Goal: Task Accomplishment & Management: Manage account settings

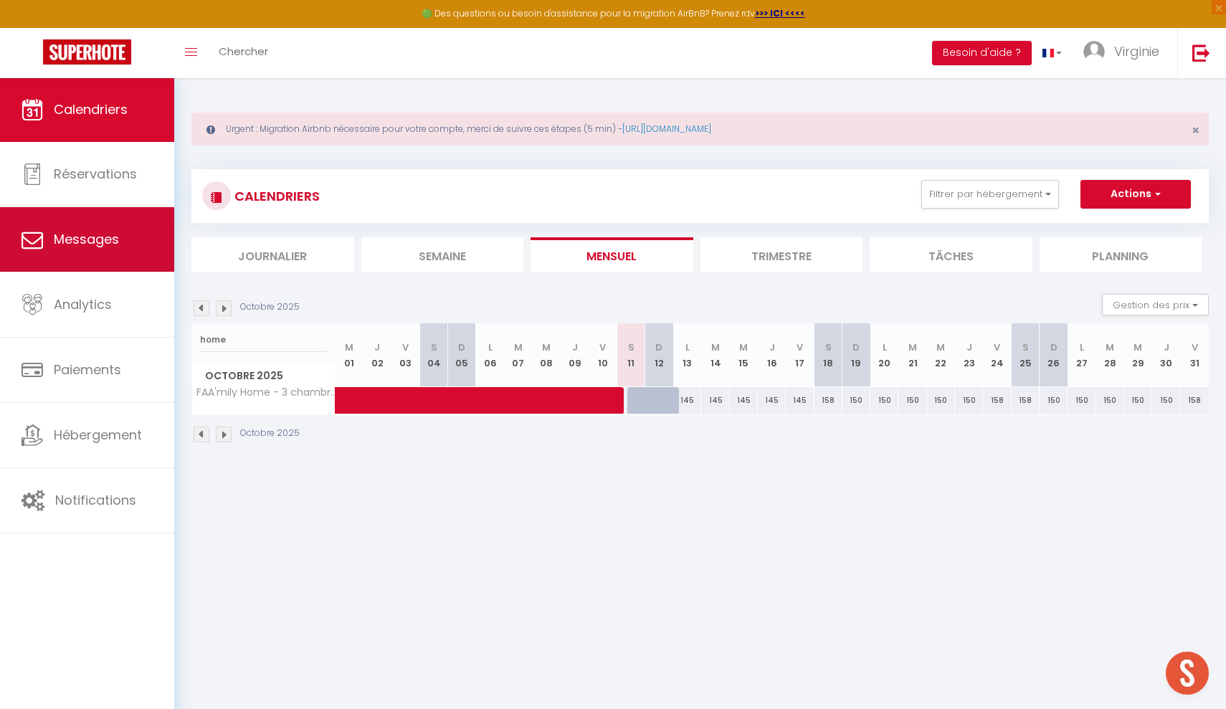
click at [98, 231] on span "Messages" at bounding box center [86, 239] width 65 height 18
select select "message"
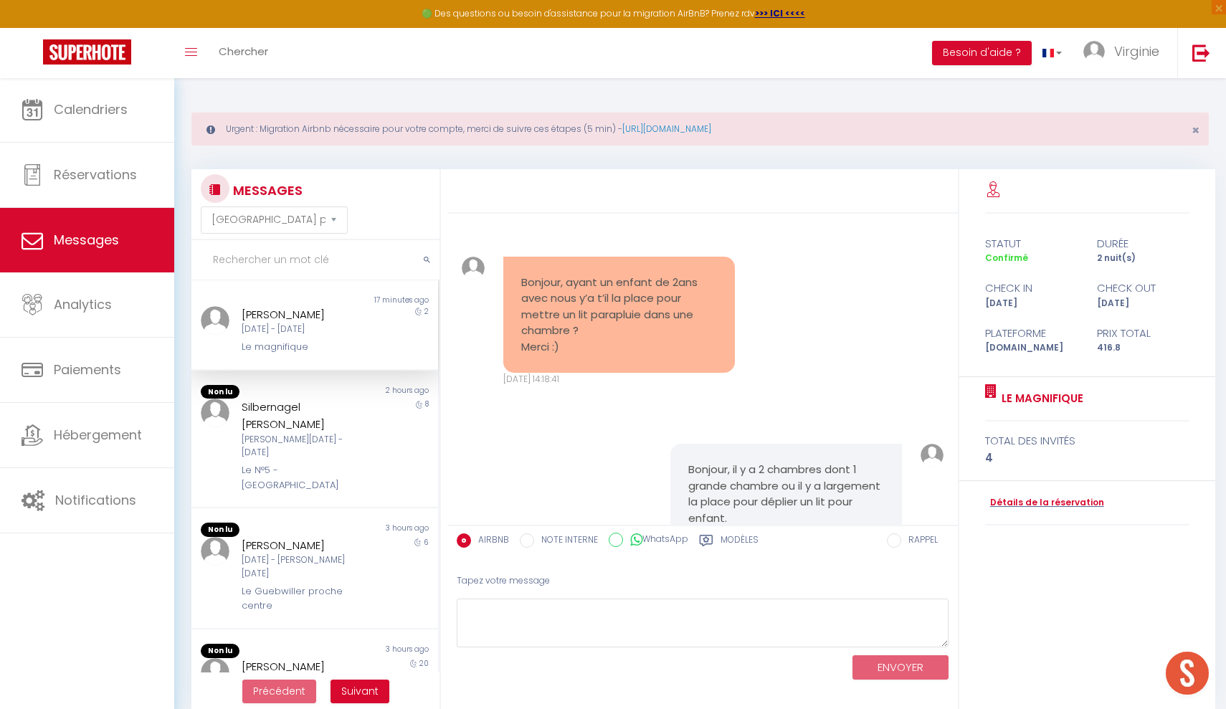
scroll to position [699, 0]
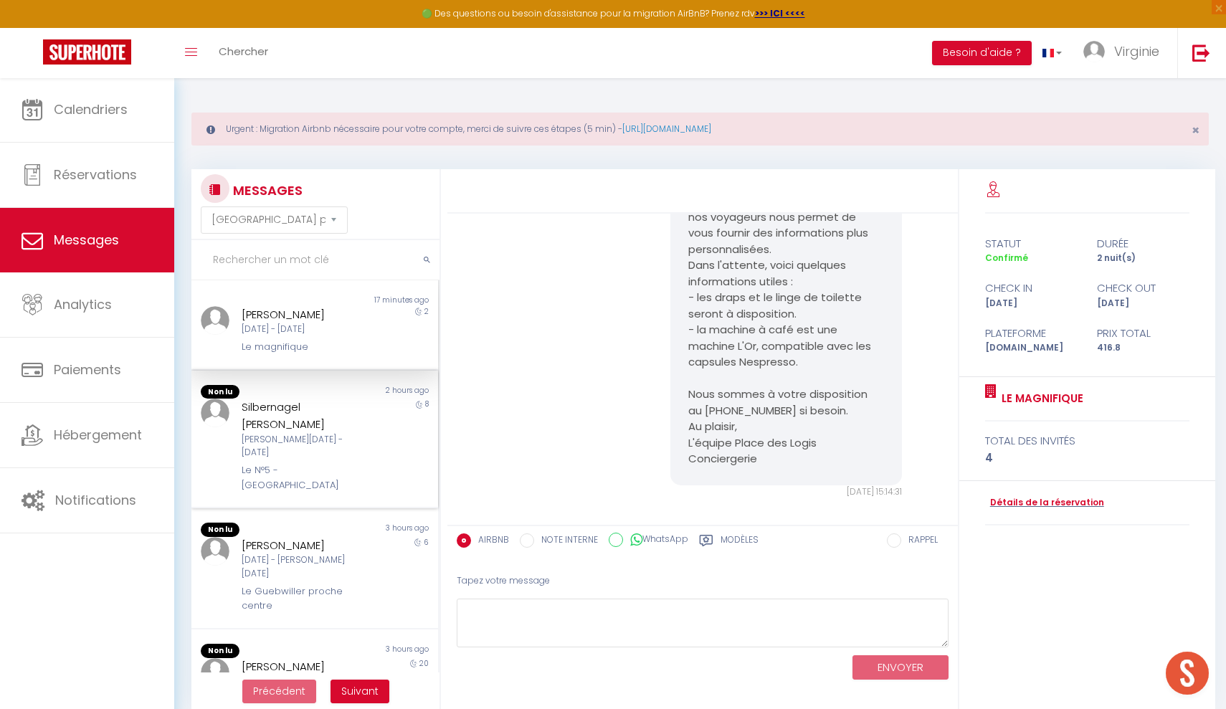
click at [313, 433] on div "[PERSON_NAME][DATE] - [DATE]" at bounding box center [305, 446] width 126 height 27
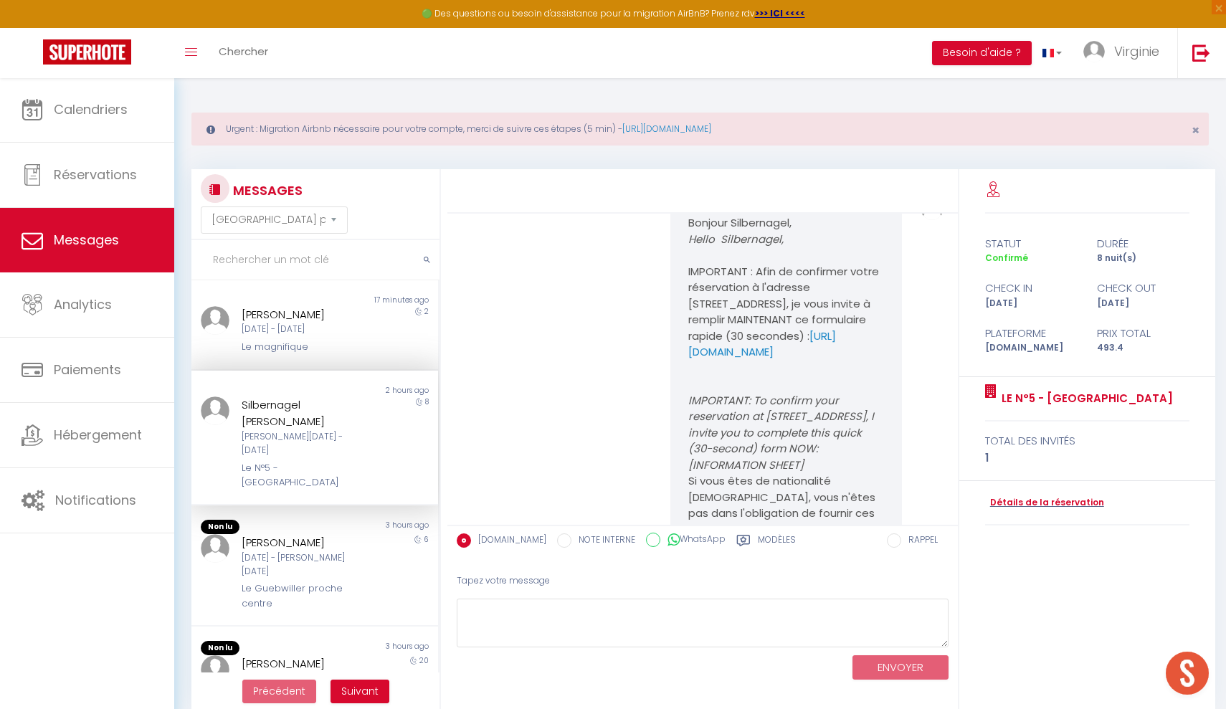
scroll to position [3524, 0]
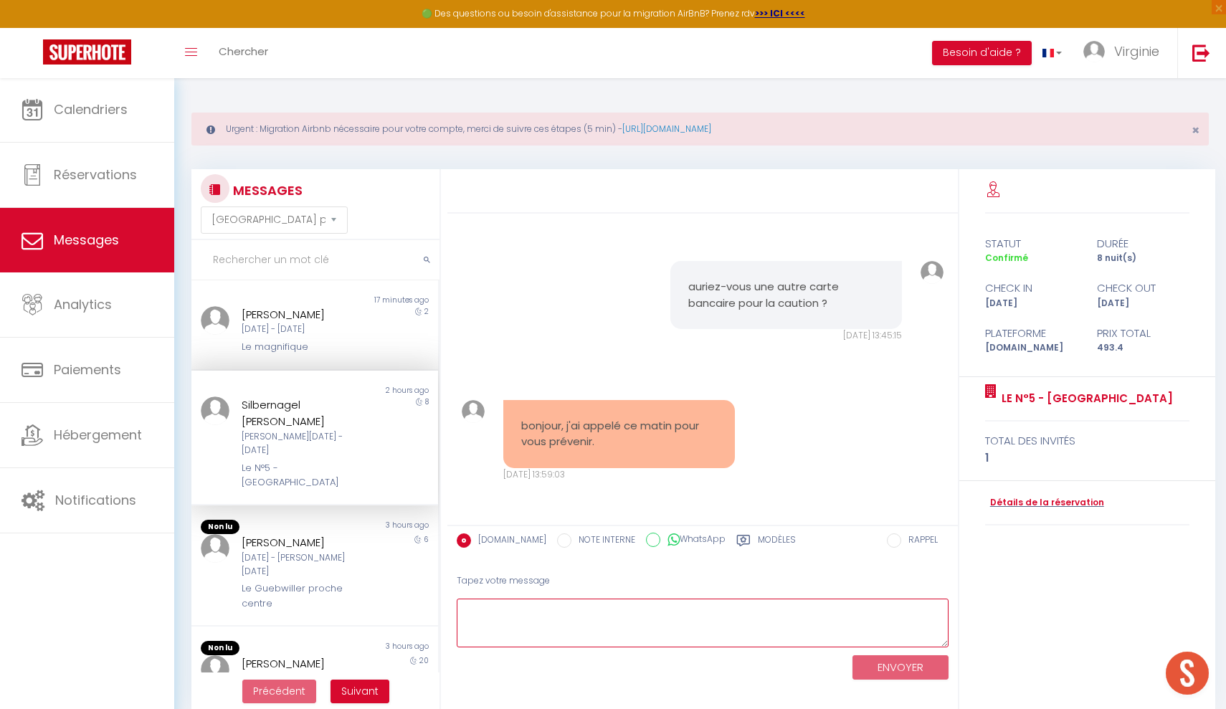
click at [515, 607] on textarea at bounding box center [703, 623] width 492 height 49
click at [536, 614] on textarea at bounding box center [703, 623] width 492 height 49
type textarea "A"
type textarea "ah parfait, vous avez dû joindre ma collègue, je ferai le point avec elle, merc…"
click at [909, 669] on button "ENVOYER" at bounding box center [901, 668] width 96 height 25
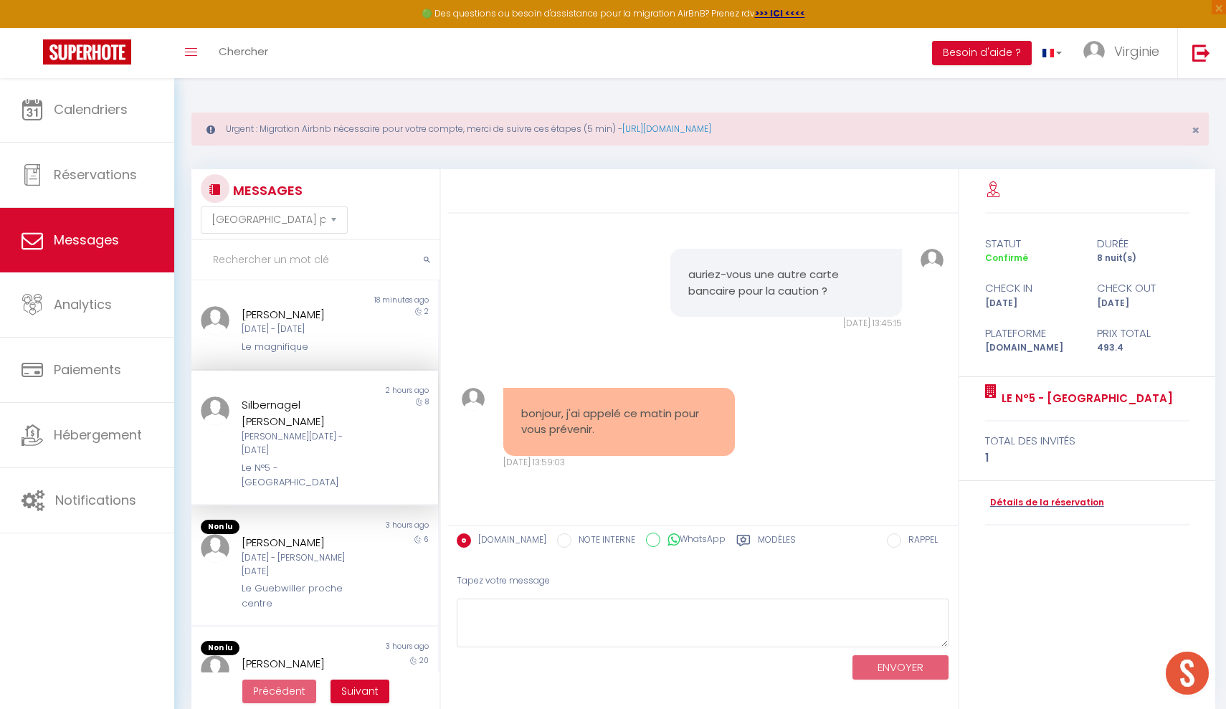
scroll to position [3678, 0]
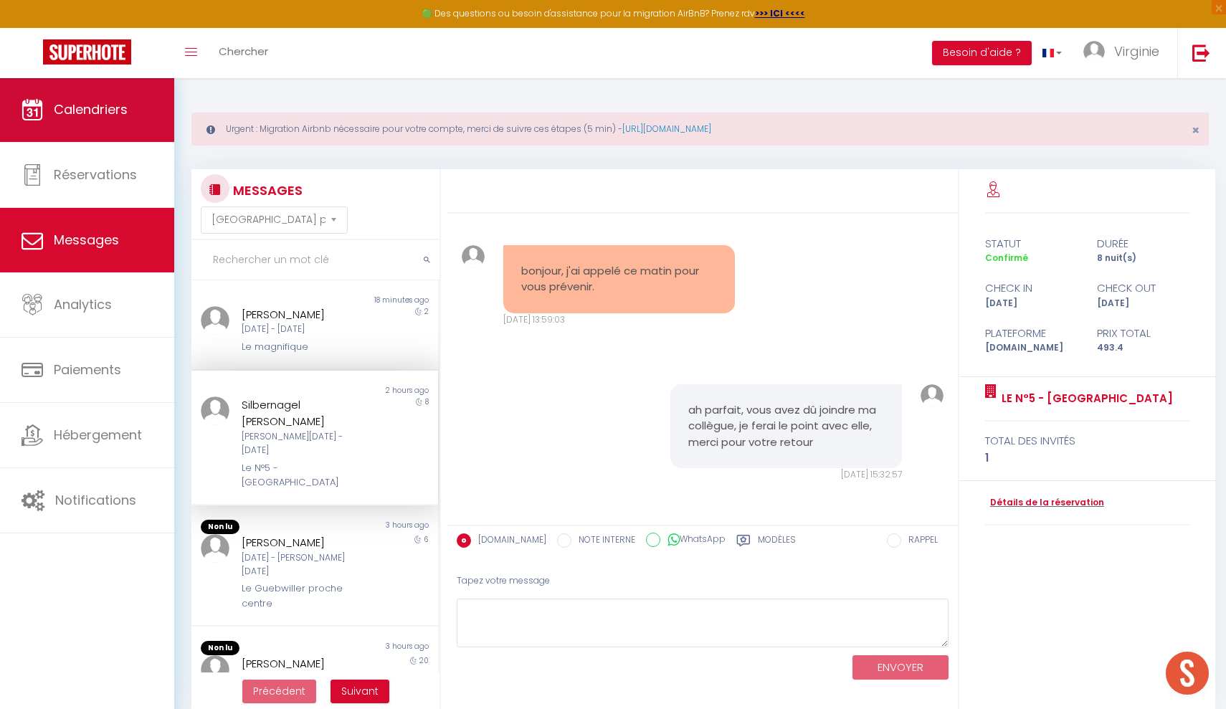
click at [81, 120] on link "Calendriers" at bounding box center [87, 109] width 174 height 65
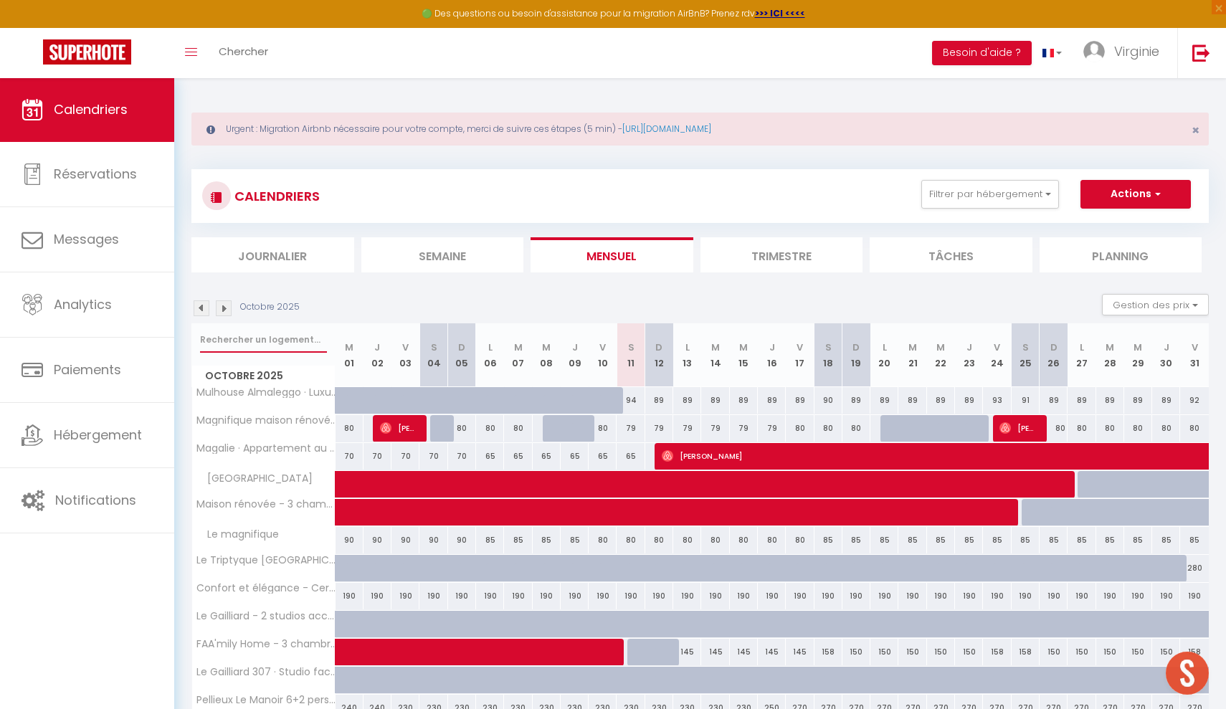
click at [255, 346] on input "text" at bounding box center [263, 340] width 127 height 26
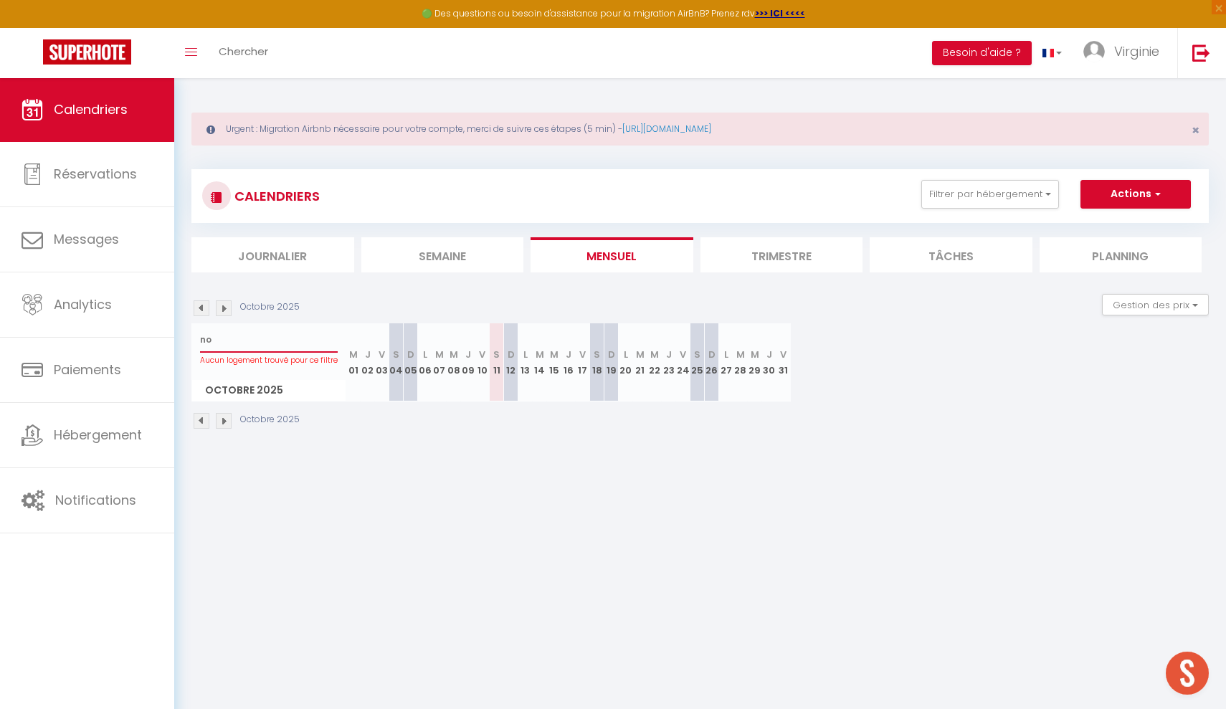
type input "n"
type input "maison"
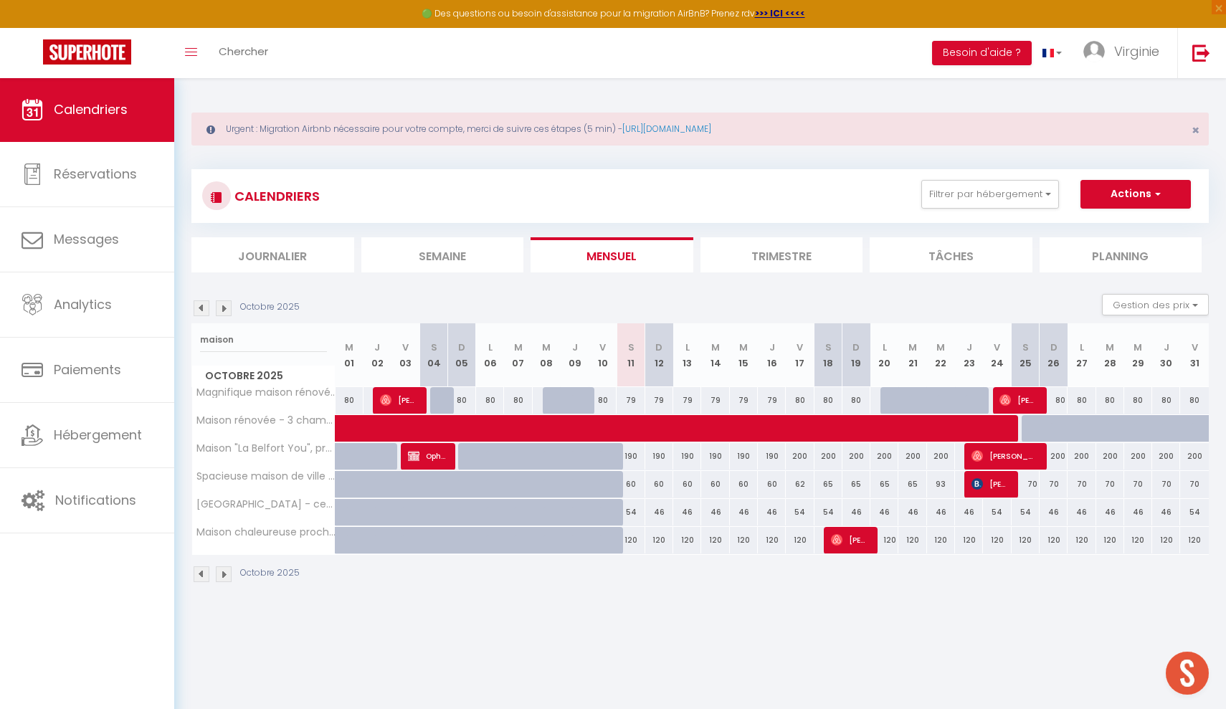
click at [1031, 427] on span at bounding box center [748, 428] width 792 height 27
select select "OK"
select select "KO"
select select "0"
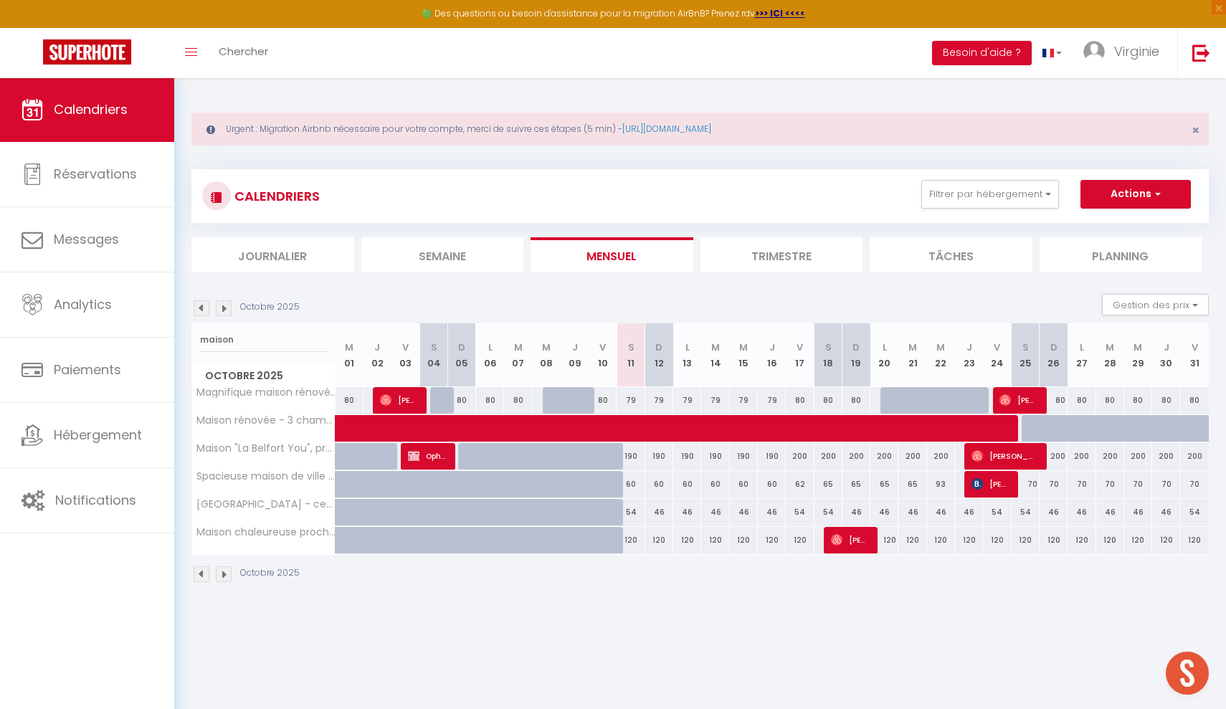
select select "1"
select select
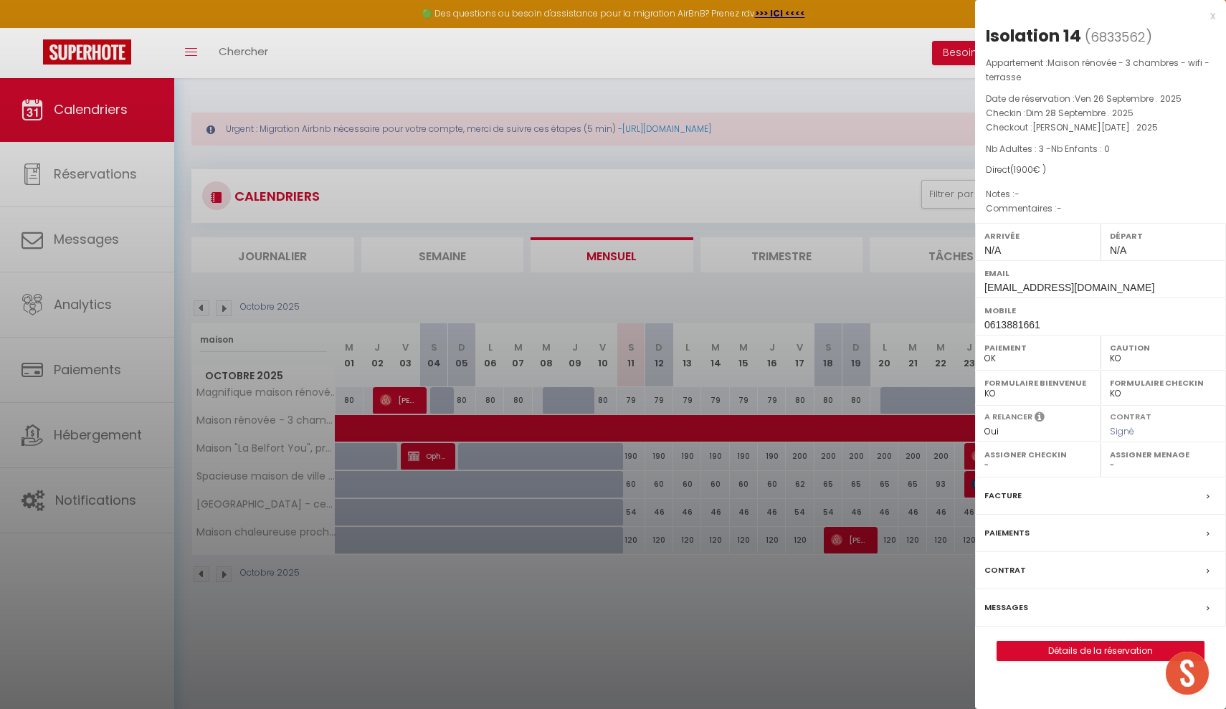
select select "47873"
click at [1209, 19] on div "x" at bounding box center [1095, 15] width 240 height 17
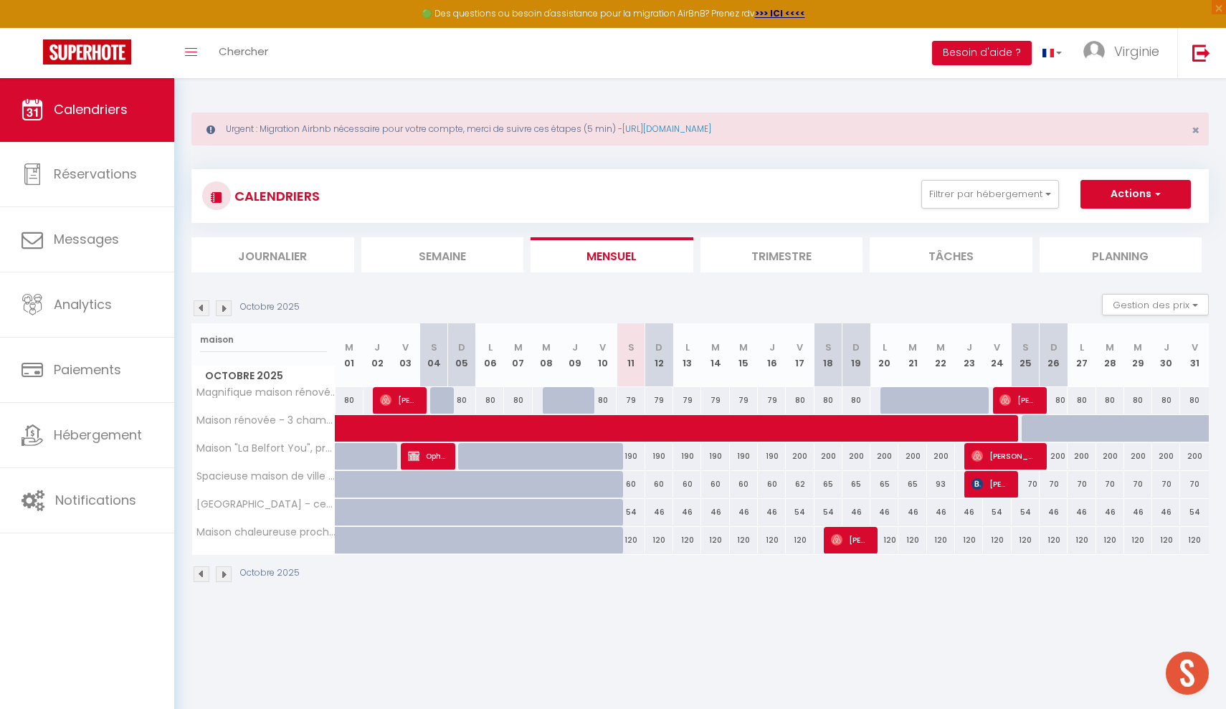
click at [1092, 420] on span at bounding box center [748, 428] width 792 height 27
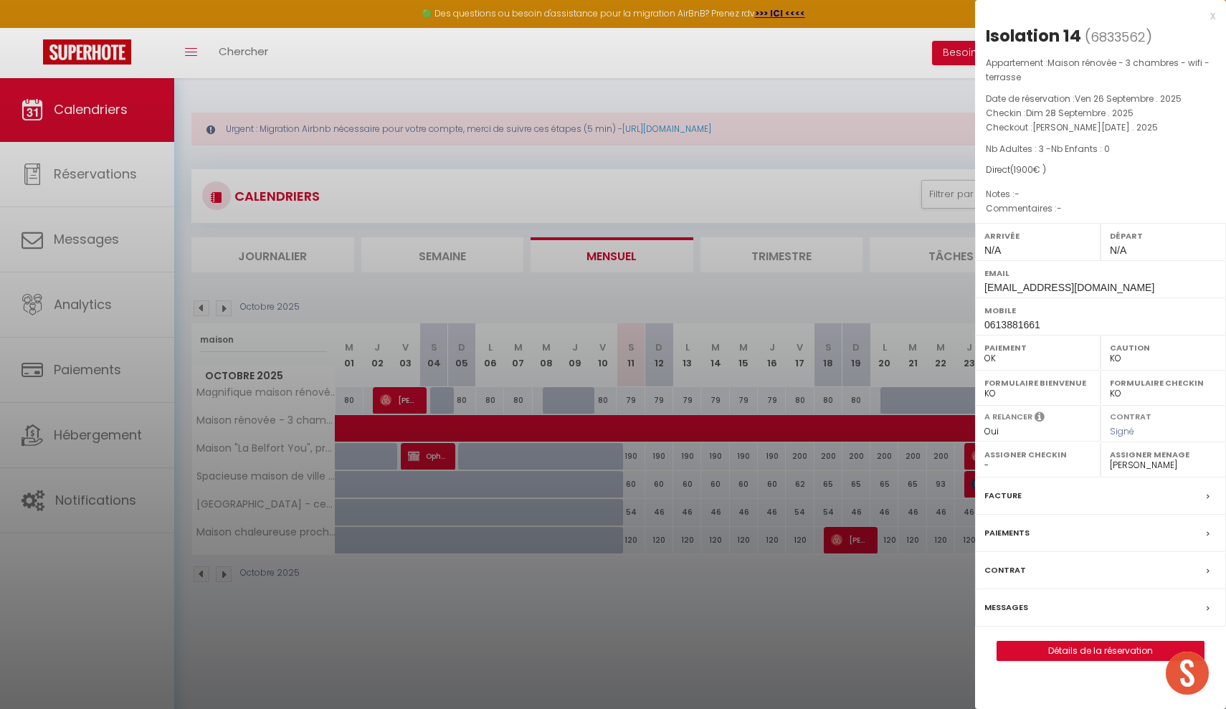
click at [1211, 15] on div "x" at bounding box center [1095, 15] width 240 height 17
select select
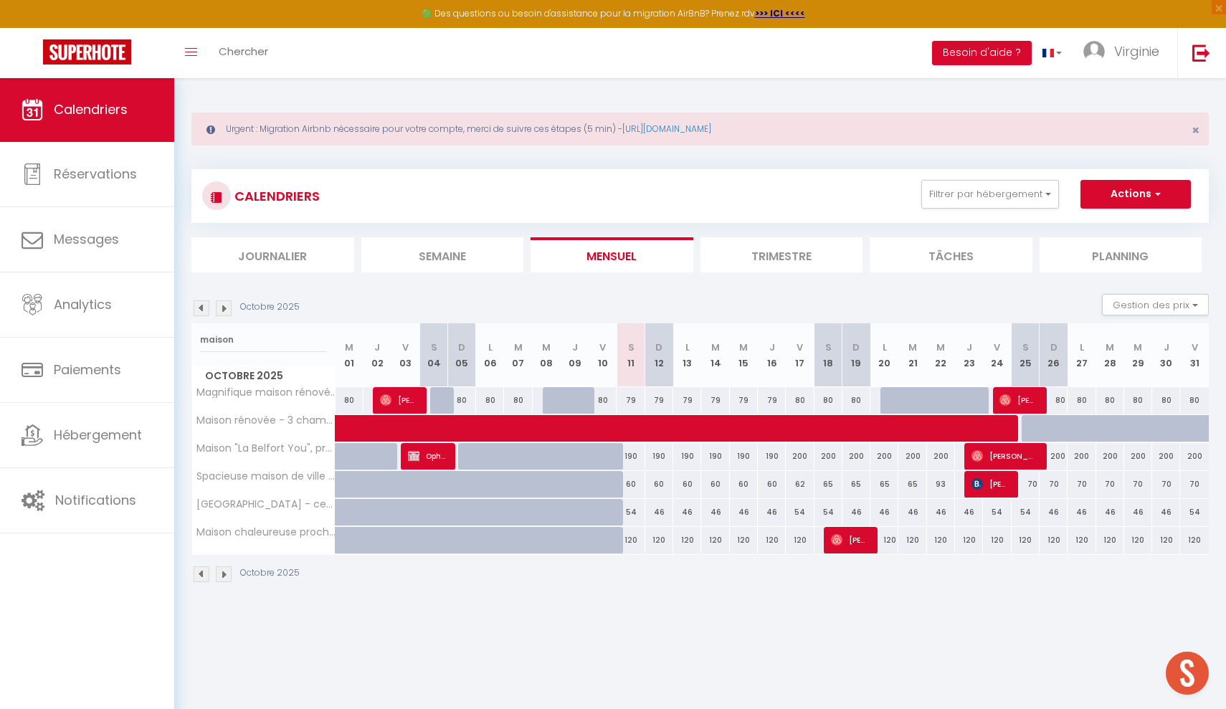
click at [1205, 430] on div at bounding box center [1205, 436] width 29 height 27
type input "150"
select select "1"
type input "Ven 31 Octobre 2025"
type input "[DATE]"
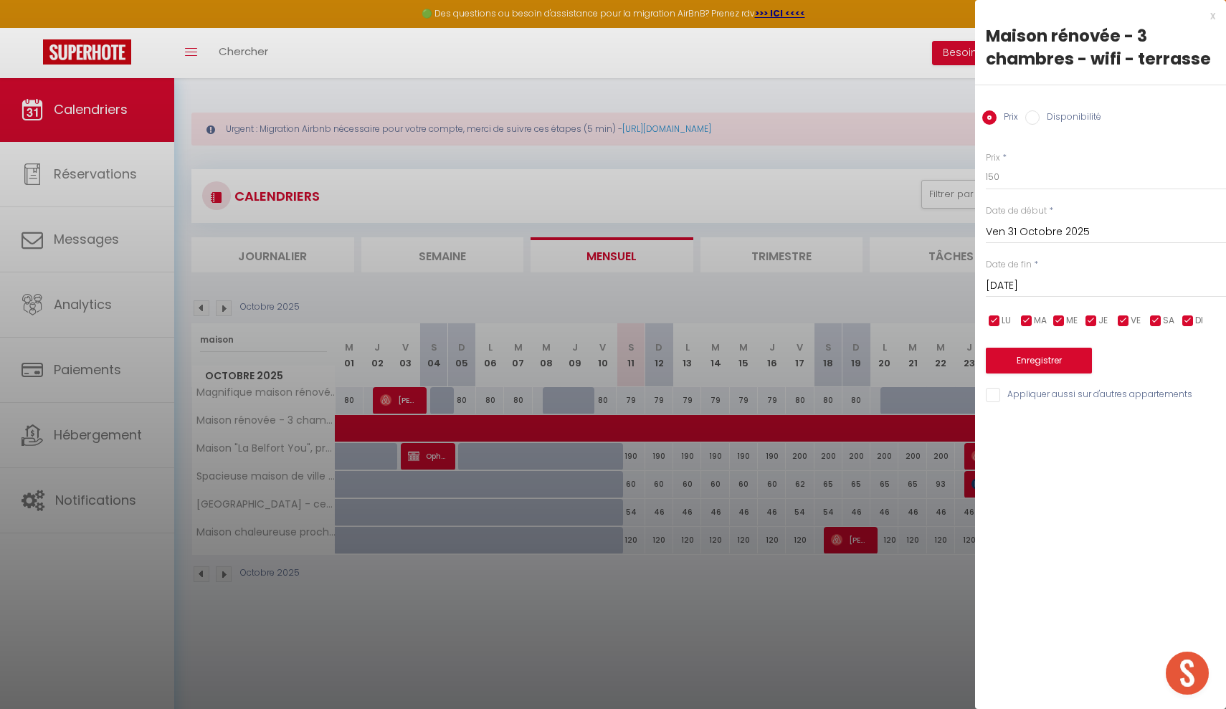
click at [1034, 118] on input "Disponibilité" at bounding box center [1033, 117] width 14 height 14
radio input "true"
radio input "false"
select select "0"
click at [1018, 239] on input "Ven 31 Octobre 2025" at bounding box center [1106, 233] width 240 height 19
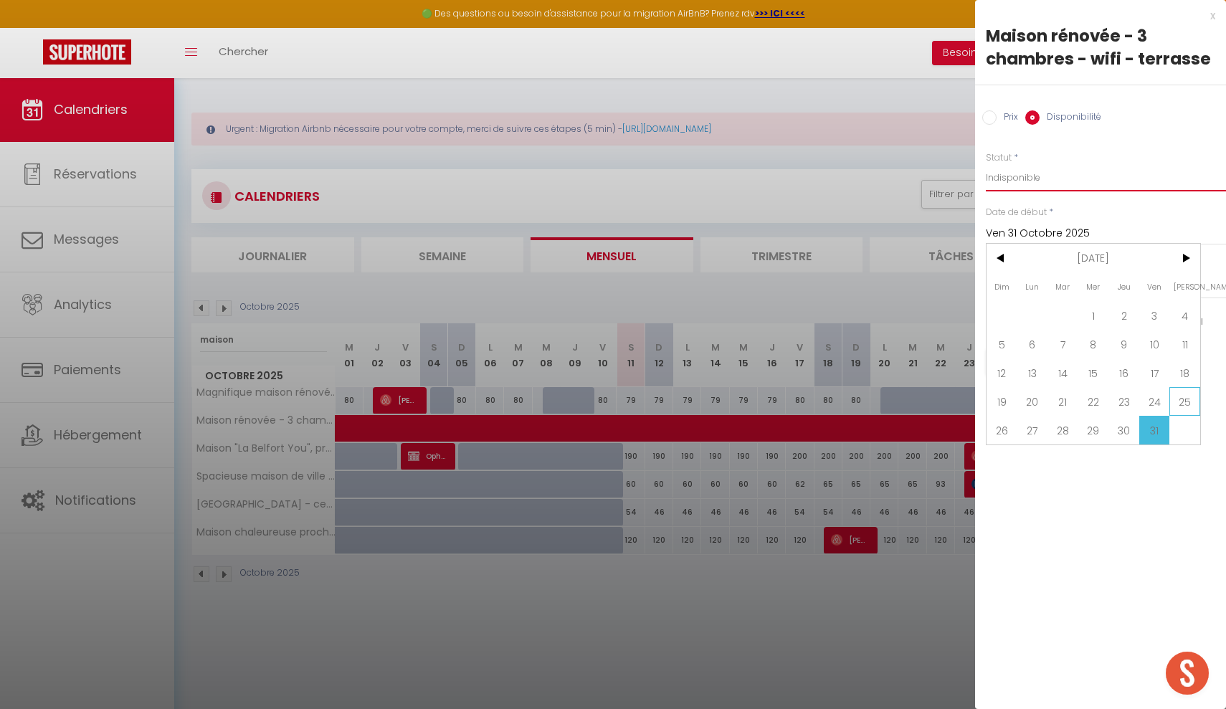
click at [1183, 411] on span "25" at bounding box center [1185, 401] width 31 height 29
type input "Sam 25 Octobre 2025"
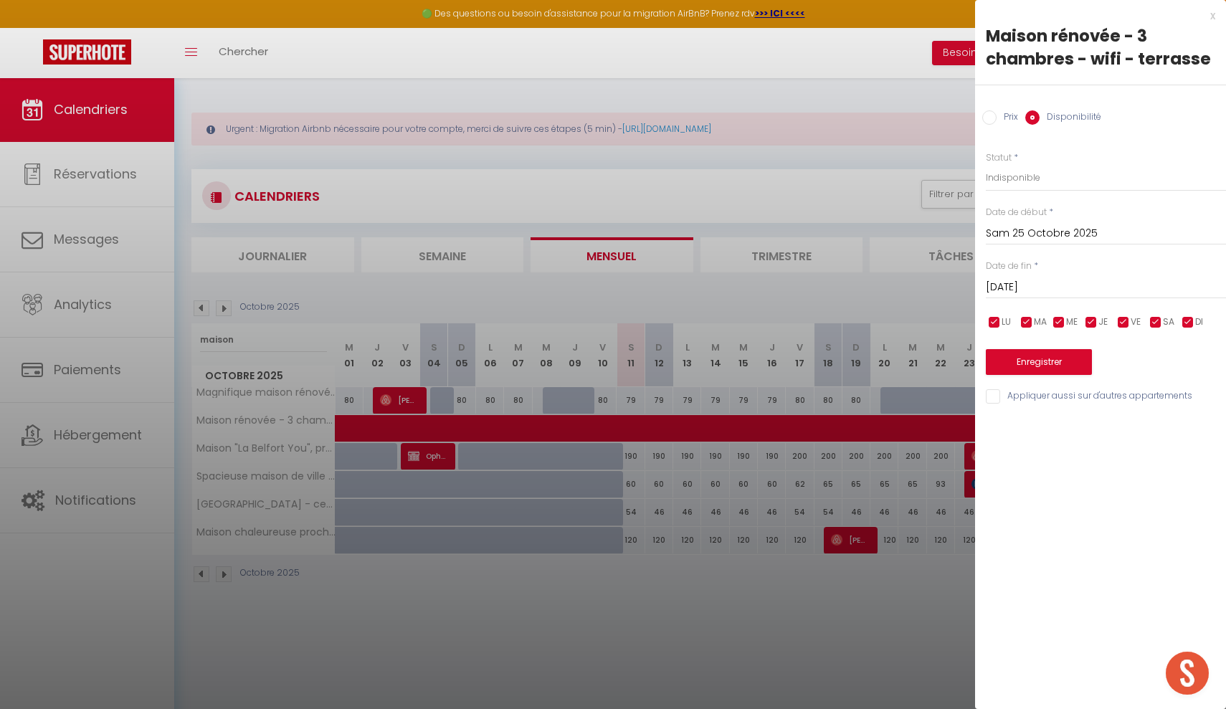
click at [1049, 290] on input "[DATE]" at bounding box center [1106, 287] width 240 height 19
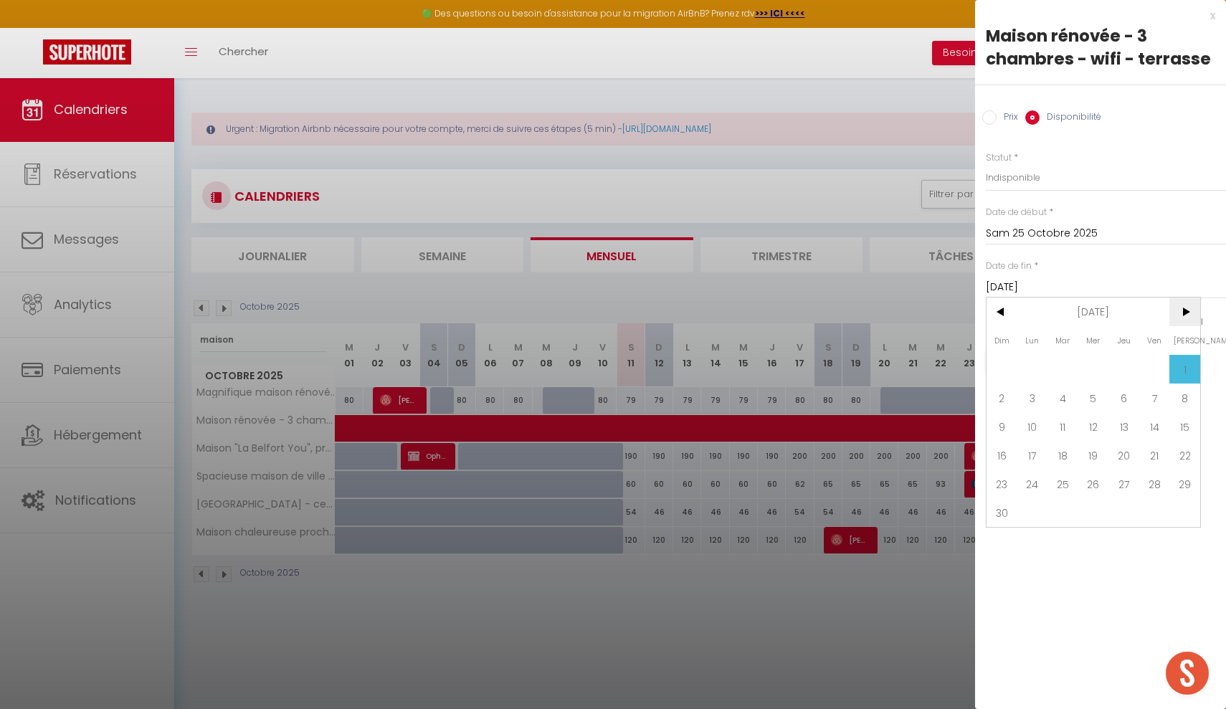
click at [1186, 316] on span ">" at bounding box center [1185, 312] width 31 height 29
click at [1028, 488] on span "29" at bounding box center [1033, 484] width 31 height 29
type input "Lun 29 Décembre 2025"
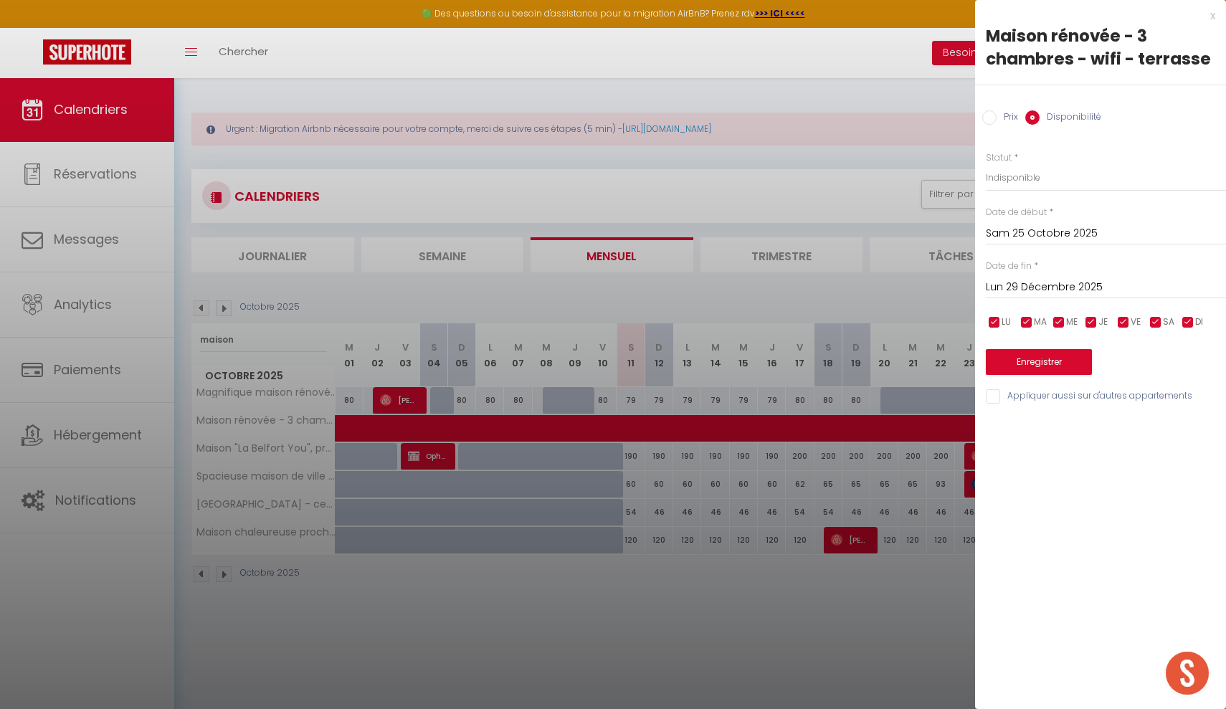
click at [1051, 361] on button "Enregistrer" at bounding box center [1039, 362] width 106 height 26
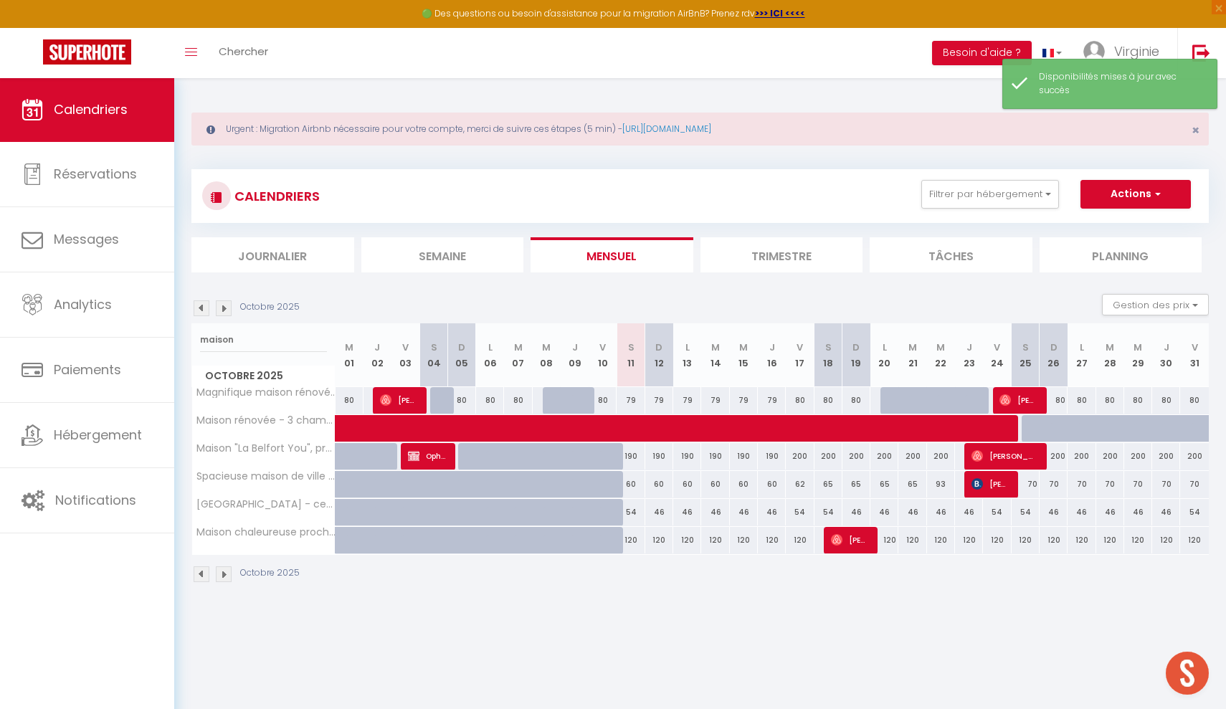
click at [226, 306] on img at bounding box center [224, 309] width 16 height 16
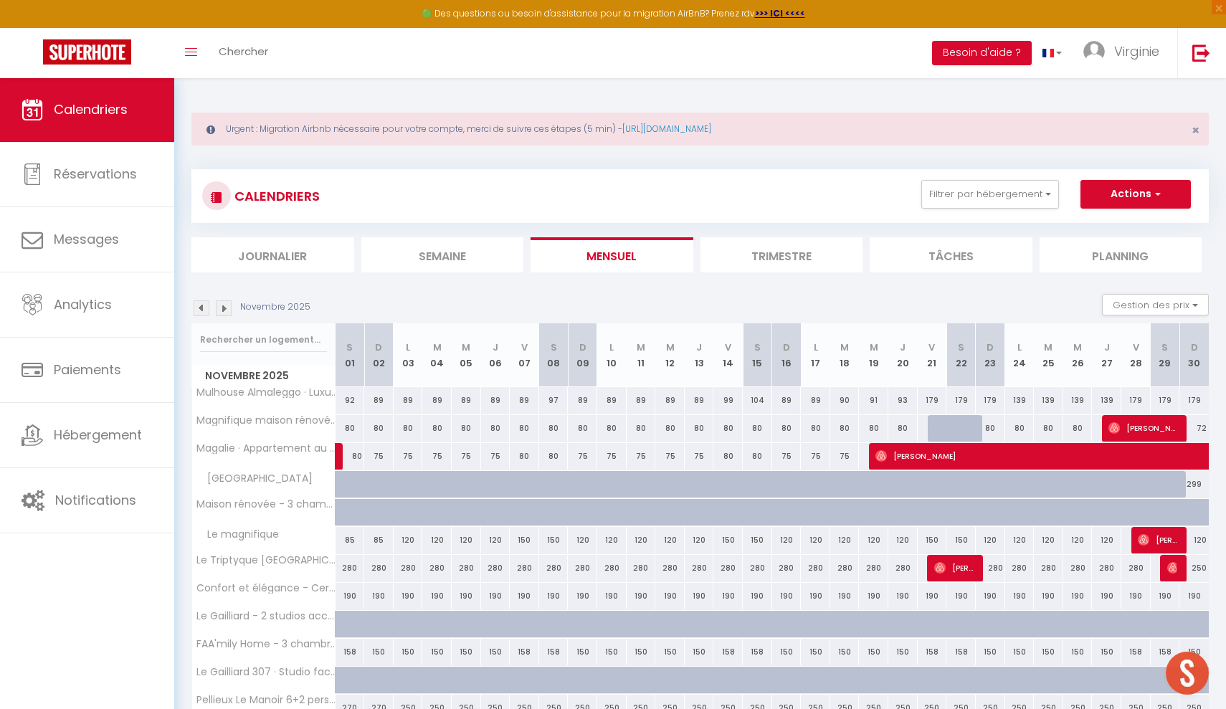
click at [226, 306] on img at bounding box center [224, 309] width 16 height 16
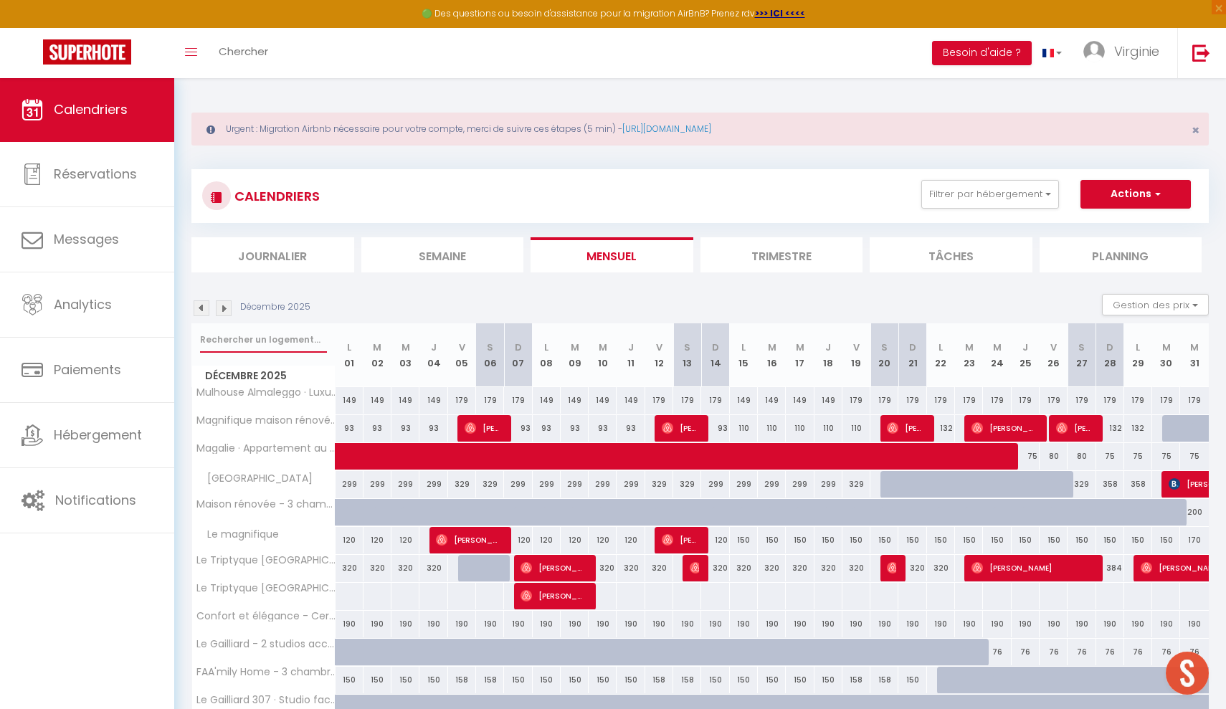
click at [254, 341] on input "text" at bounding box center [263, 340] width 127 height 26
type input "maison"
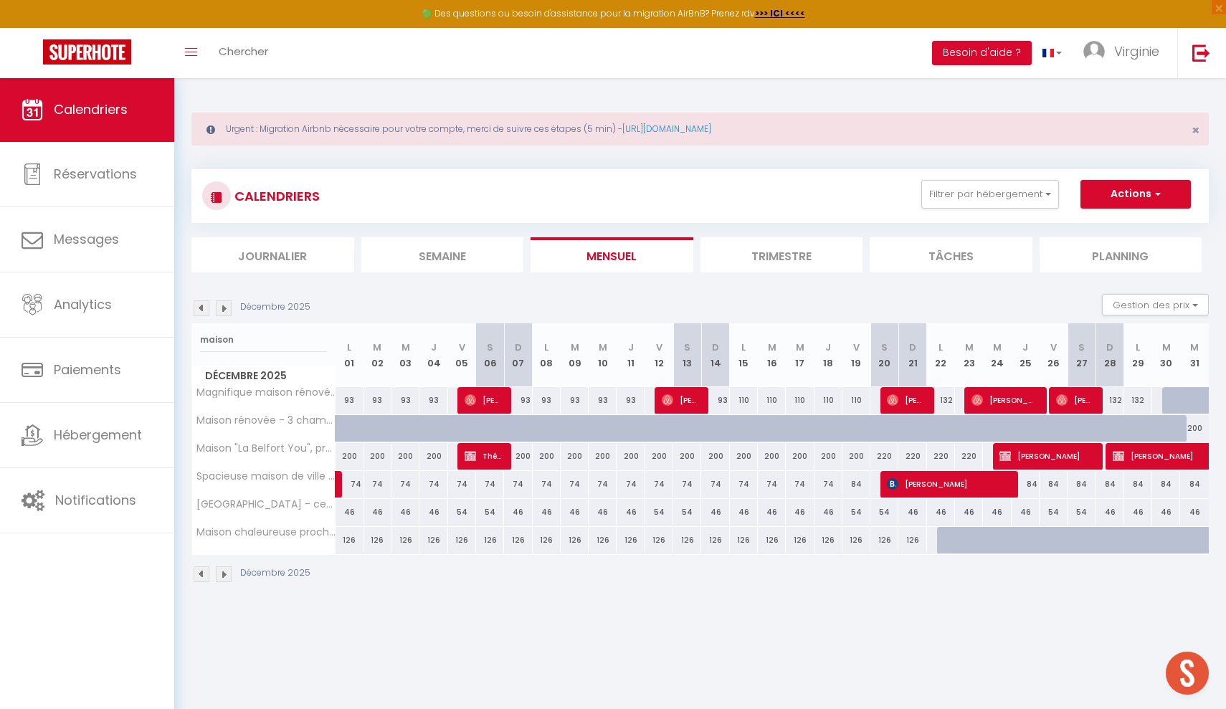
click at [341, 432] on div at bounding box center [350, 428] width 28 height 27
select select "1"
type input "Lun 01 Décembre 2025"
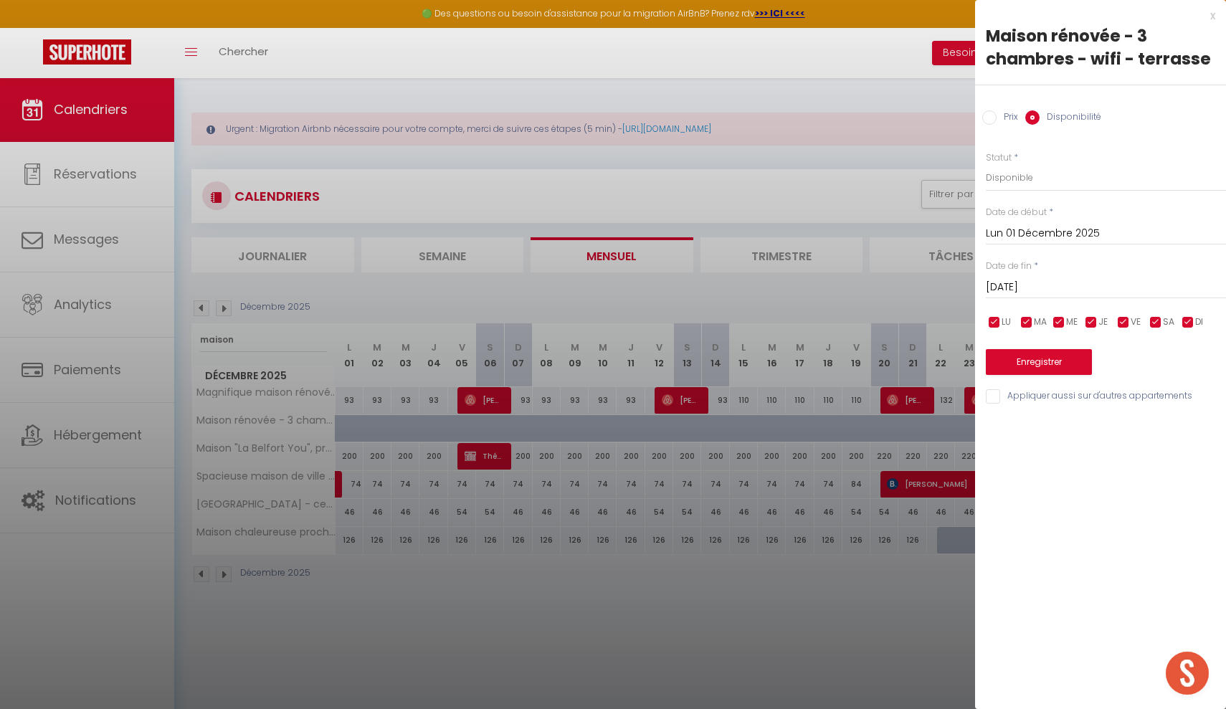
click at [1029, 289] on input "[DATE]" at bounding box center [1106, 287] width 240 height 19
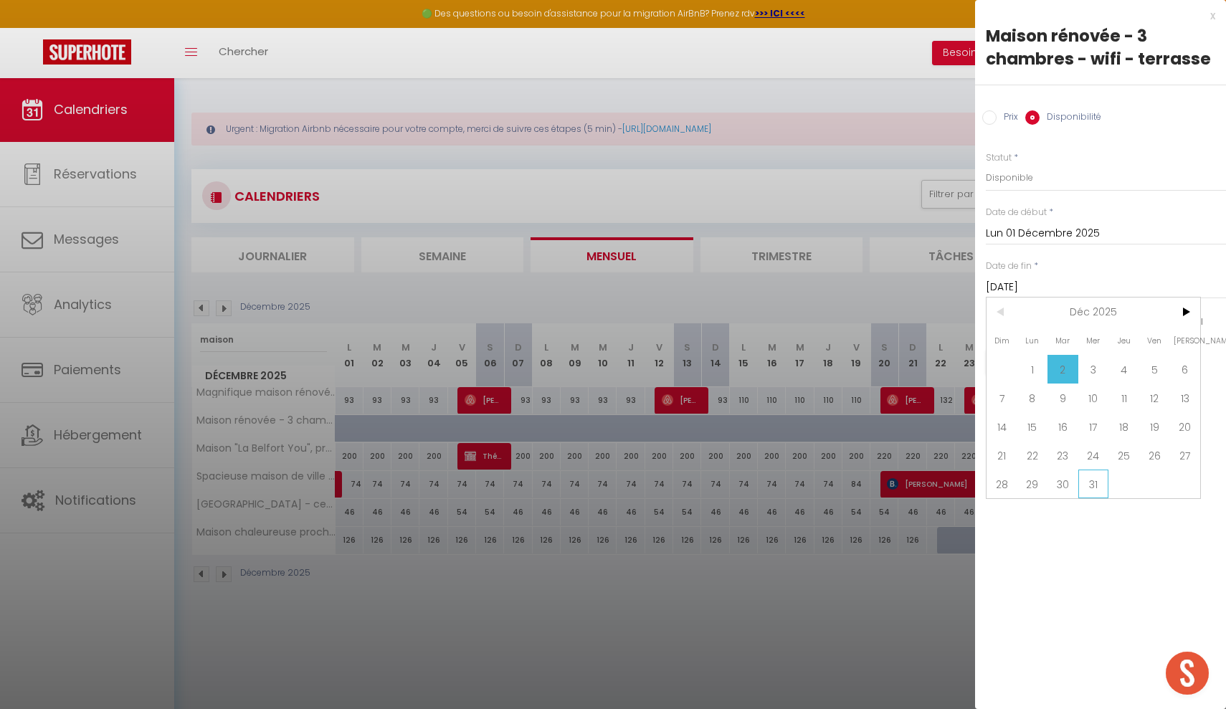
click at [1086, 476] on span "31" at bounding box center [1094, 484] width 31 height 29
type input "Mer 31 Décembre 2025"
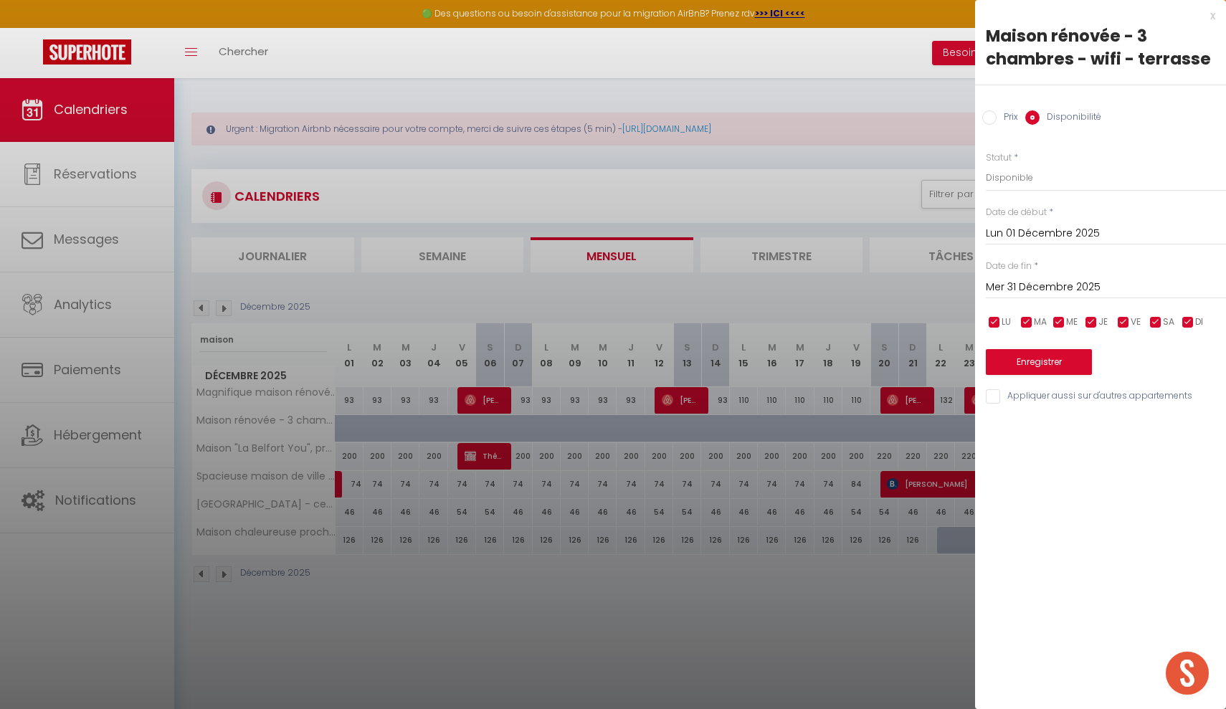
click at [1045, 363] on button "Enregistrer" at bounding box center [1039, 362] width 106 height 26
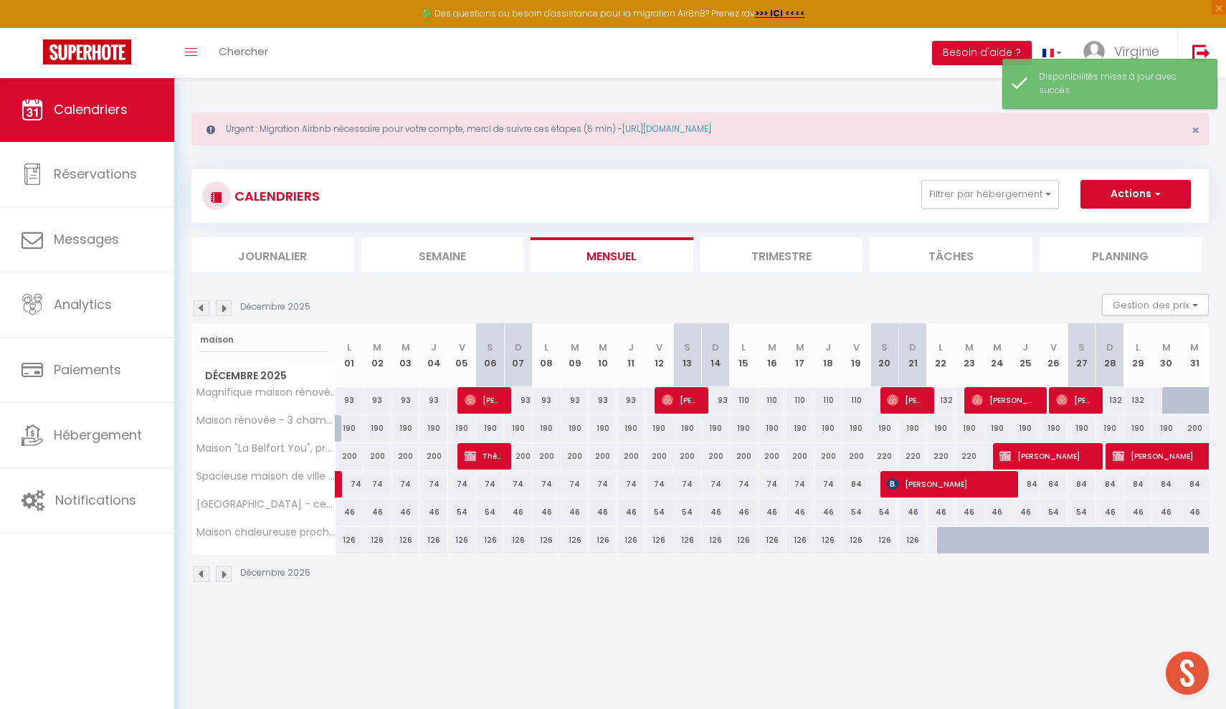
click at [378, 432] on div "190" at bounding box center [378, 428] width 28 height 27
select select "1"
type input "[DATE]"
type input "Mer 03 Décembre 2025"
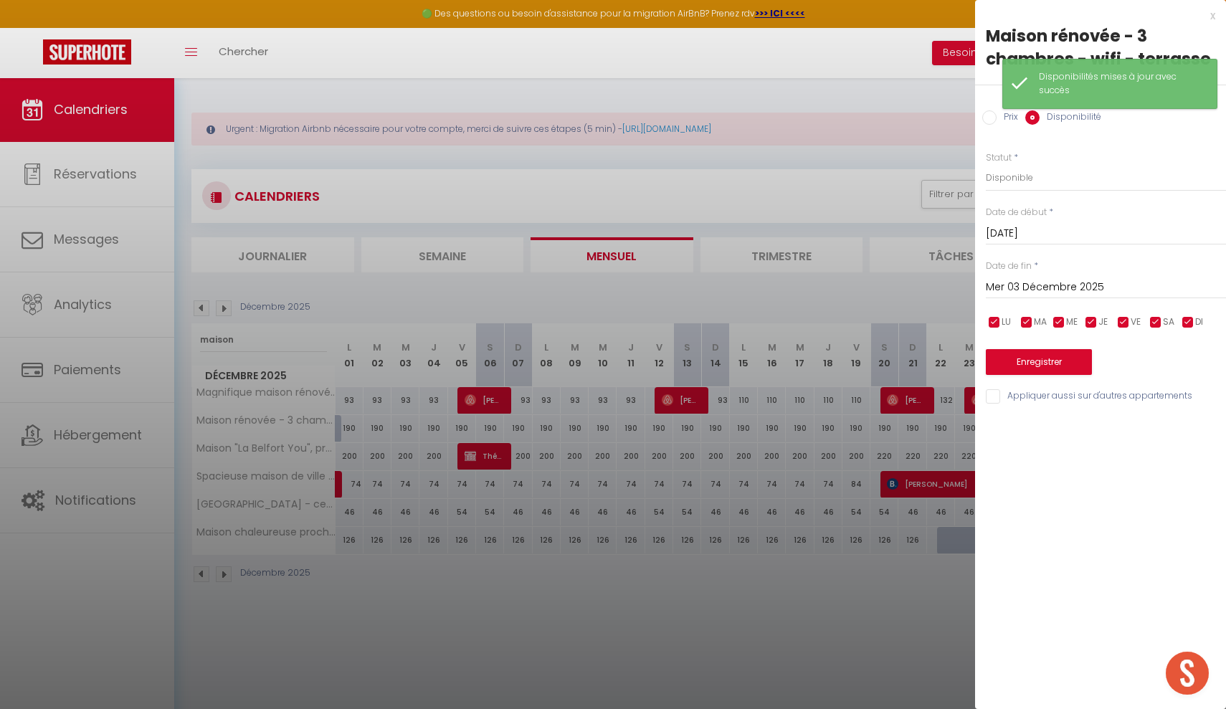
click at [1214, 16] on div "x" at bounding box center [1095, 15] width 240 height 17
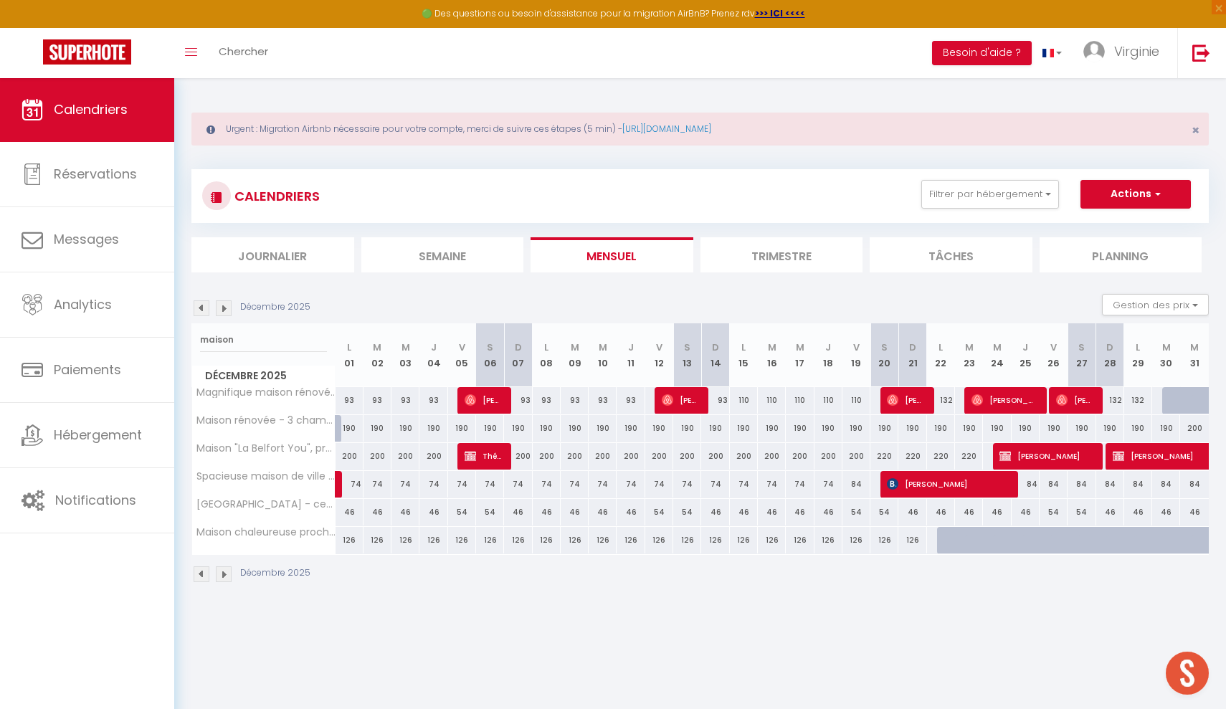
click at [1127, 198] on button "Actions" at bounding box center [1136, 194] width 110 height 29
click at [978, 214] on div "CALENDRIERS Filtrer par hébergement territoire de [GEOGRAPHIC_DATA] [GEOGRAPHIC…" at bounding box center [701, 196] width 1018 height 54
click at [1155, 306] on button "Gestion des prix" at bounding box center [1155, 305] width 107 height 22
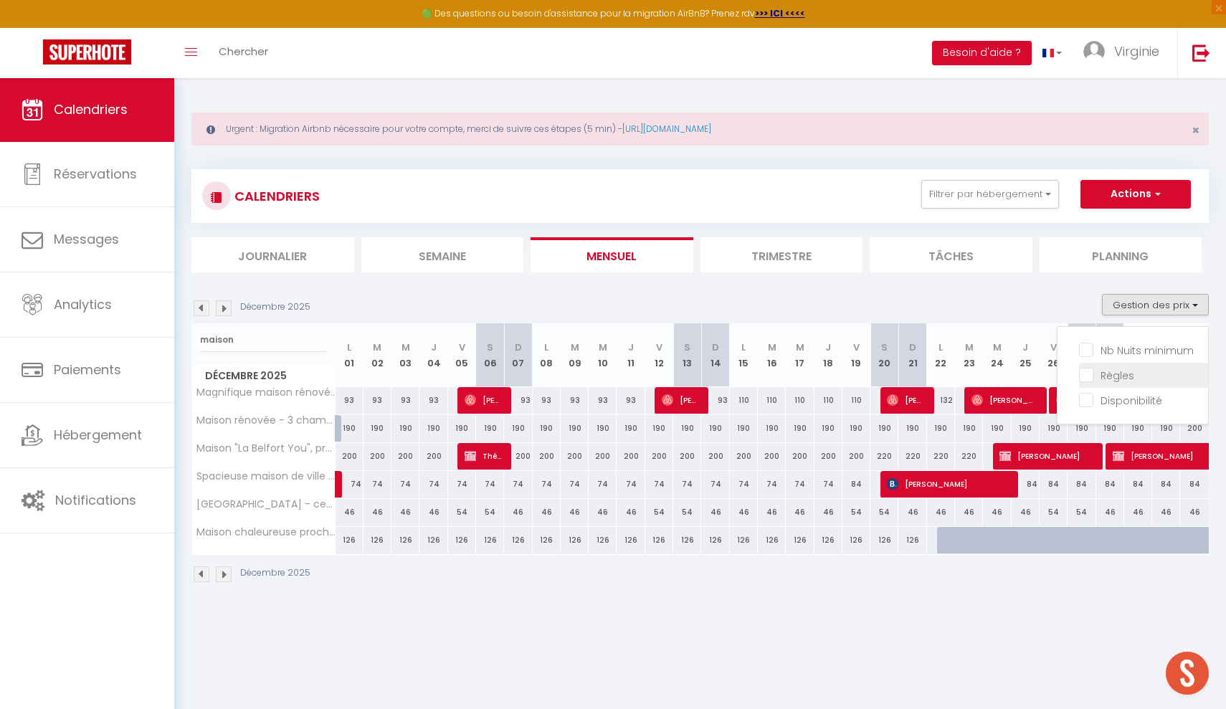
click at [1110, 381] on input "Règles" at bounding box center [1143, 374] width 129 height 14
checkbox input "true"
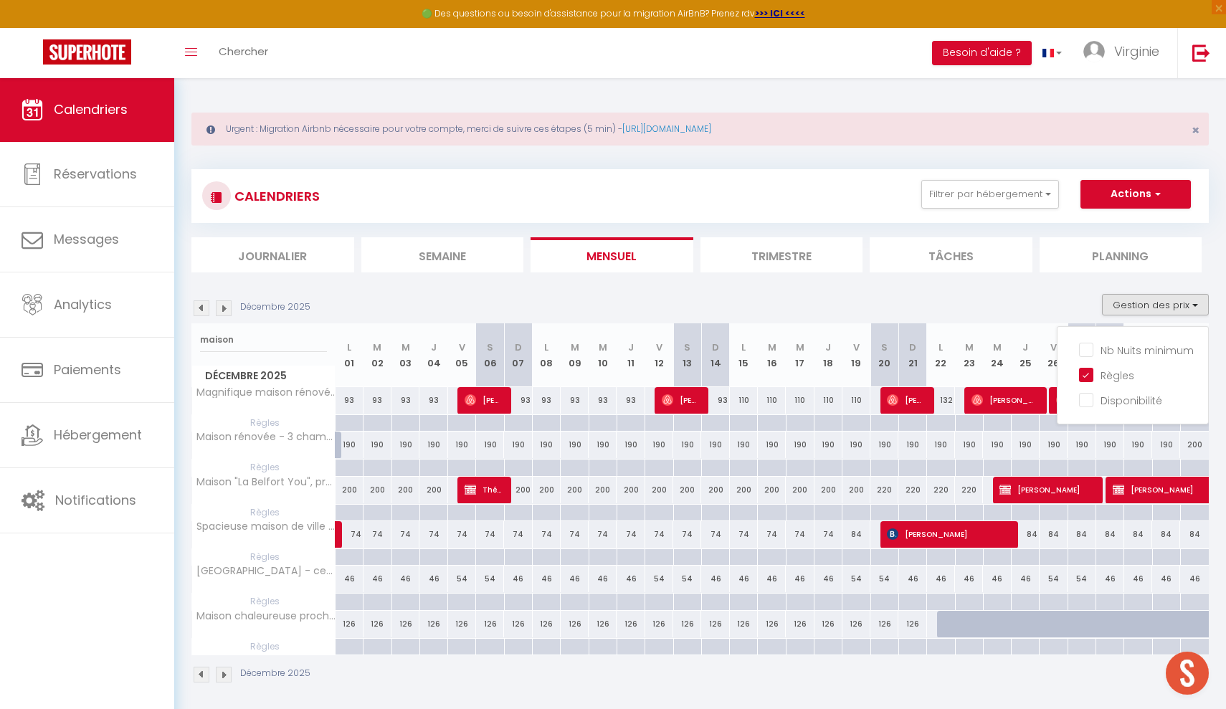
click at [402, 445] on div "190" at bounding box center [406, 445] width 28 height 27
select select "1"
type input "Mer 03 Décembre 2025"
type input "Jeu 04 Décembre 2025"
click at [0, 0] on div at bounding box center [0, 0] width 0 height 0
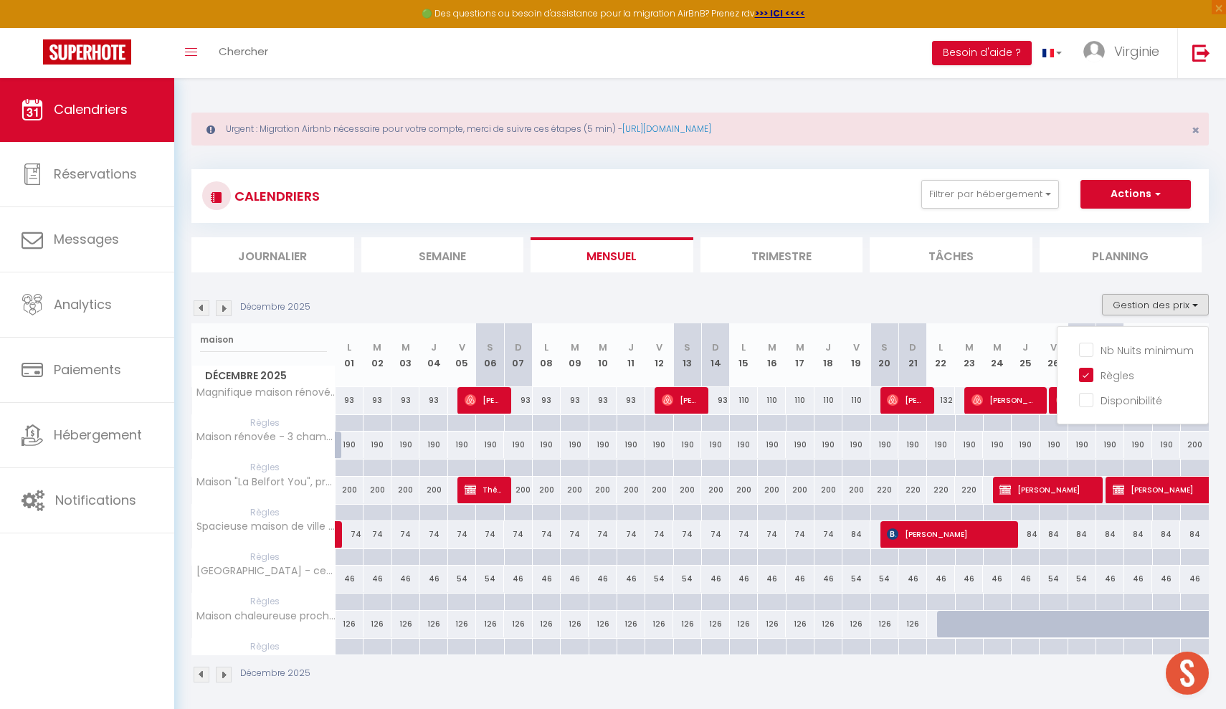
select select
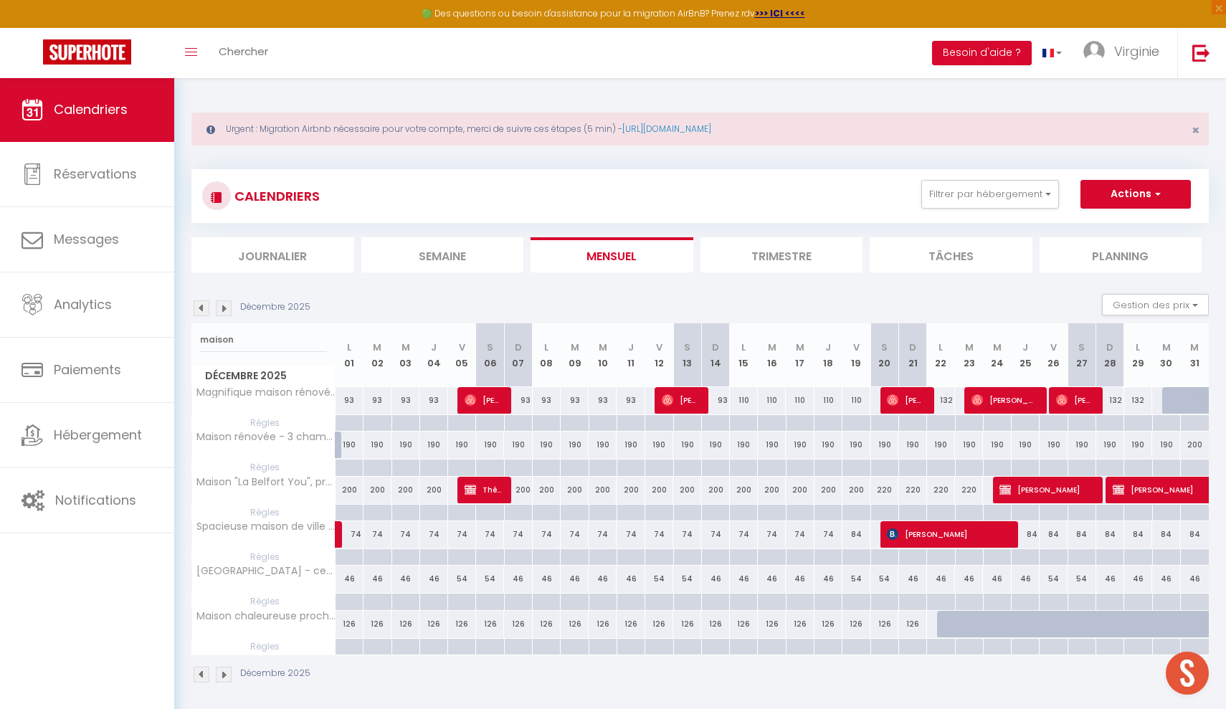
click at [402, 445] on div "190" at bounding box center [406, 445] width 28 height 27
select select "1"
type input "Mer 03 Décembre 2025"
type input "Jeu 04 Décembre 2025"
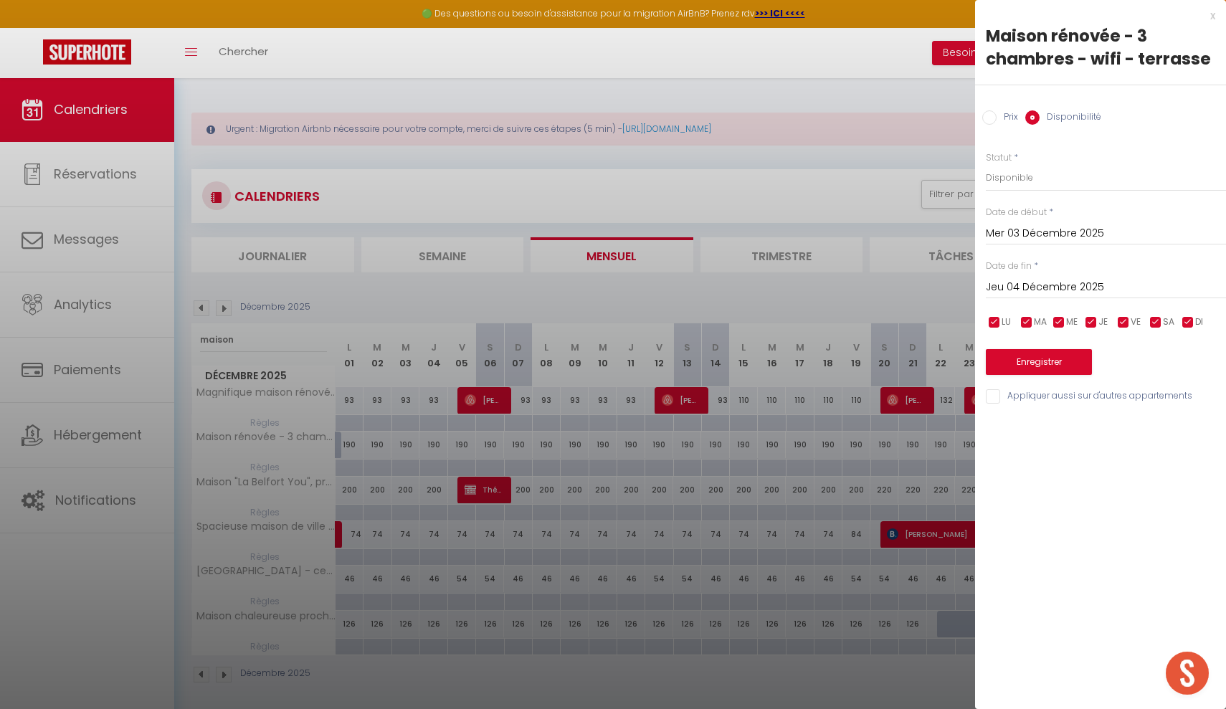
click at [1214, 19] on div "x" at bounding box center [1095, 15] width 240 height 17
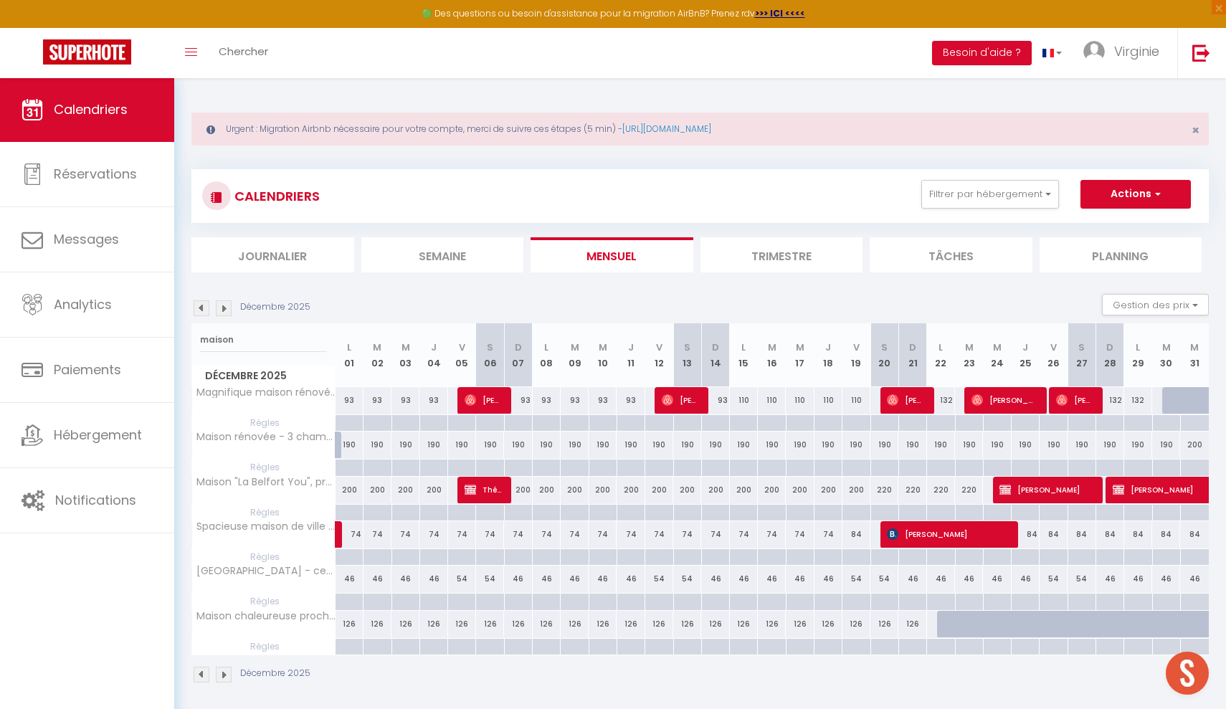
click at [536, 468] on div at bounding box center [546, 468] width 28 height 16
type input "Lun 08 Décembre 2025"
type input "[DATE]"
select select
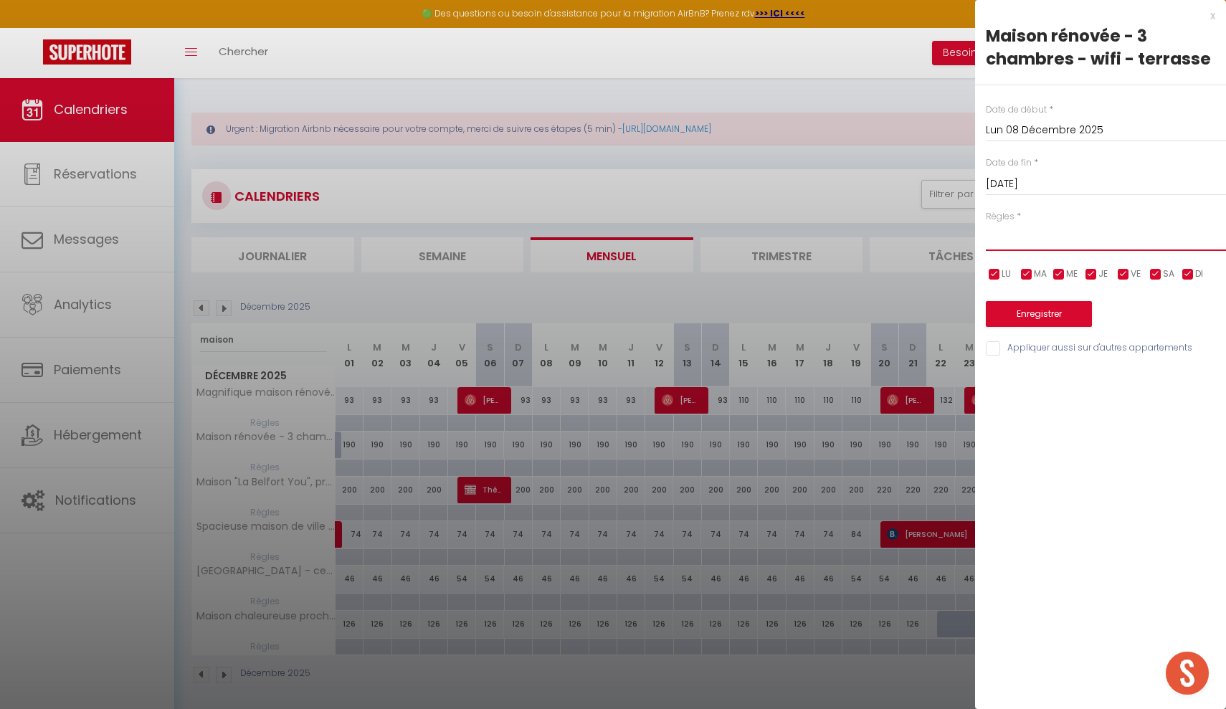
click at [1215, 17] on div "x" at bounding box center [1095, 15] width 240 height 17
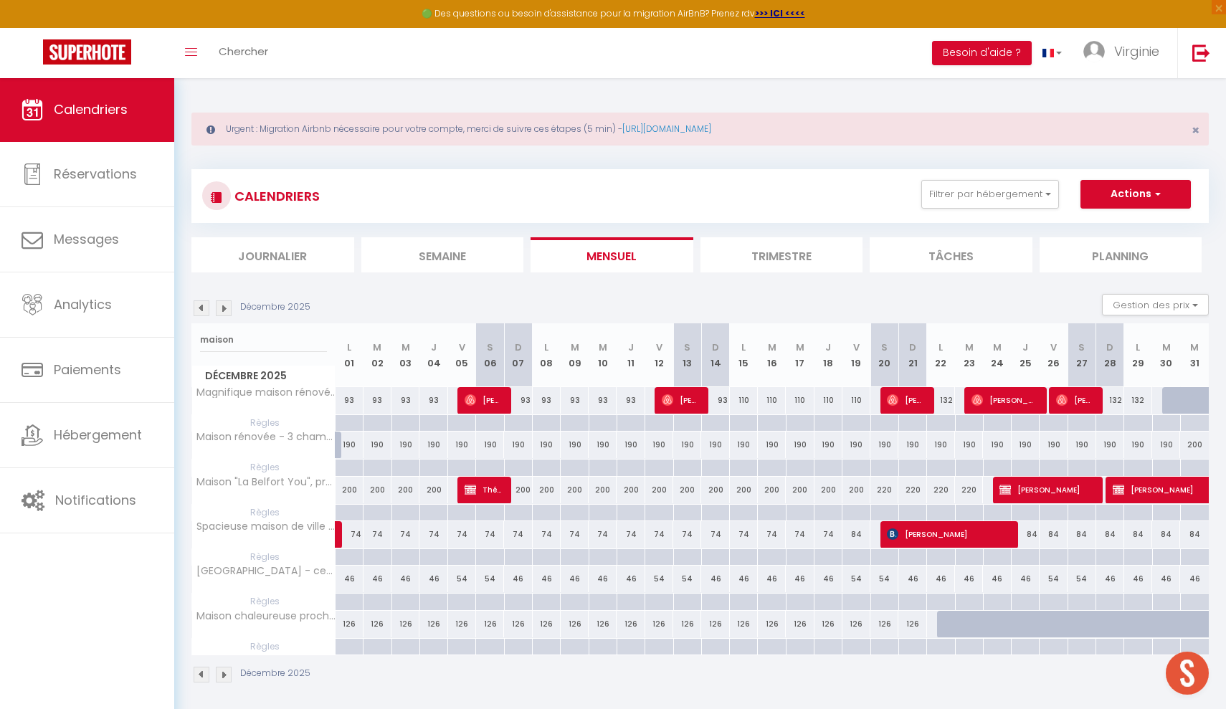
click at [547, 460] on div at bounding box center [546, 468] width 28 height 16
type input "Lun 08 Décembre 2025"
type input "[DATE]"
select select
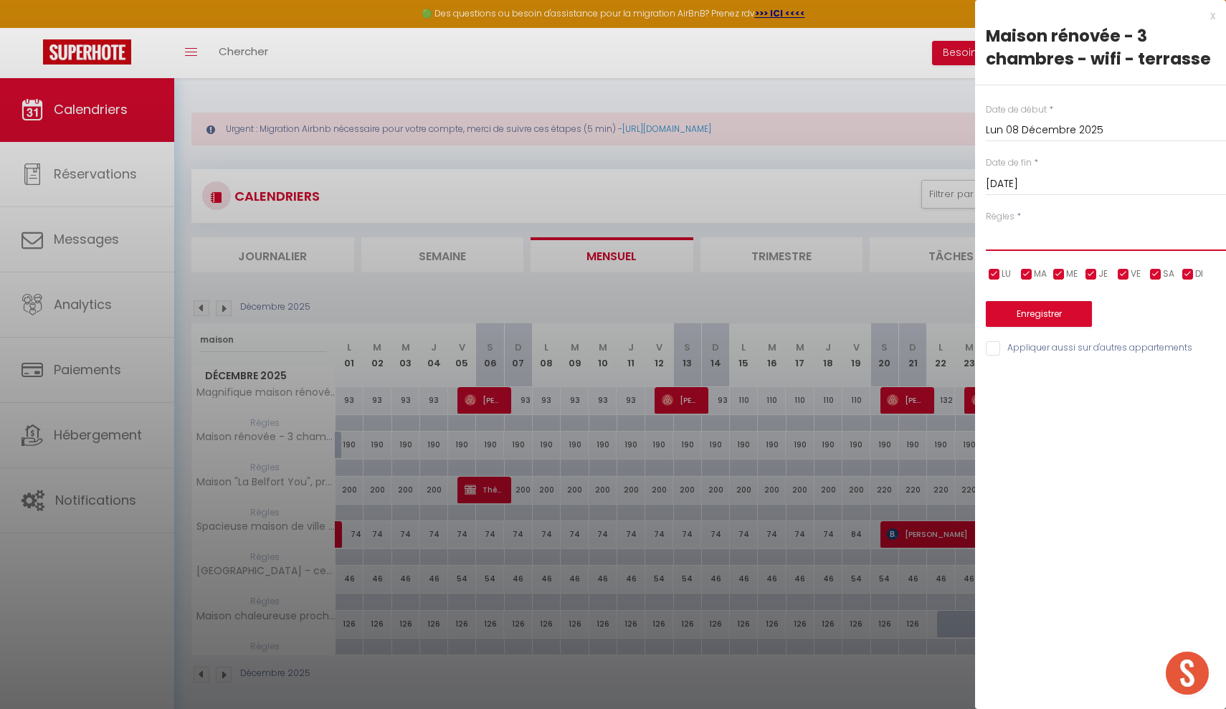
click at [1213, 19] on div "x" at bounding box center [1095, 15] width 240 height 17
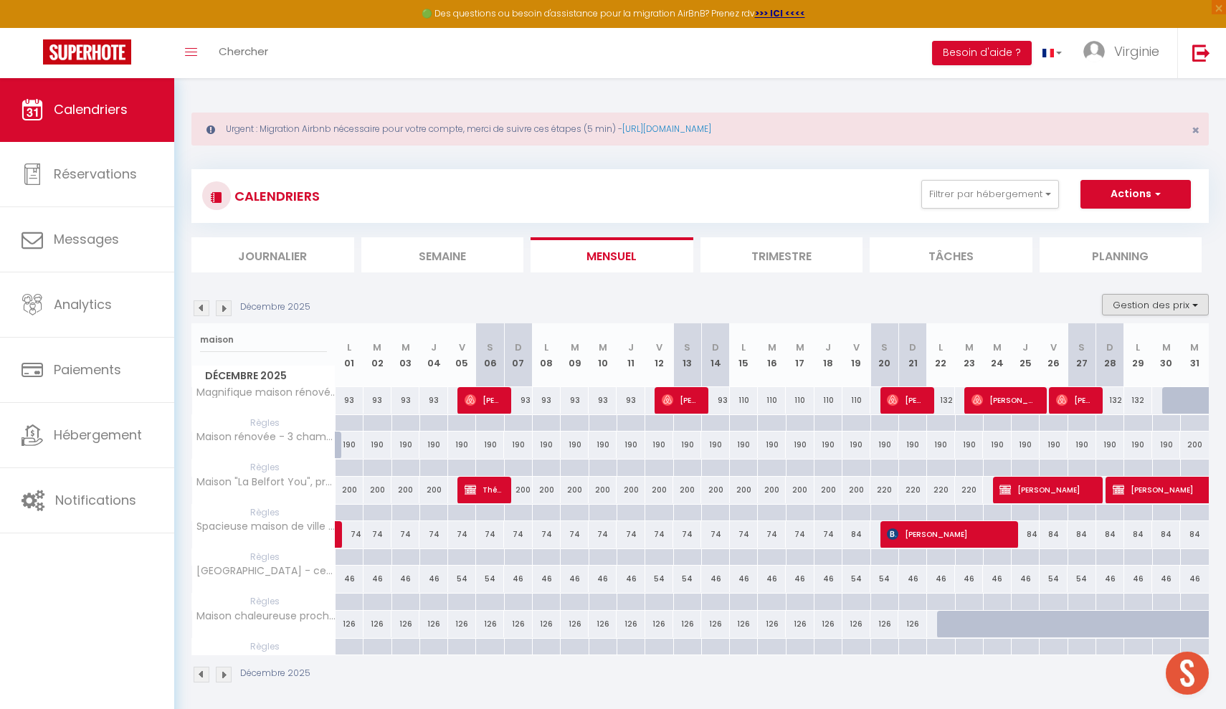
click at [1148, 311] on button "Gestion des prix" at bounding box center [1155, 305] width 107 height 22
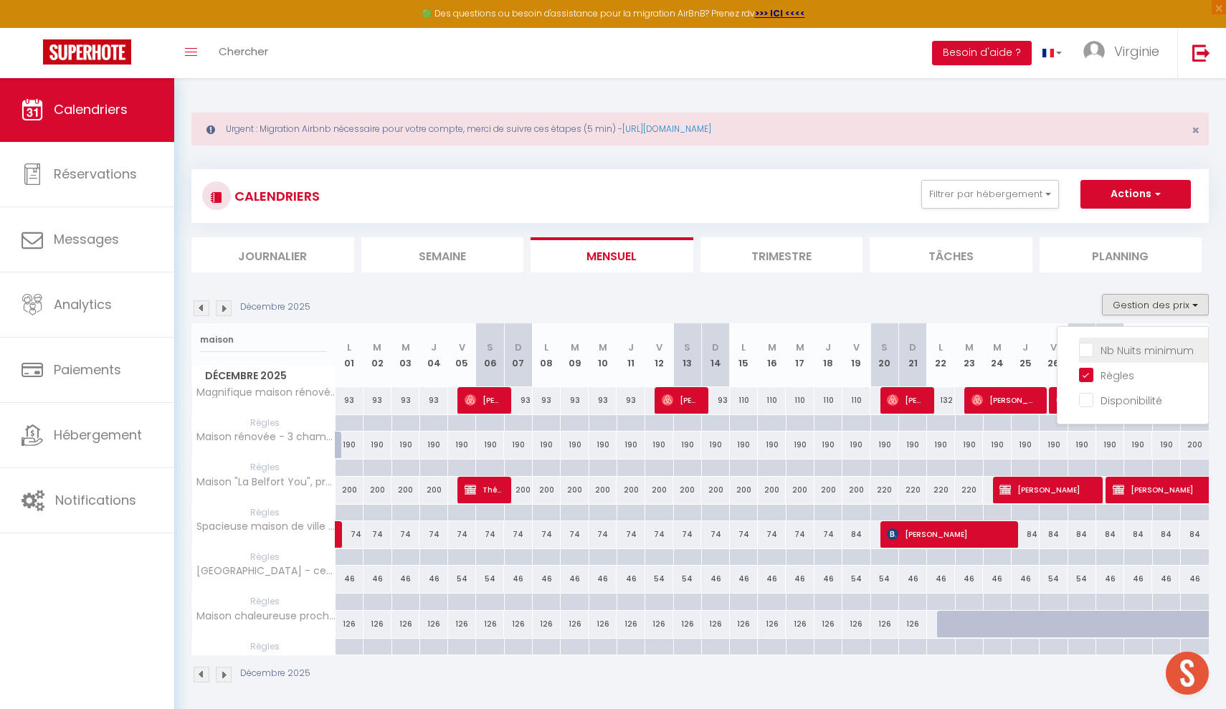
click at [1085, 349] on input "Nb Nuits minimum" at bounding box center [1143, 349] width 129 height 14
checkbox input "true"
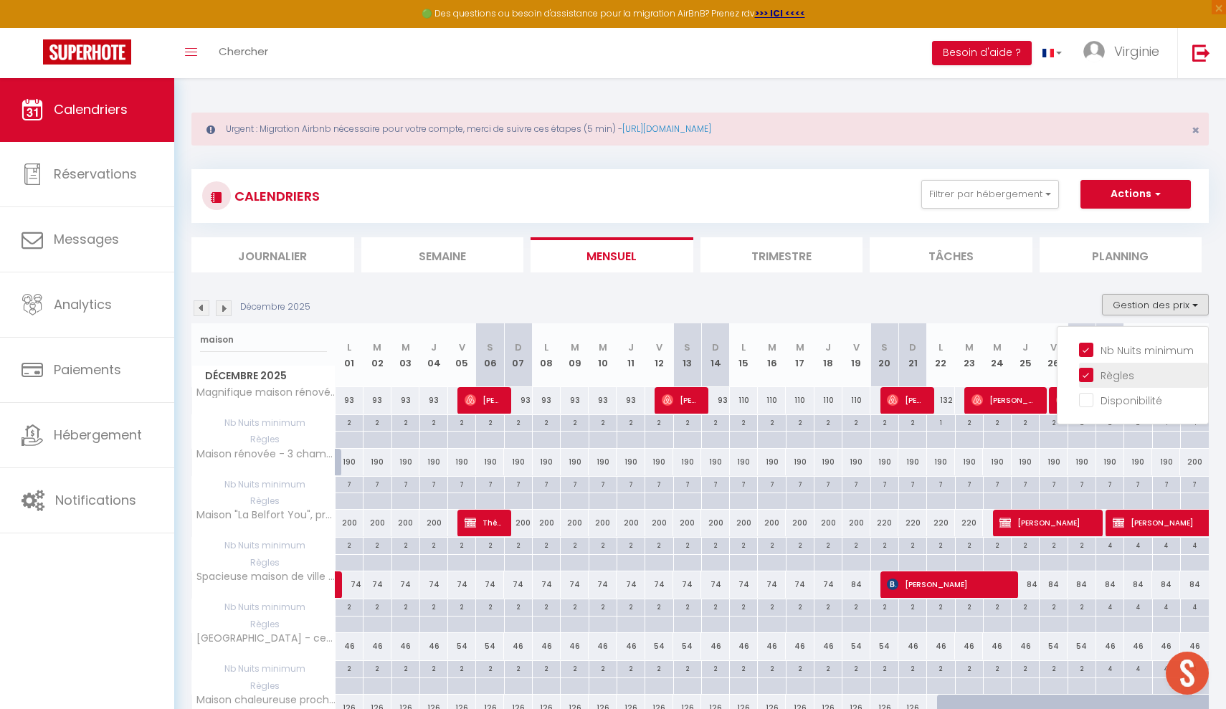
click at [1089, 375] on input "Règles" at bounding box center [1143, 374] width 129 height 14
checkbox input "false"
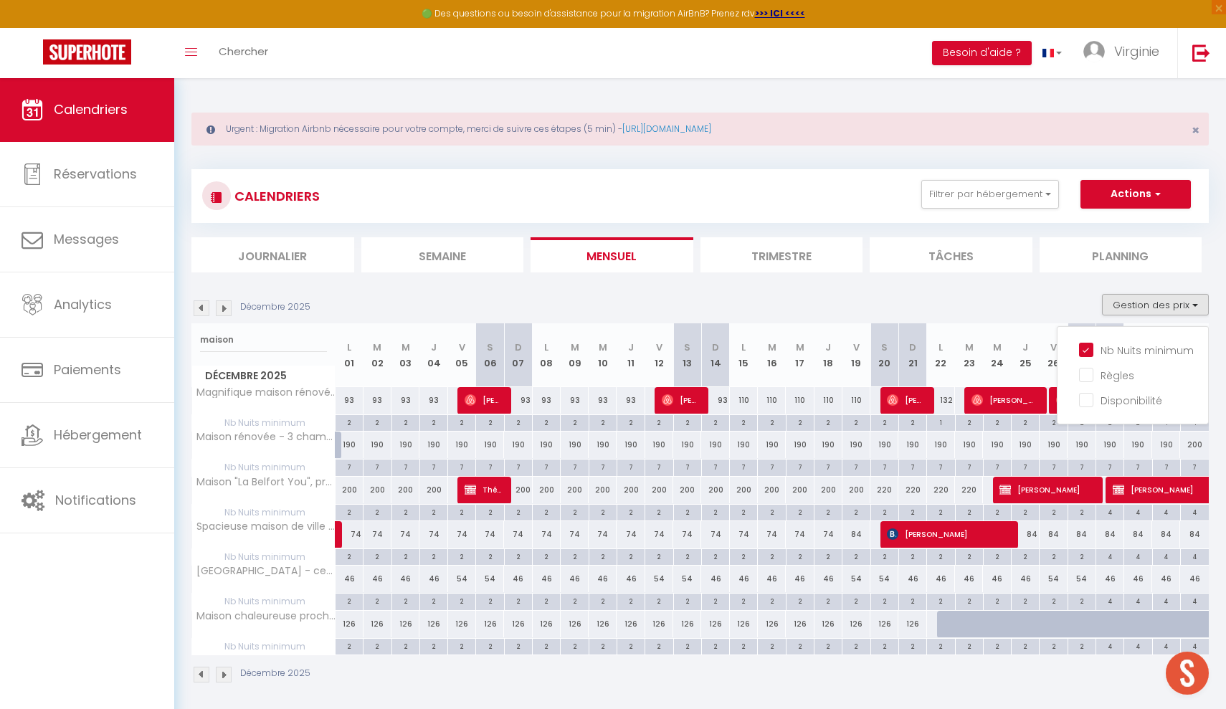
click at [382, 445] on div "190" at bounding box center [378, 445] width 28 height 27
type input "190"
select select "1"
type input "[DATE]"
type input "Mer 03 Décembre 2025"
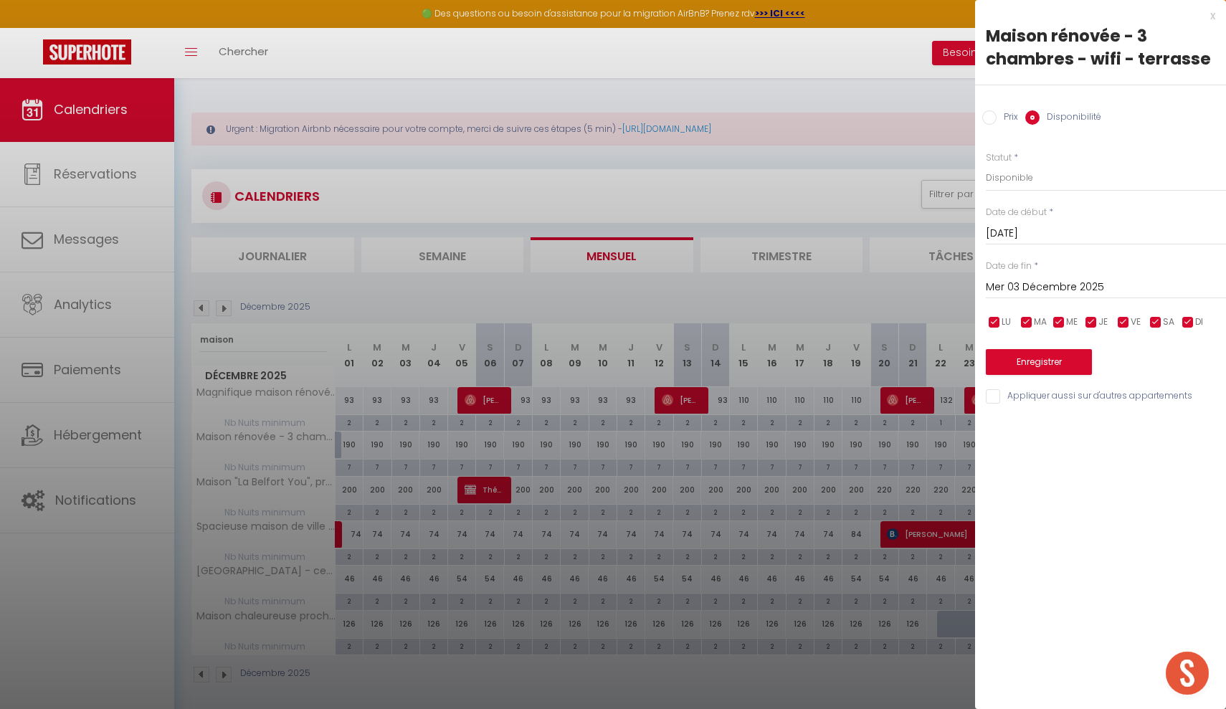
click at [996, 122] on input "Prix" at bounding box center [990, 117] width 14 height 14
radio input "true"
radio input "false"
click at [1015, 178] on input "190" at bounding box center [1106, 177] width 240 height 26
type input "180"
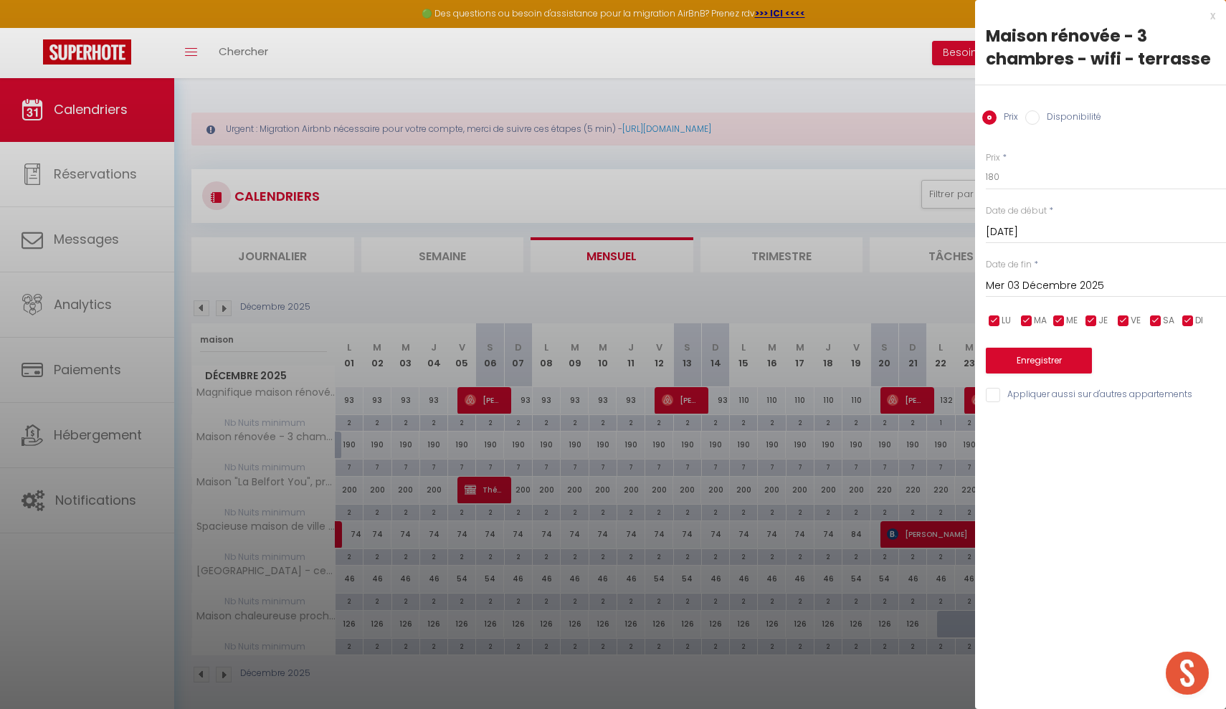
click at [1076, 283] on input "Mer 03 Décembre 2025" at bounding box center [1106, 286] width 240 height 19
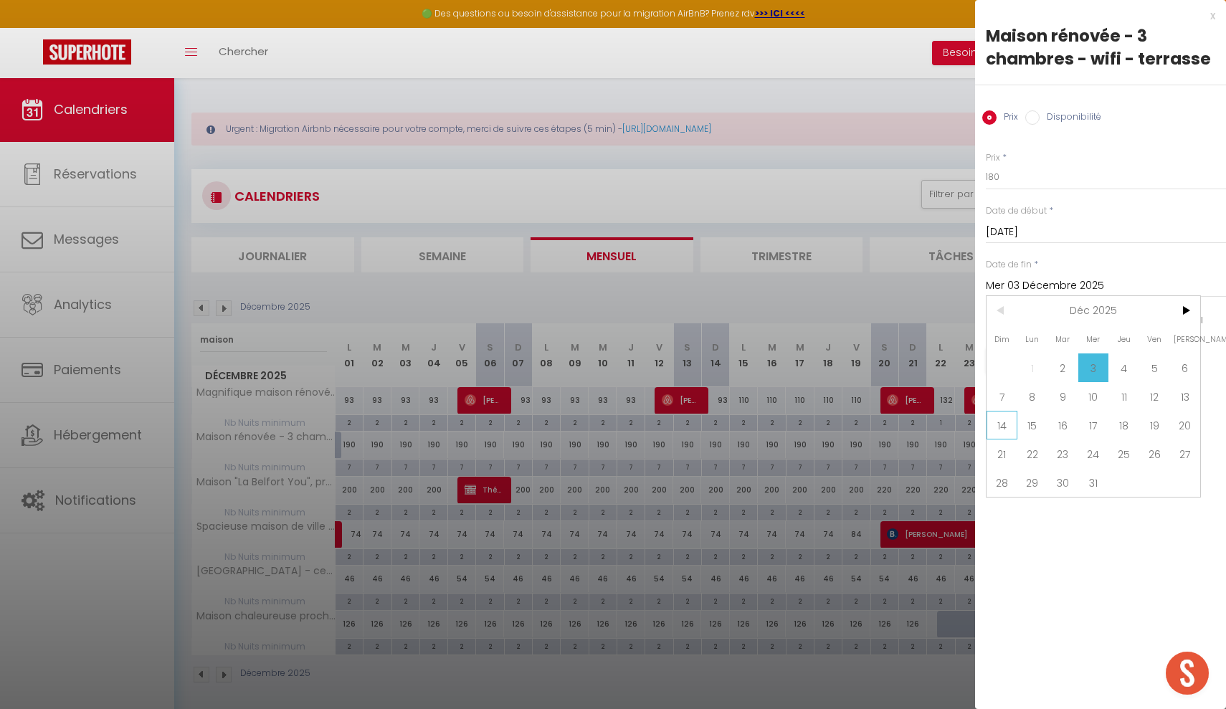
click at [1003, 432] on span "14" at bounding box center [1002, 425] width 31 height 29
type input "Dim 14 Décembre 2025"
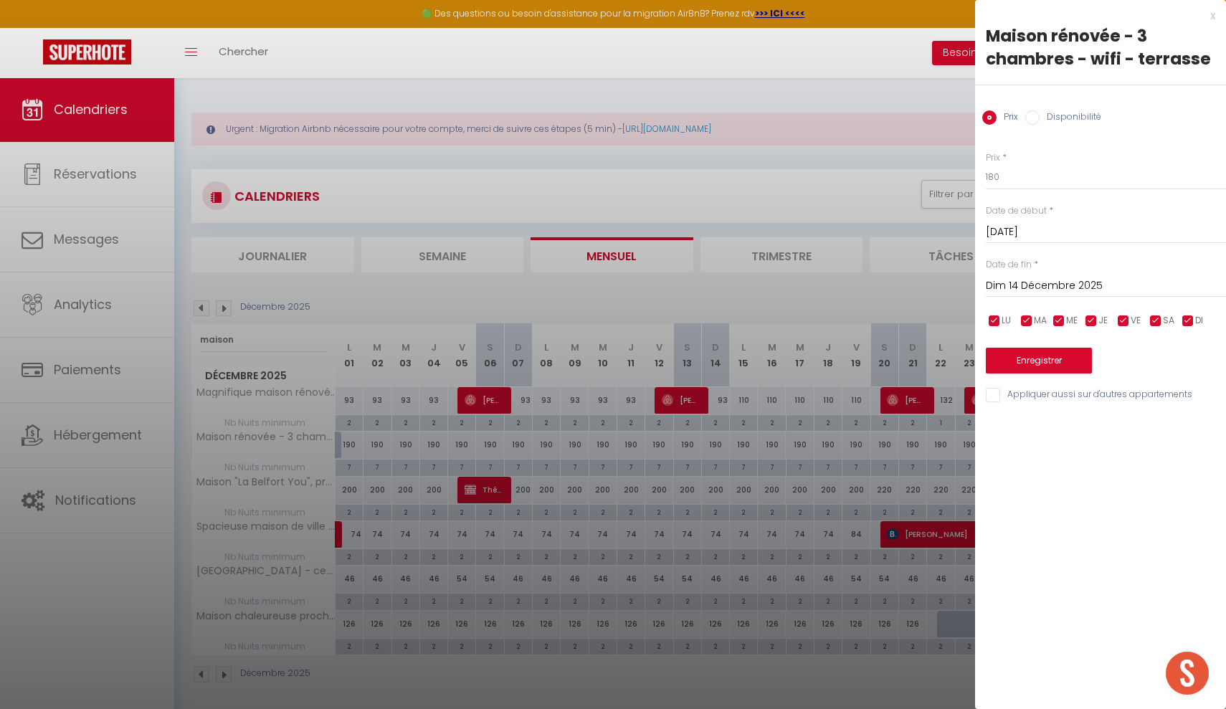
click at [1038, 369] on button "Enregistrer" at bounding box center [1039, 361] width 106 height 26
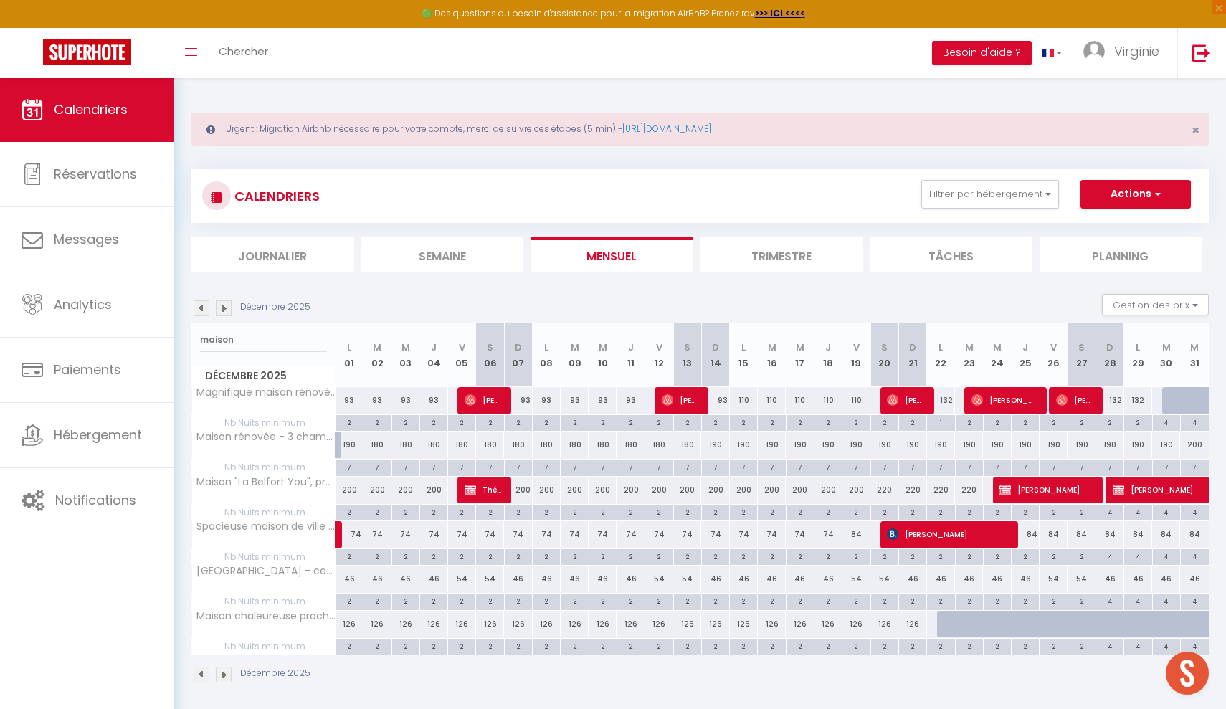
click at [355, 467] on div "7" at bounding box center [349, 467] width 27 height 14
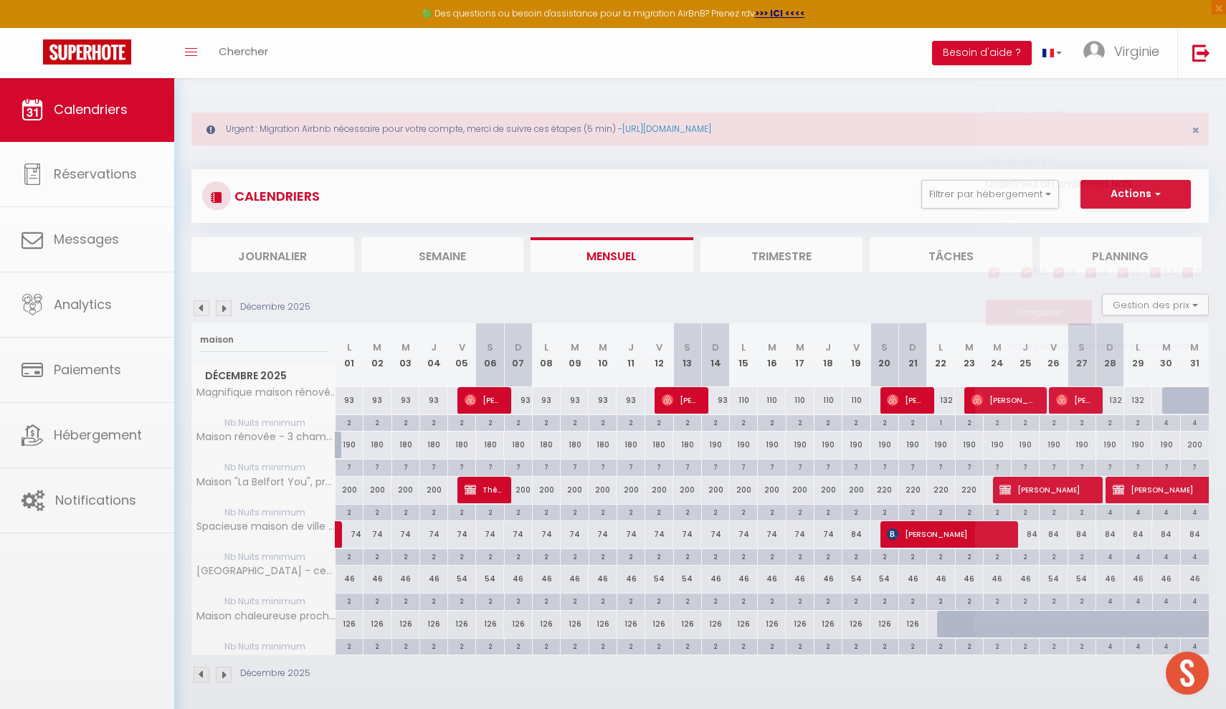
type input "7"
type input "Lun 01 Décembre 2025"
type input "[DATE]"
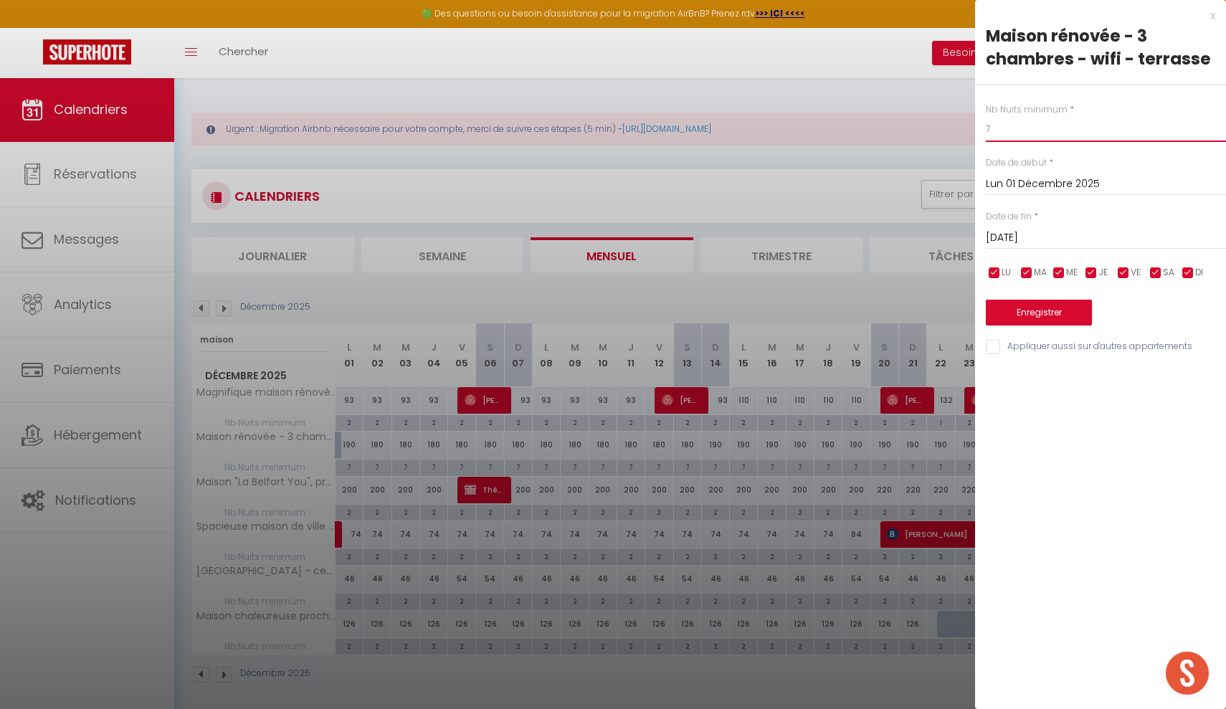
click at [1004, 130] on input "7" at bounding box center [1106, 129] width 240 height 26
type input "4"
click at [1121, 272] on input "checkbox" at bounding box center [1124, 273] width 14 height 14
checkbox input "false"
click at [1160, 273] on input "checkbox" at bounding box center [1156, 273] width 14 height 14
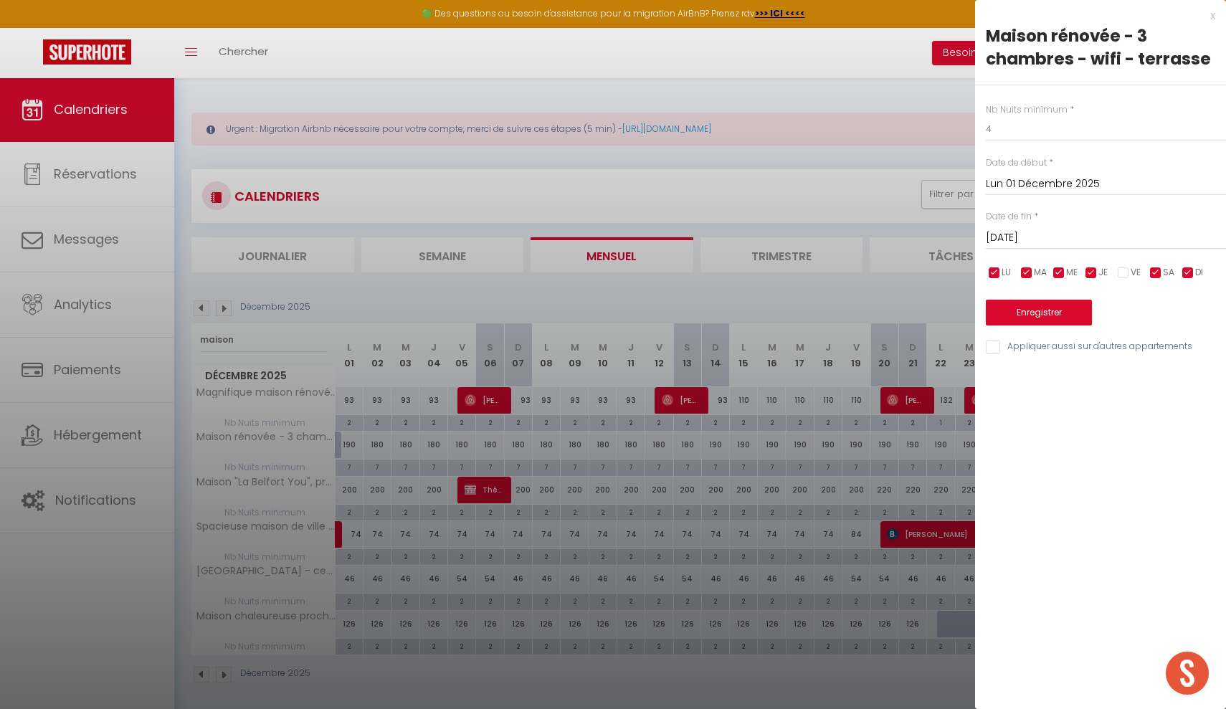
checkbox input "false"
click at [1065, 237] on input "[DATE]" at bounding box center [1106, 238] width 240 height 19
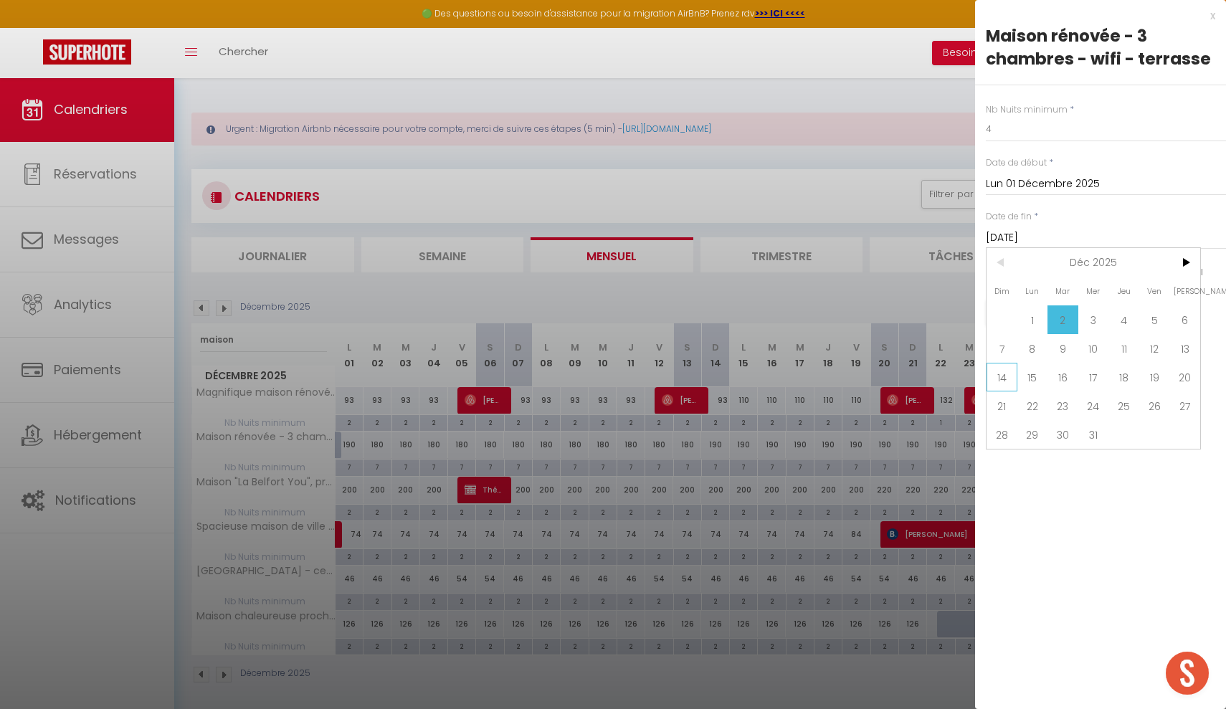
click at [1007, 377] on span "14" at bounding box center [1002, 377] width 31 height 29
type input "Dim 14 Décembre 2025"
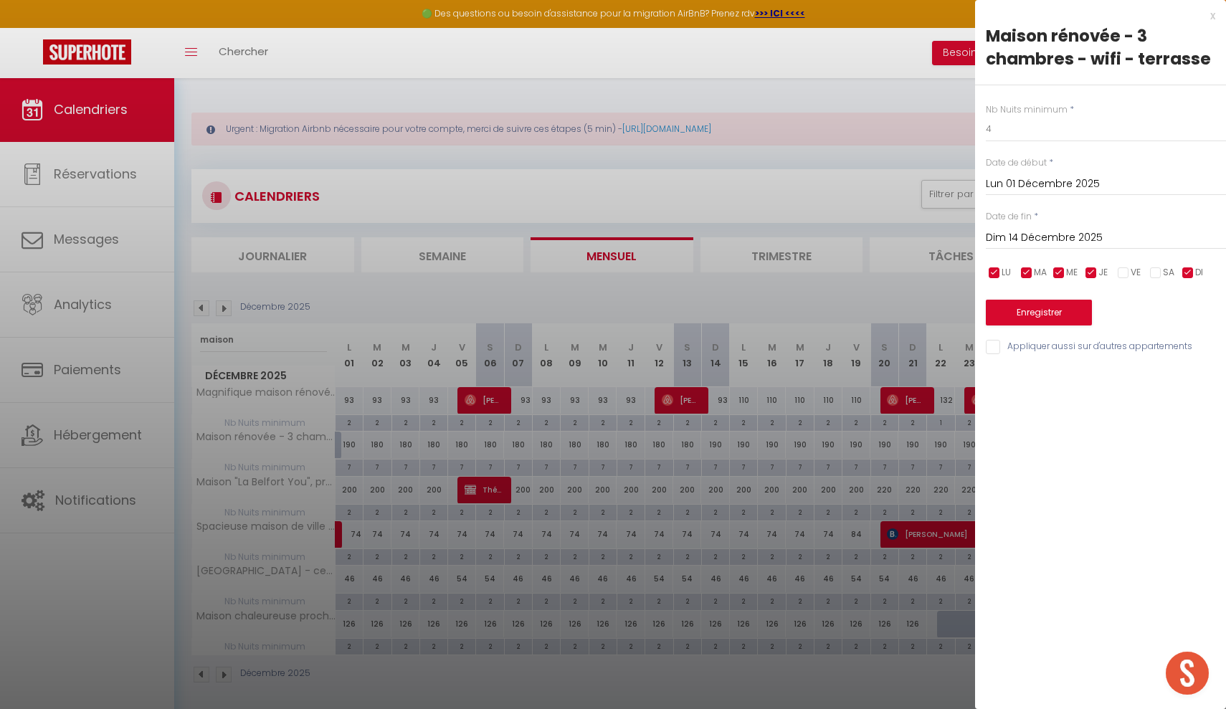
click at [1057, 316] on button "Enregistrer" at bounding box center [1039, 313] width 106 height 26
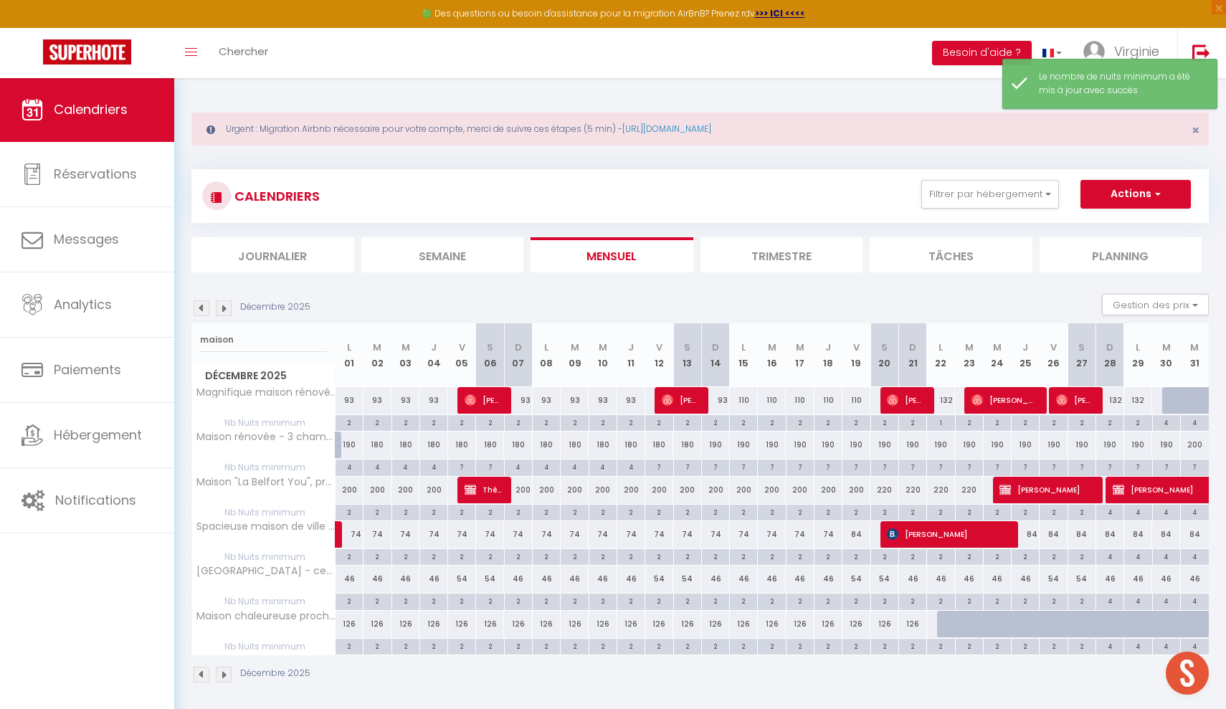
click at [463, 466] on div "7" at bounding box center [461, 467] width 27 height 14
type input "7"
type input "Ven 05 Décembre 2025"
type input "Sam 06 Décembre 2025"
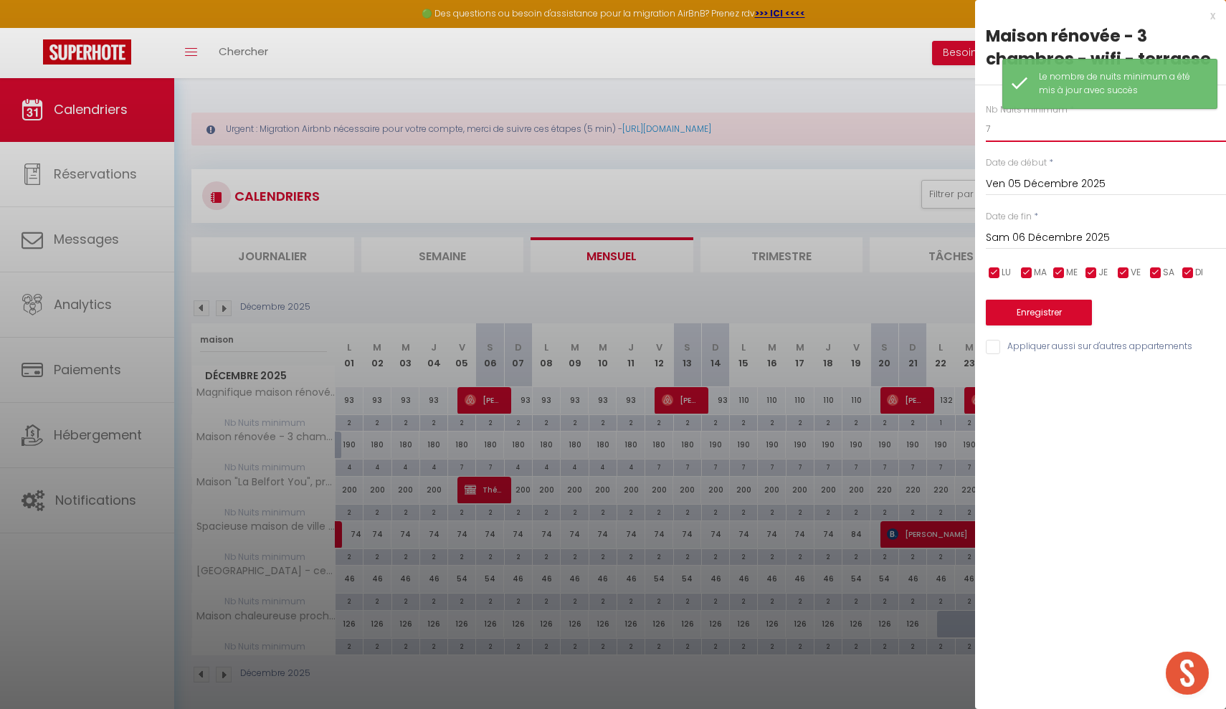
click at [1008, 131] on input "7" at bounding box center [1106, 129] width 240 height 26
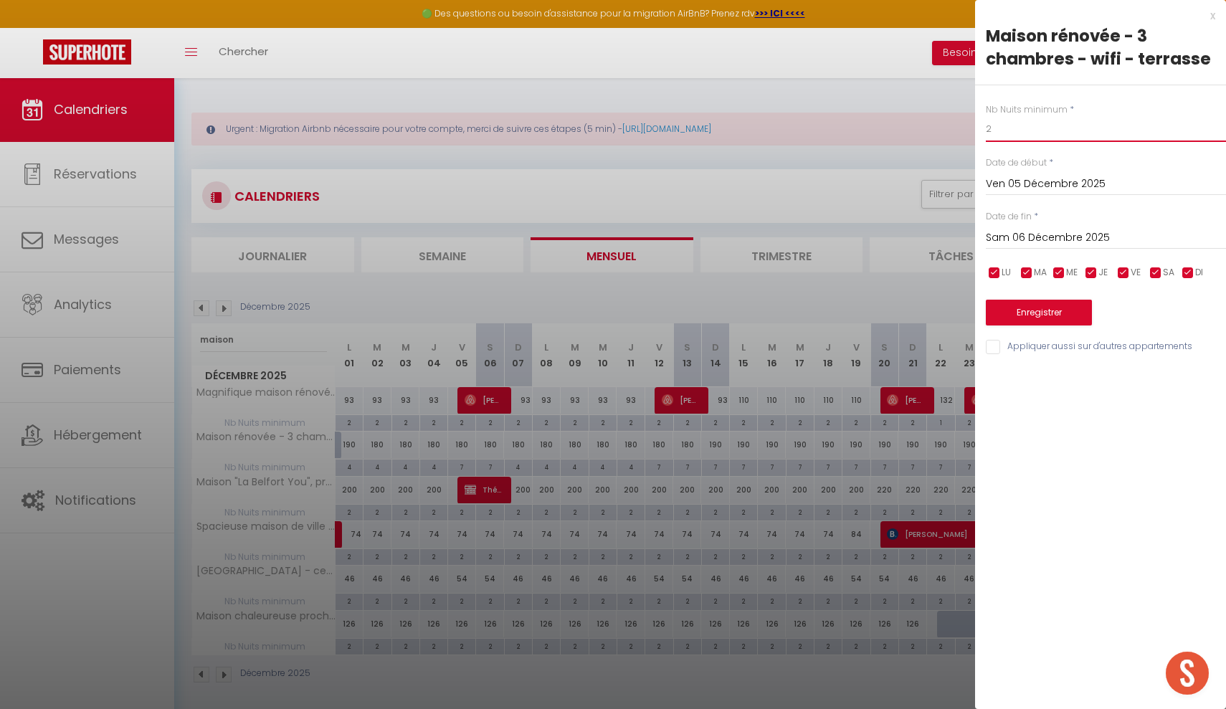
type input "2"
click at [1082, 240] on input "Sam 06 Décembre 2025" at bounding box center [1106, 238] width 240 height 19
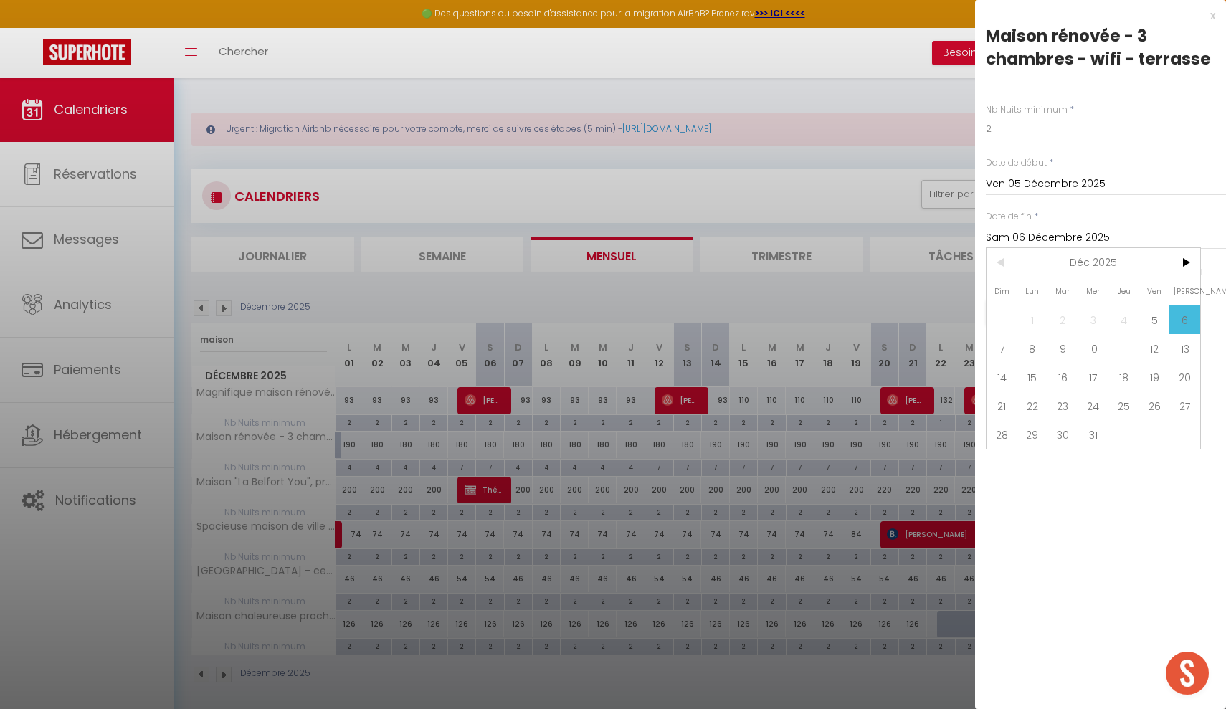
click at [1009, 379] on span "14" at bounding box center [1002, 377] width 31 height 29
type input "Dim 14 Décembre 2025"
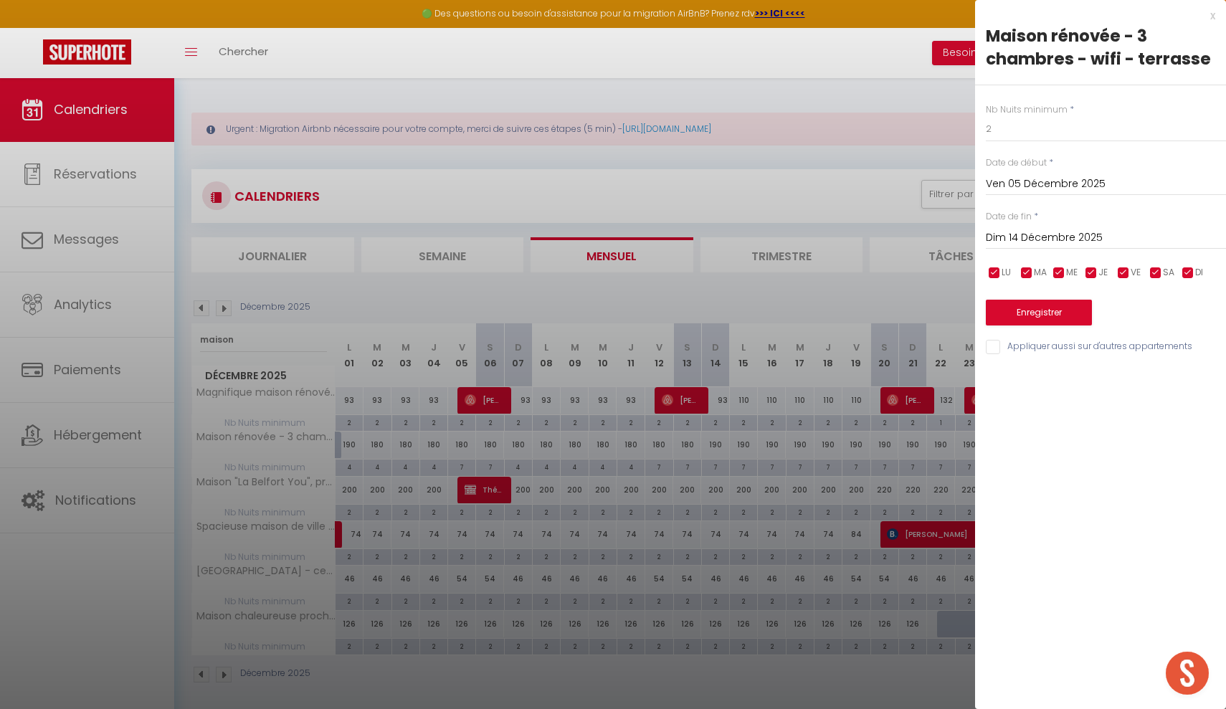
click at [998, 268] on input "checkbox" at bounding box center [995, 273] width 14 height 14
checkbox input "false"
click at [1023, 268] on input "checkbox" at bounding box center [1027, 273] width 14 height 14
checkbox input "false"
click at [1059, 268] on input "checkbox" at bounding box center [1059, 273] width 14 height 14
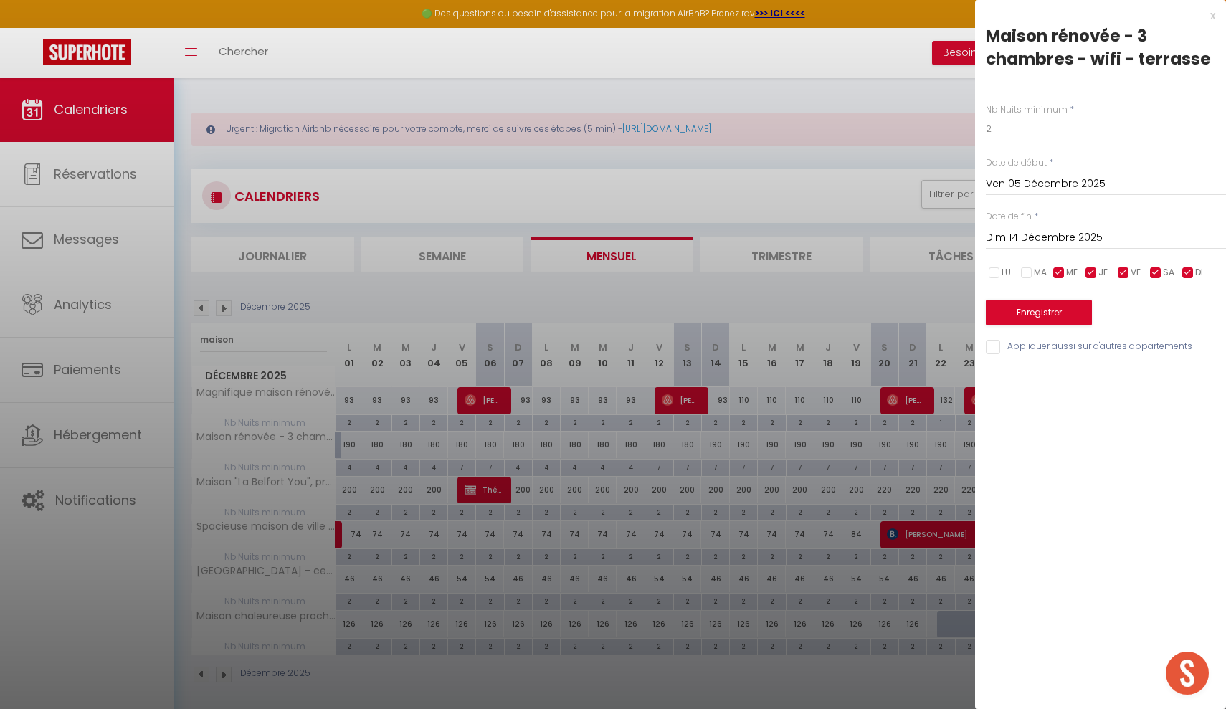
checkbox input "false"
click at [1094, 272] on input "checkbox" at bounding box center [1091, 273] width 14 height 14
checkbox input "false"
click at [1192, 270] on input "checkbox" at bounding box center [1188, 273] width 14 height 14
checkbox input "false"
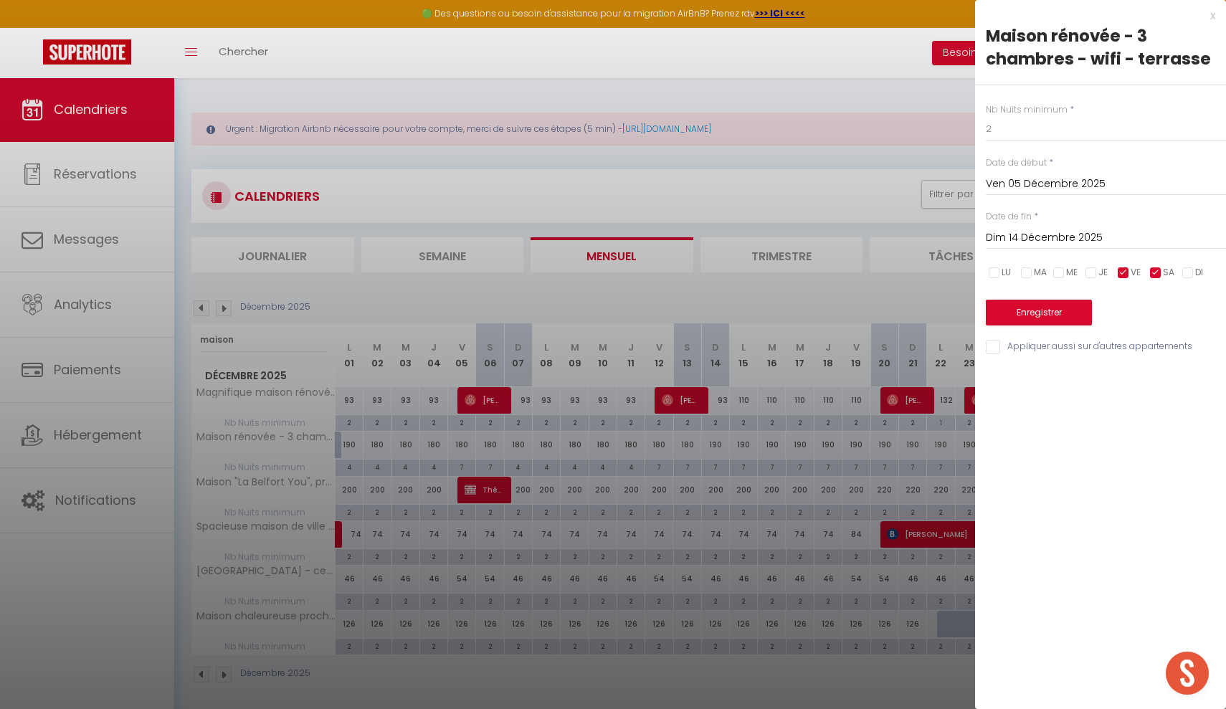
click at [1041, 315] on button "Enregistrer" at bounding box center [1039, 313] width 106 height 26
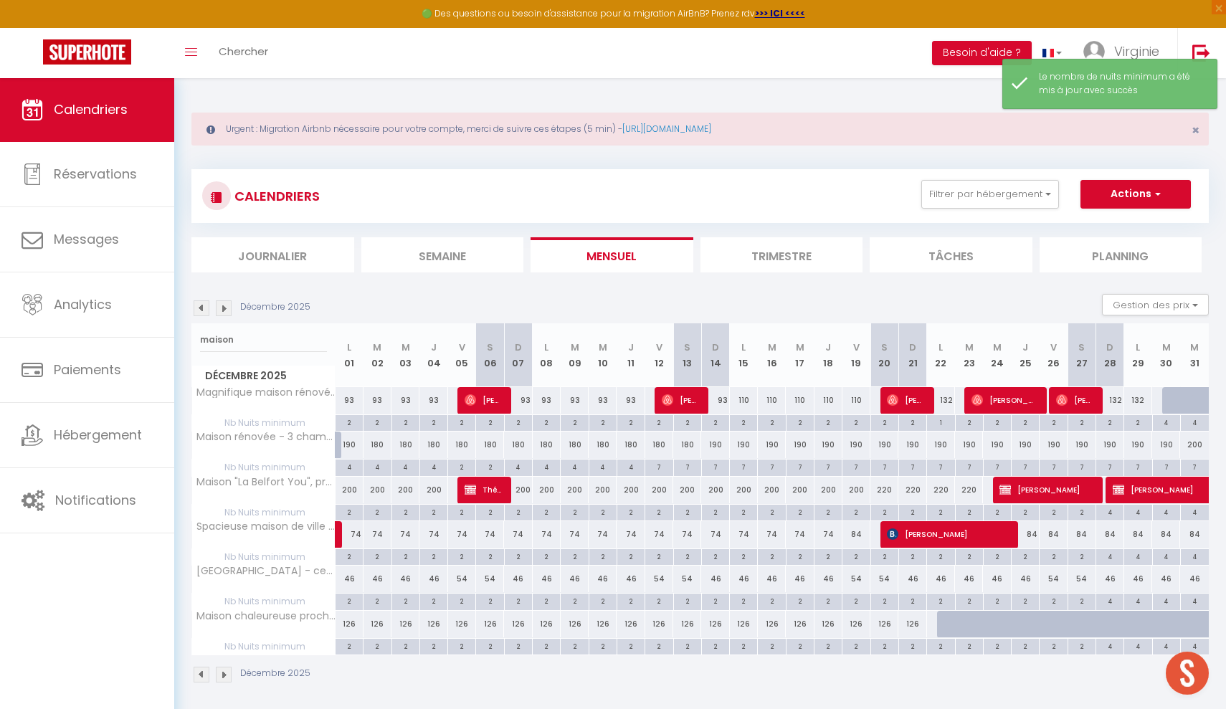
click at [659, 466] on div "7" at bounding box center [659, 467] width 27 height 14
type input "7"
type input "Ven 12 Décembre 2025"
type input "Sam 13 Décembre 2025"
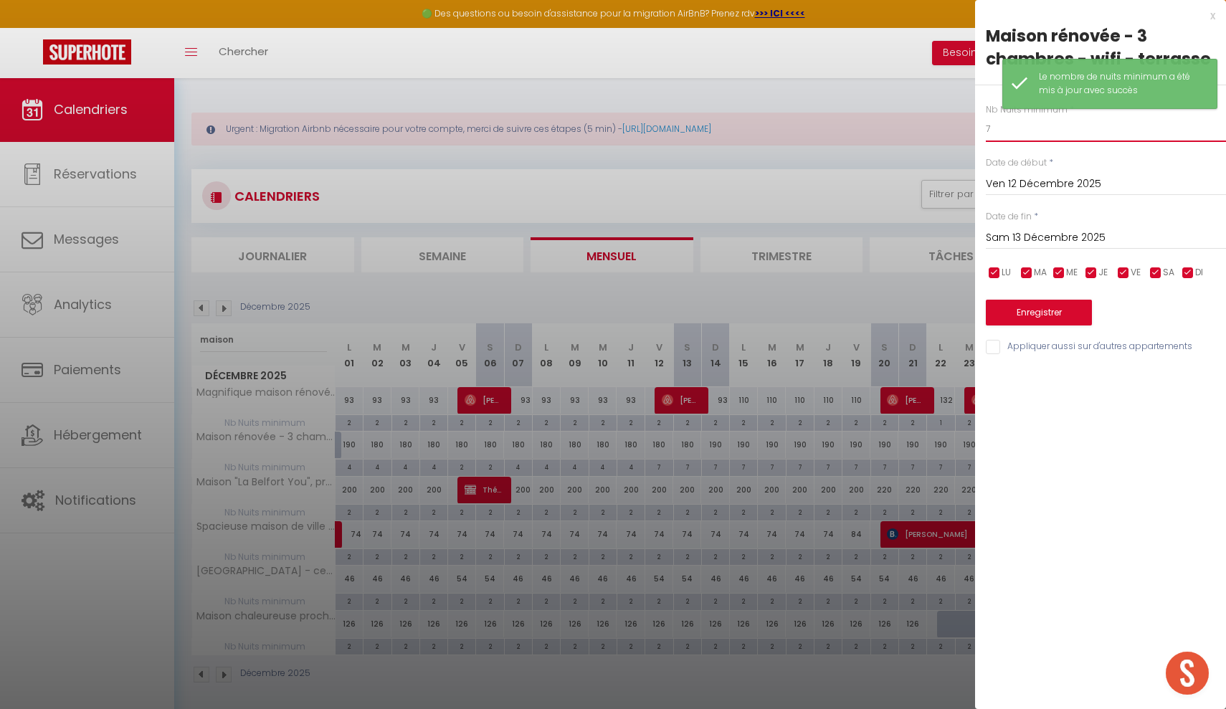
click at [1005, 132] on input "7" at bounding box center [1106, 129] width 240 height 26
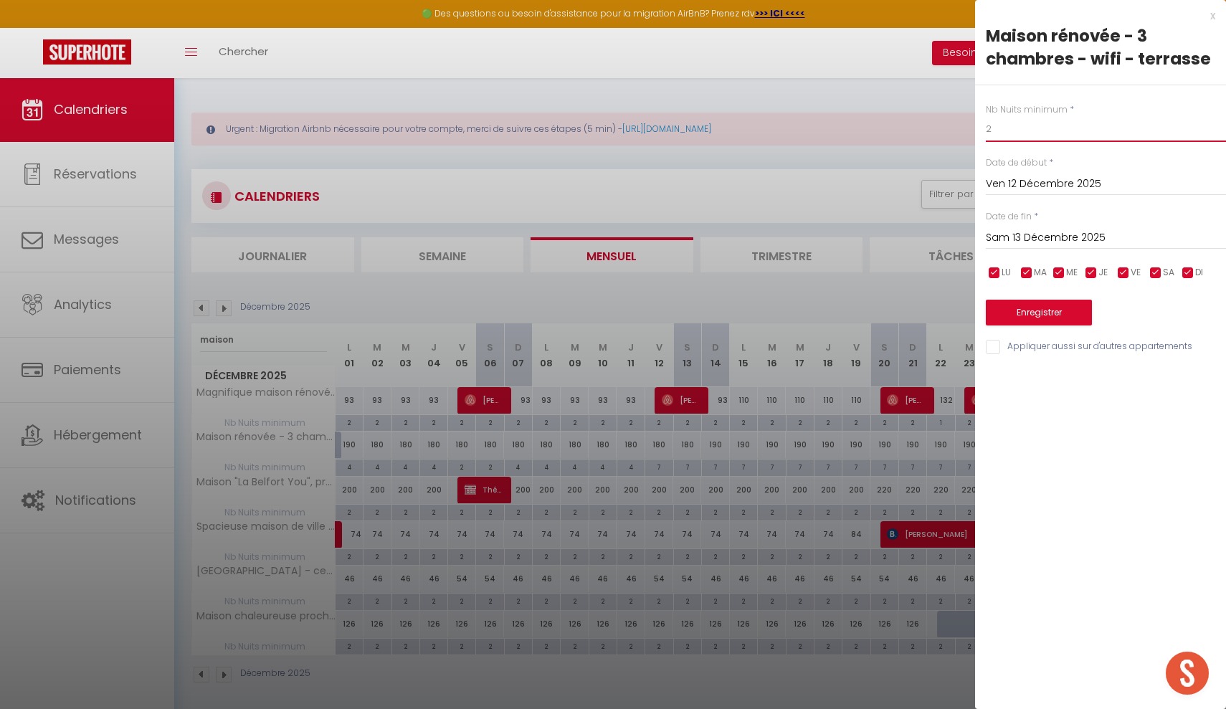
type input "2"
click at [1044, 235] on input "Sam 13 Décembre 2025" at bounding box center [1106, 238] width 240 height 19
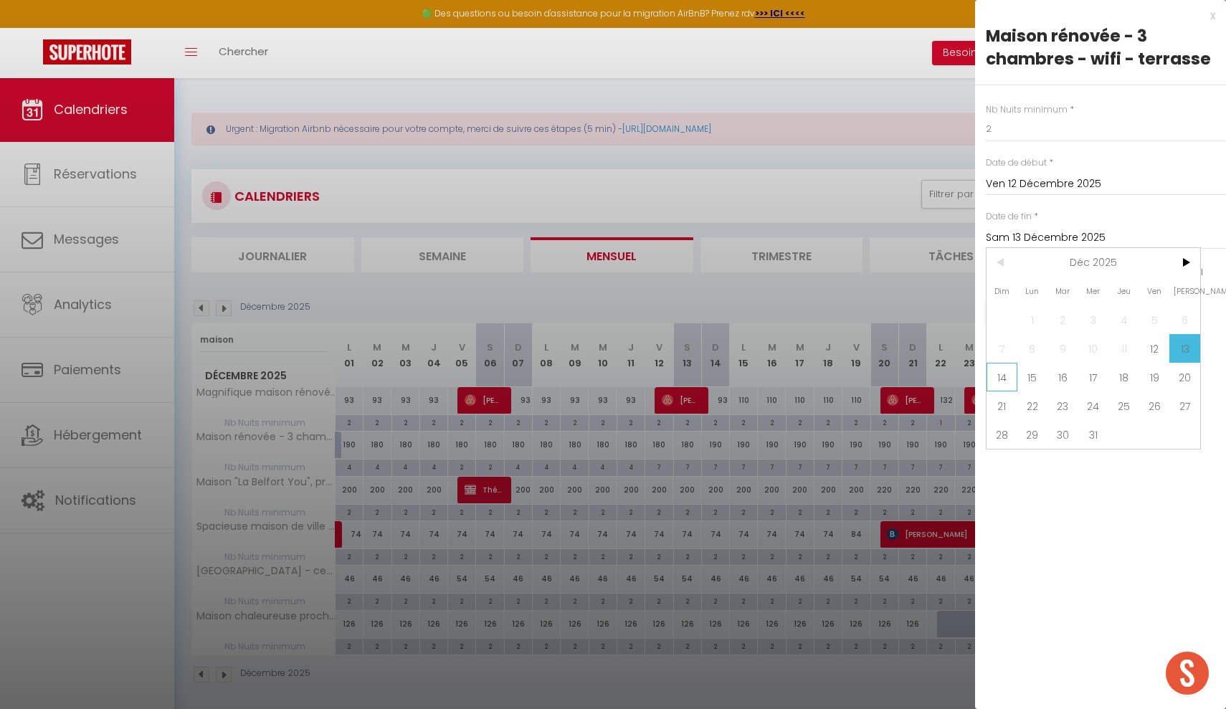
click at [999, 379] on span "14" at bounding box center [1002, 377] width 31 height 29
type input "Dim 14 Décembre 2025"
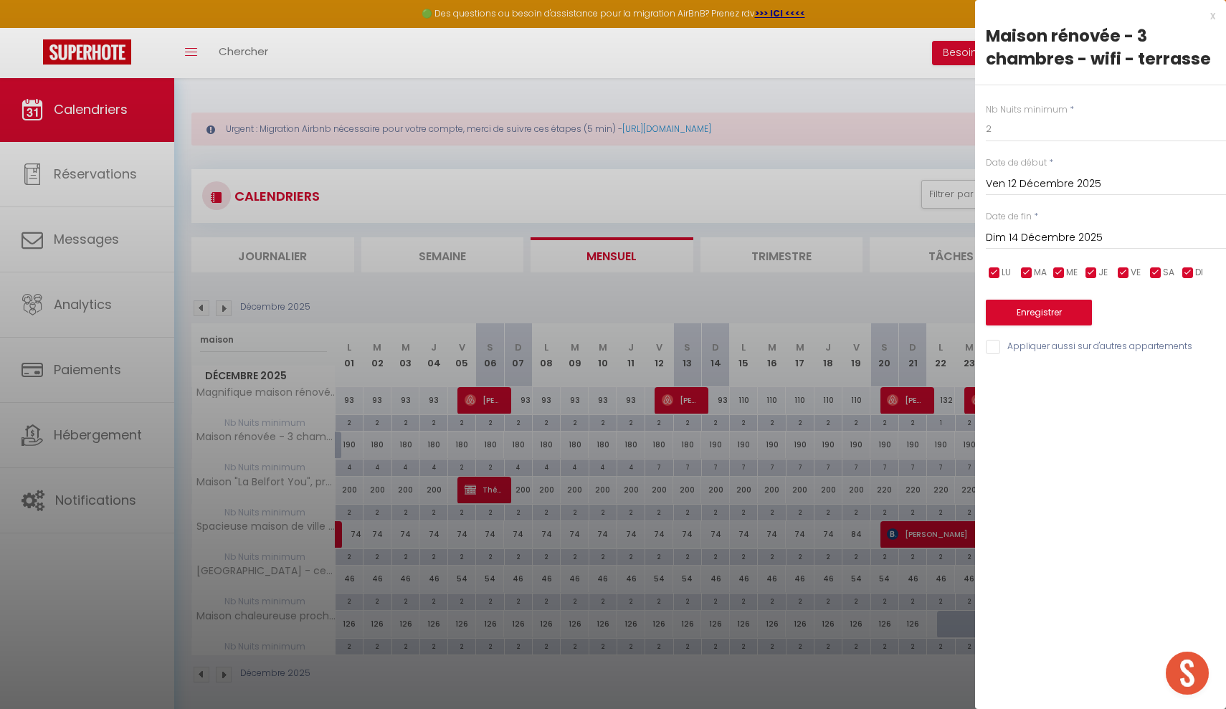
click at [1061, 307] on button "Enregistrer" at bounding box center [1039, 313] width 106 height 26
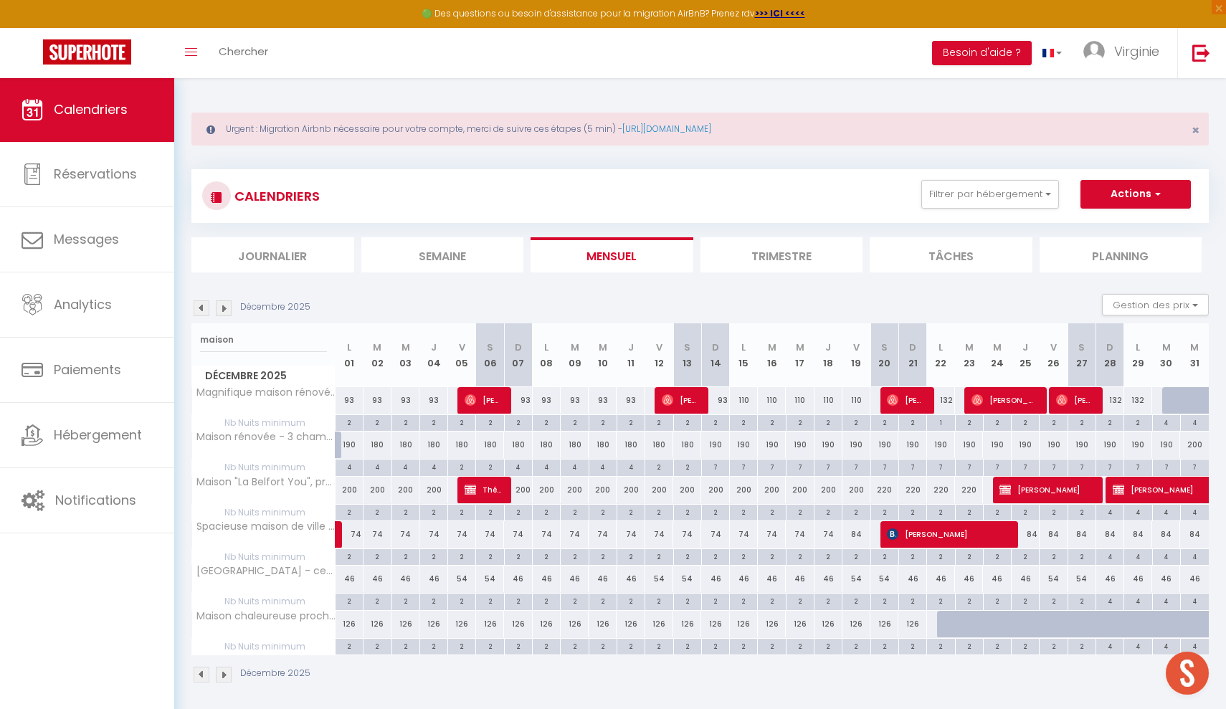
click at [774, 260] on li "Trimestre" at bounding box center [782, 254] width 163 height 35
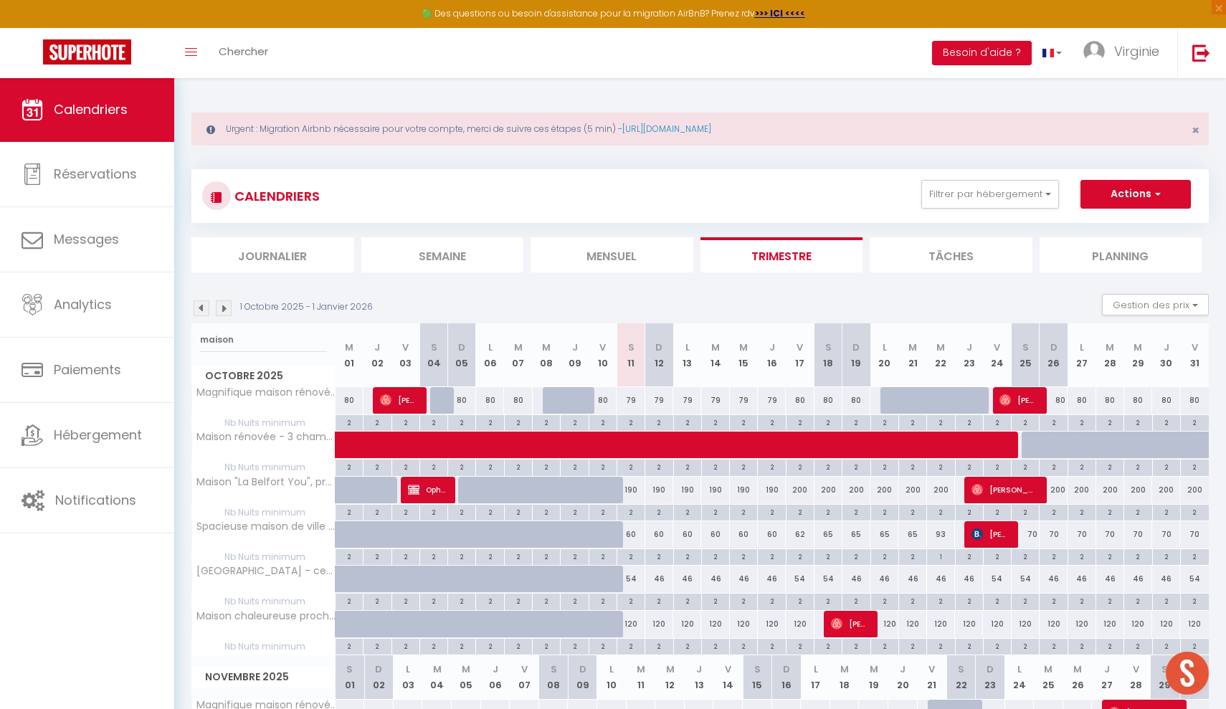
click at [206, 306] on img at bounding box center [202, 309] width 16 height 16
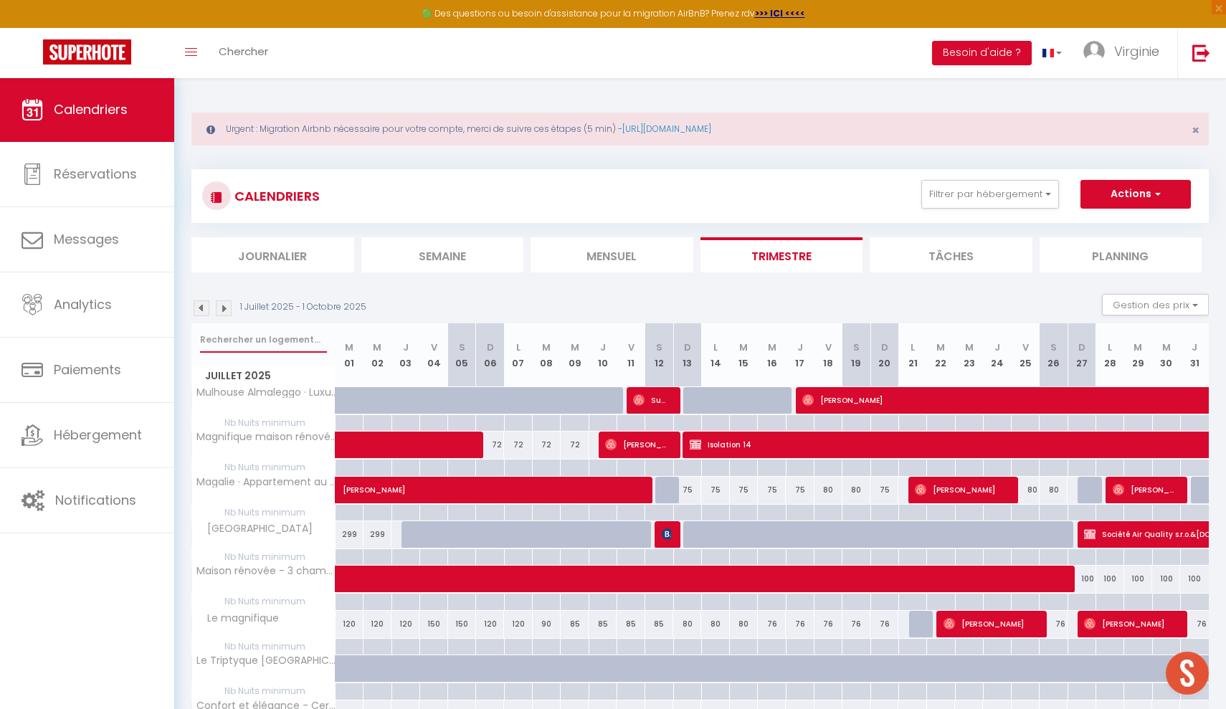
click at [287, 339] on input "text" at bounding box center [263, 340] width 127 height 26
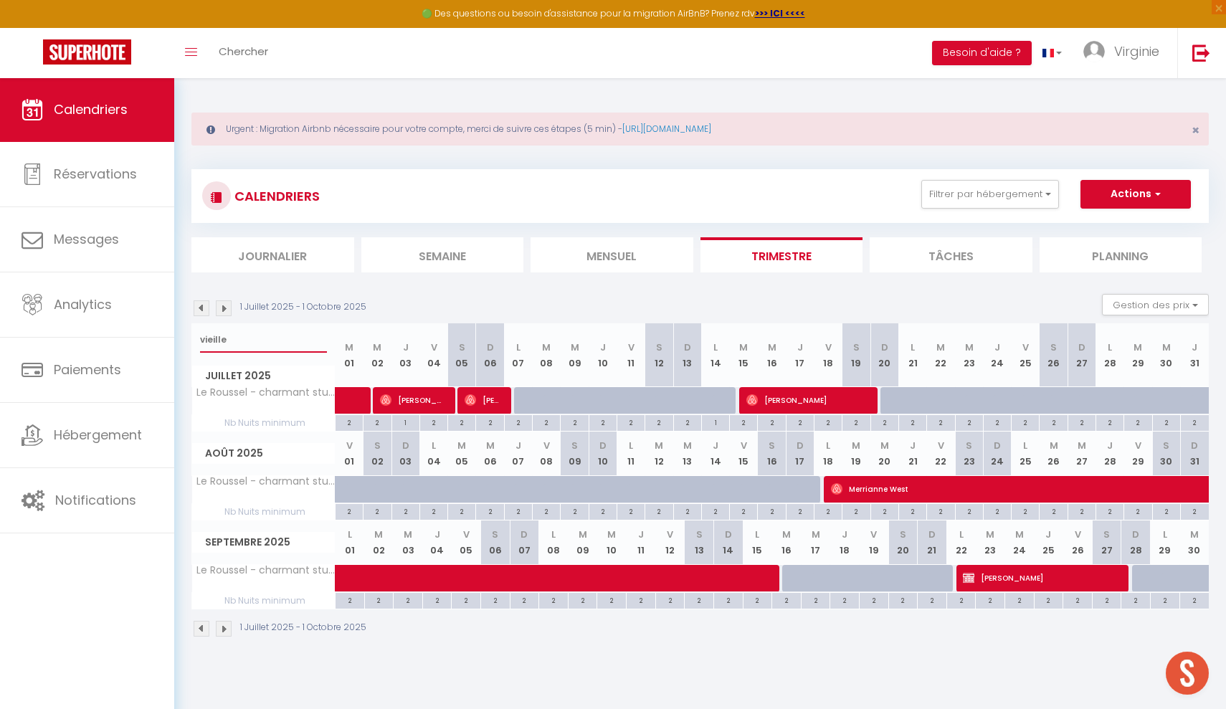
type input "vieille"
click at [224, 304] on img at bounding box center [224, 309] width 16 height 16
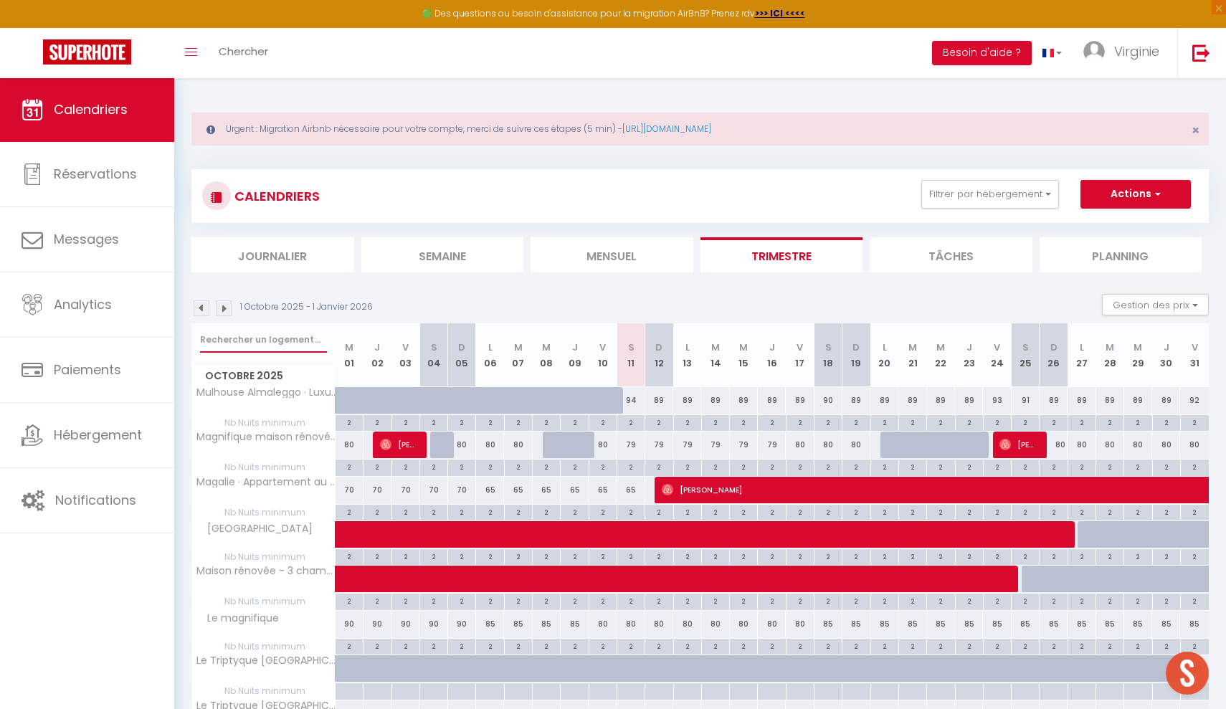
click at [283, 340] on input "text" at bounding box center [263, 340] width 127 height 26
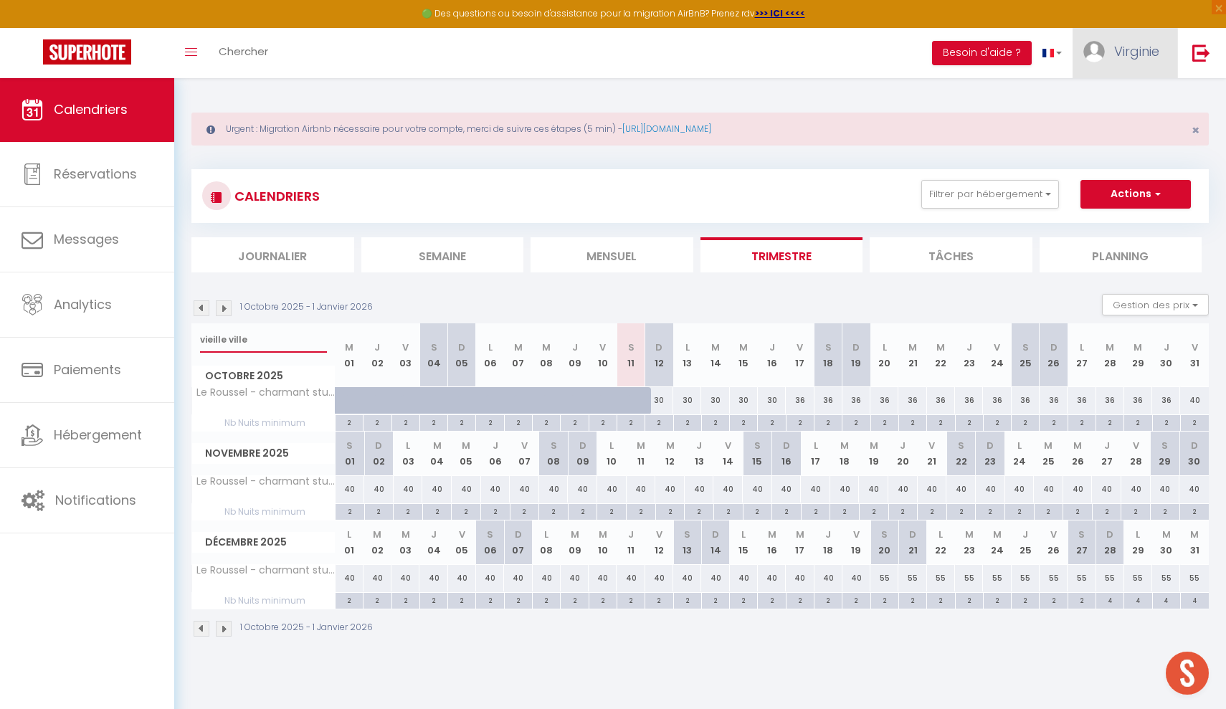
type input "vieille ville"
click at [1136, 49] on span "Virginie" at bounding box center [1137, 51] width 45 height 18
click at [1108, 102] on link "Paramètres" at bounding box center [1120, 100] width 106 height 24
select select "28"
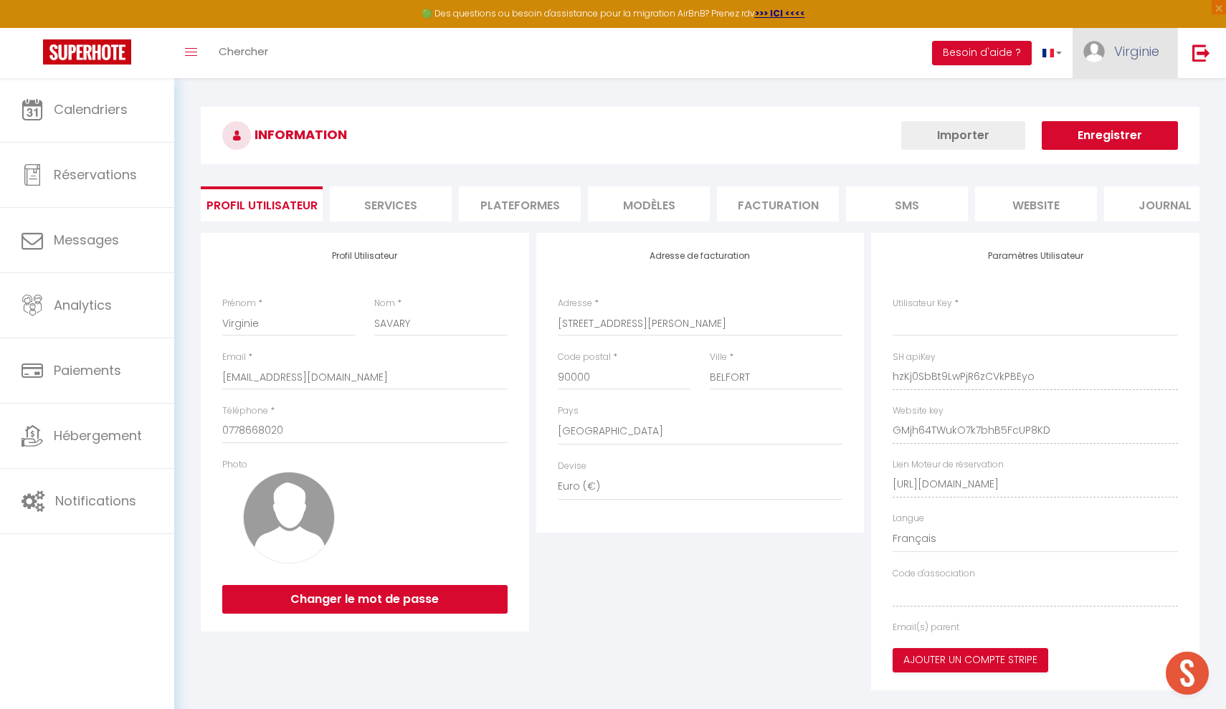
select select "fr"
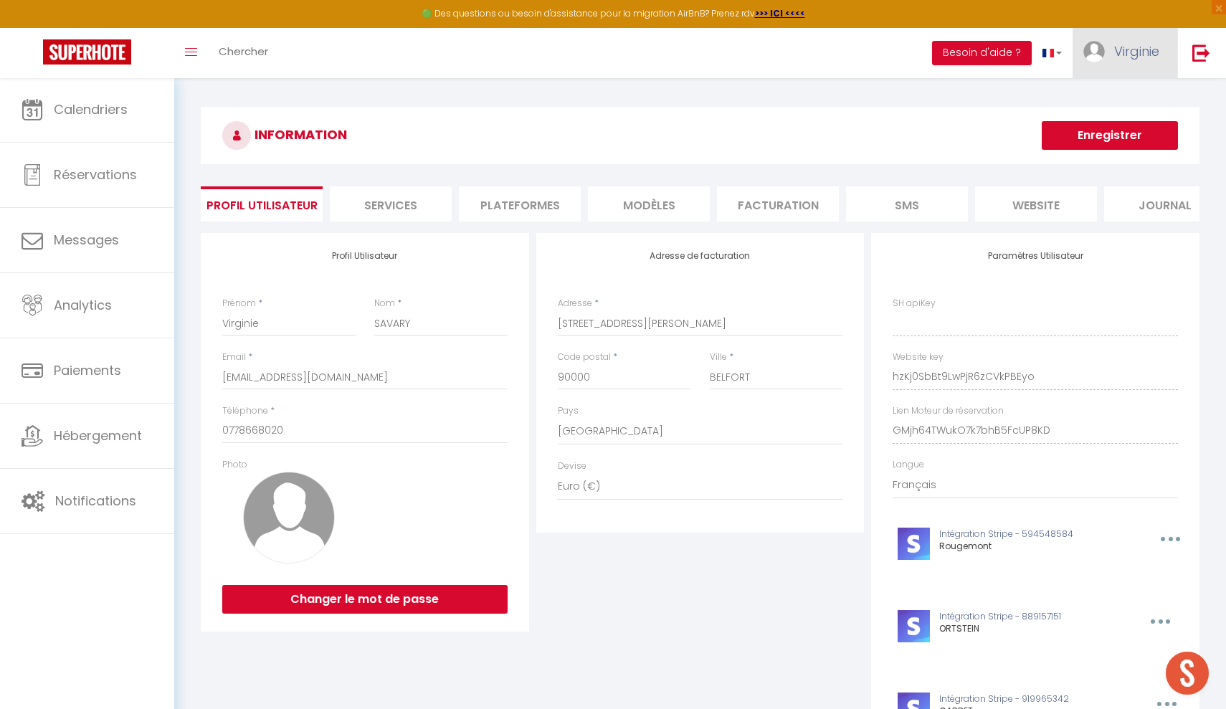
type input "hzKj0SbBt9LwPjR6zCVkPBEyo"
type input "GMjh64TWukO7k7bhB5FcUP8KD"
type input "[URL][DOMAIN_NAME]"
drag, startPoint x: 1136, startPoint y: 48, endPoint x: 1097, endPoint y: 128, distance: 89.5
click at [1136, 48] on span "Virginie" at bounding box center [1137, 51] width 45 height 18
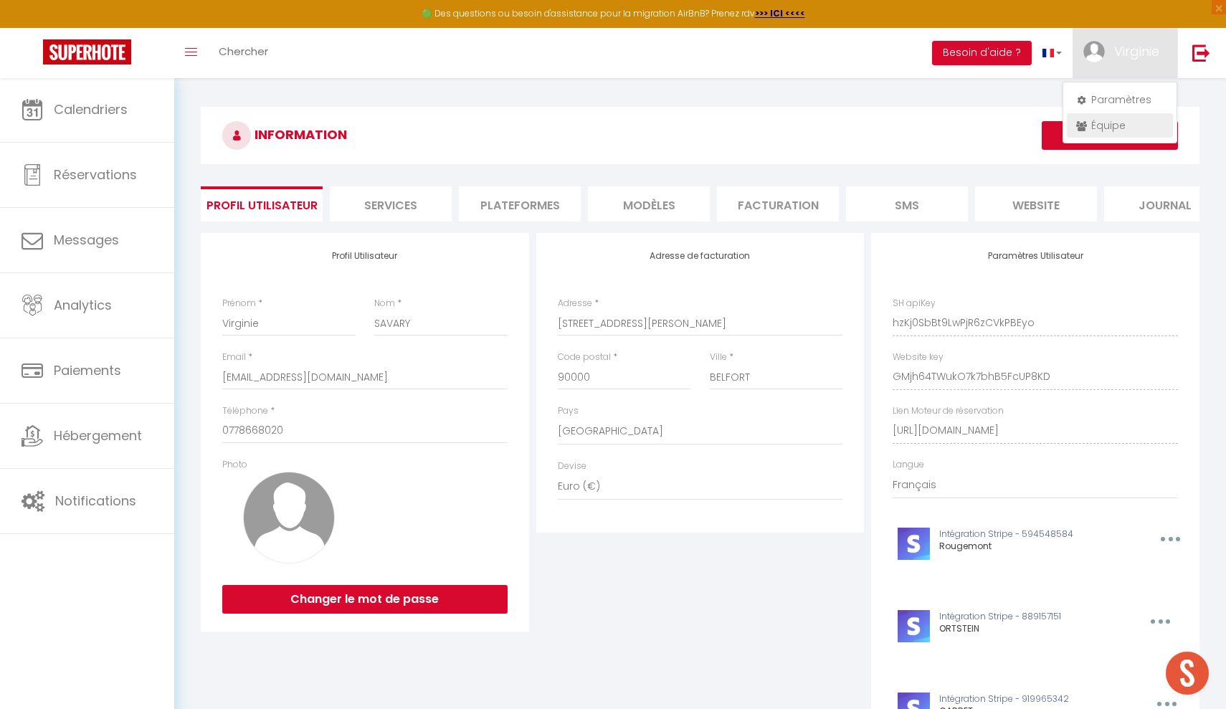
click at [1107, 128] on link "Équipe" at bounding box center [1120, 125] width 106 height 24
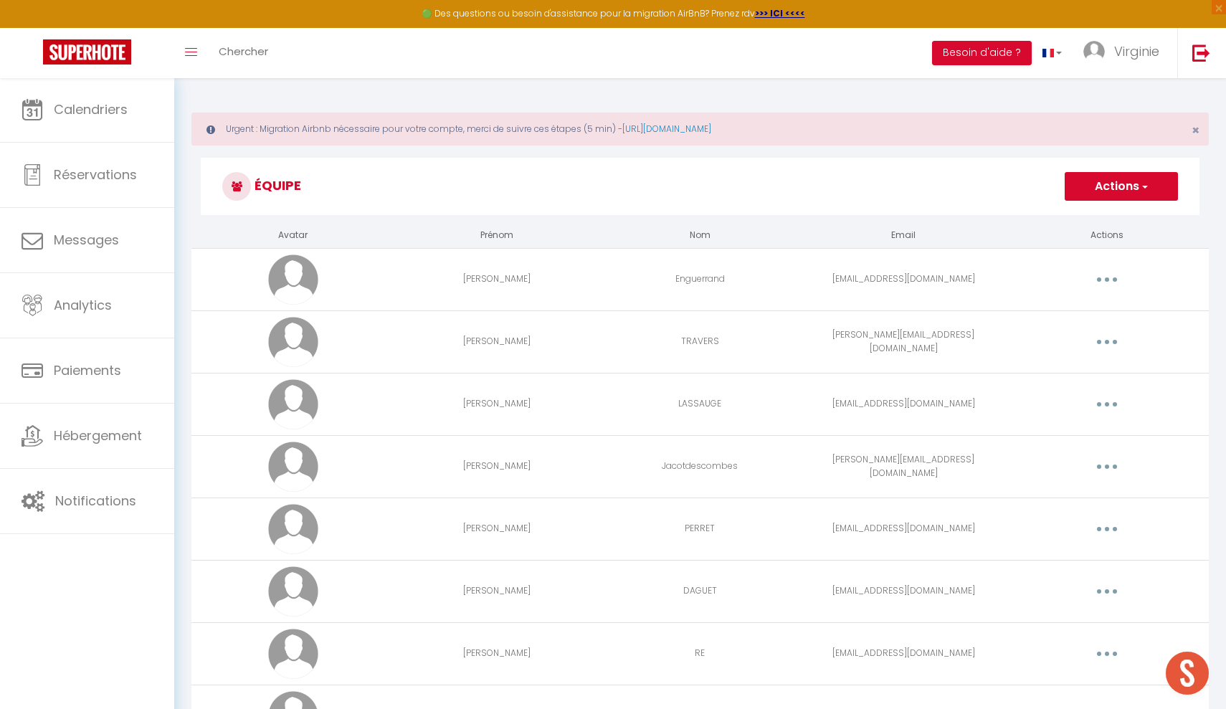
click at [1110, 466] on button "button" at bounding box center [1107, 466] width 40 height 23
click at [1049, 493] on link "Editer" at bounding box center [1070, 500] width 106 height 24
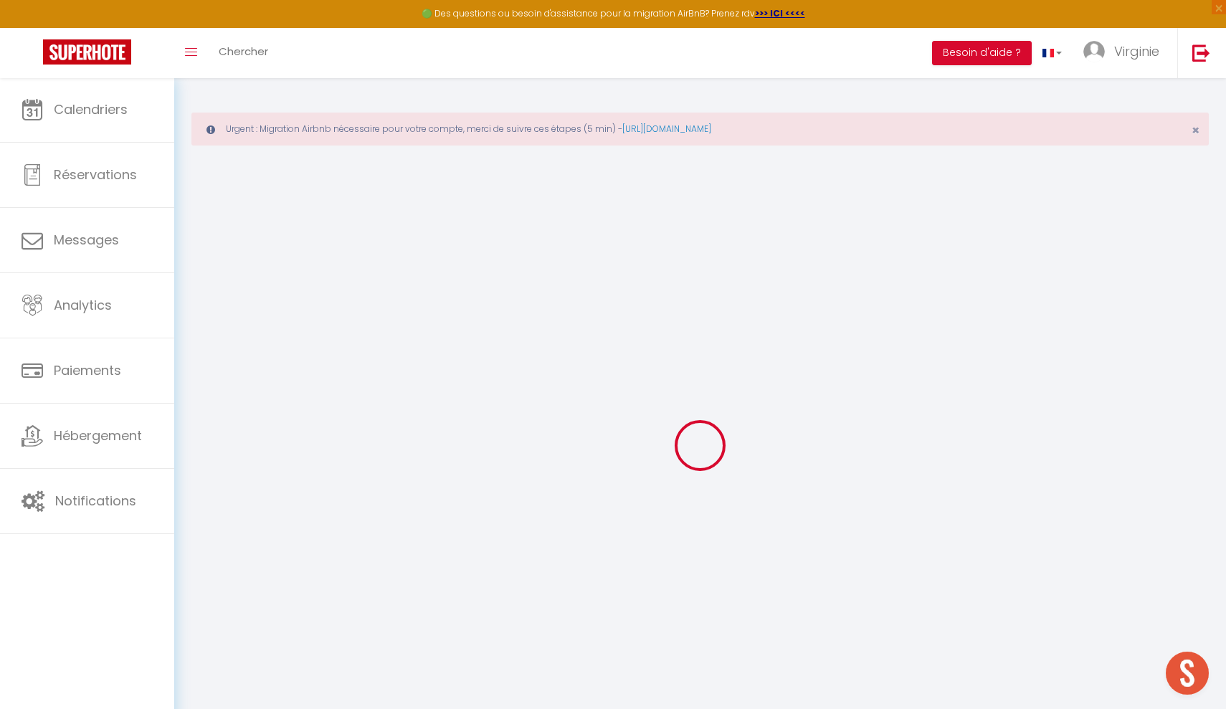
type input "[PERSON_NAME]"
type input "Jacotdescombes"
type input "[PERSON_NAME][EMAIL_ADDRESS][DOMAIN_NAME]"
type textarea "[URL][DOMAIN_NAME]"
checkbox input "false"
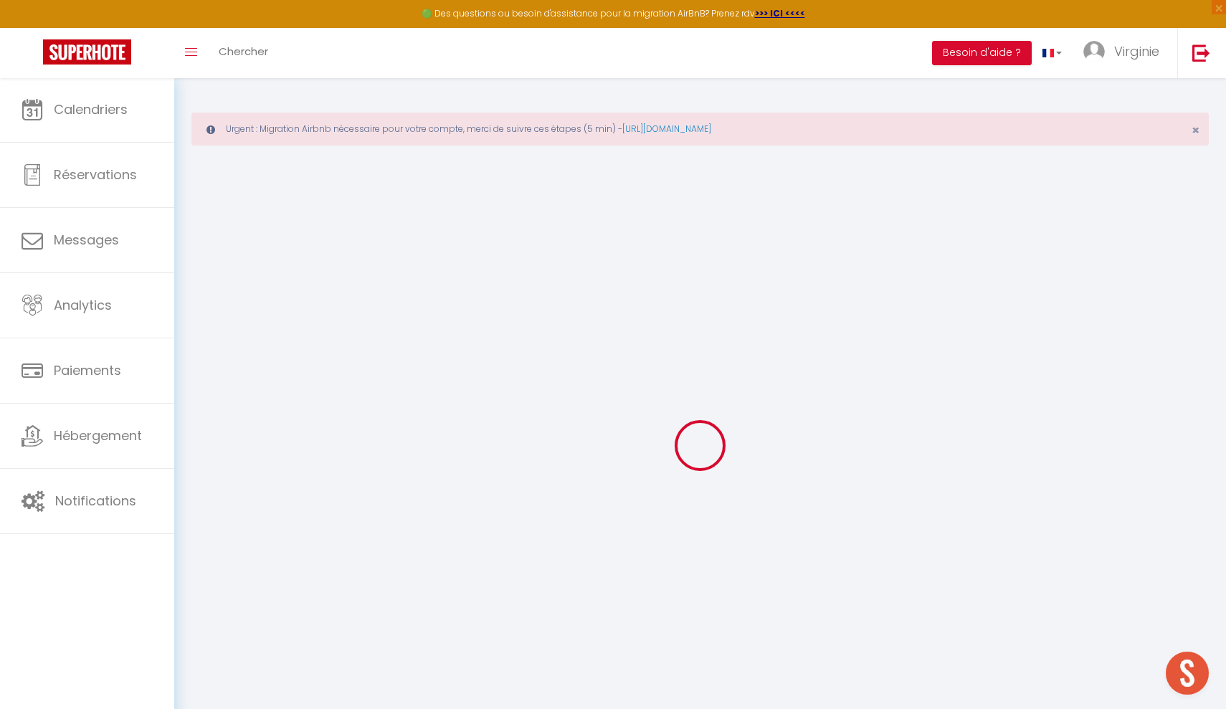
checkbox input "false"
checkbox input "true"
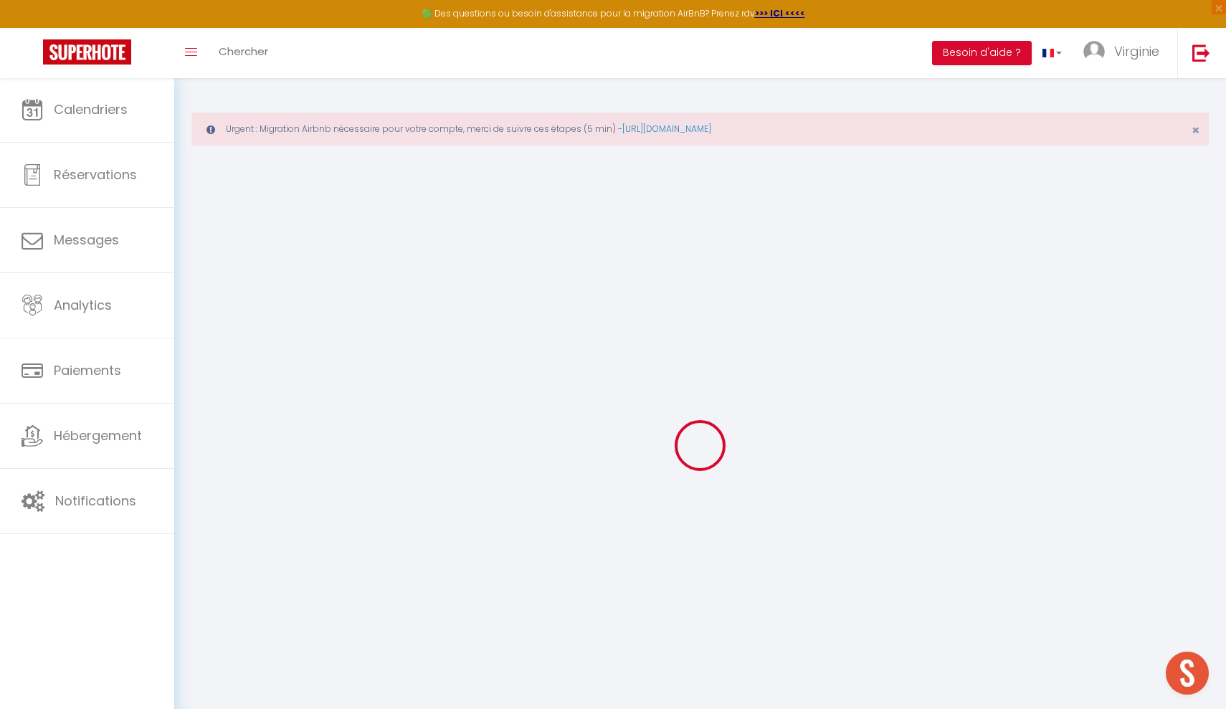
checkbox input "true"
checkbox input "false"
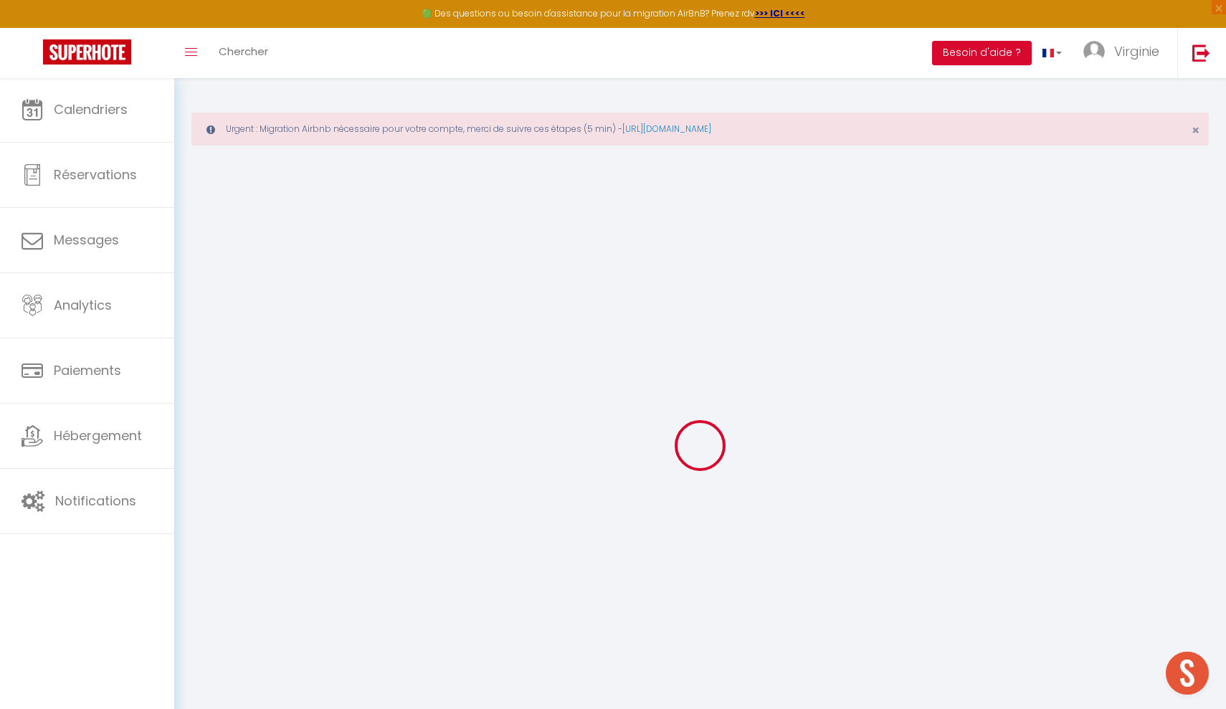
checkbox input "false"
select select
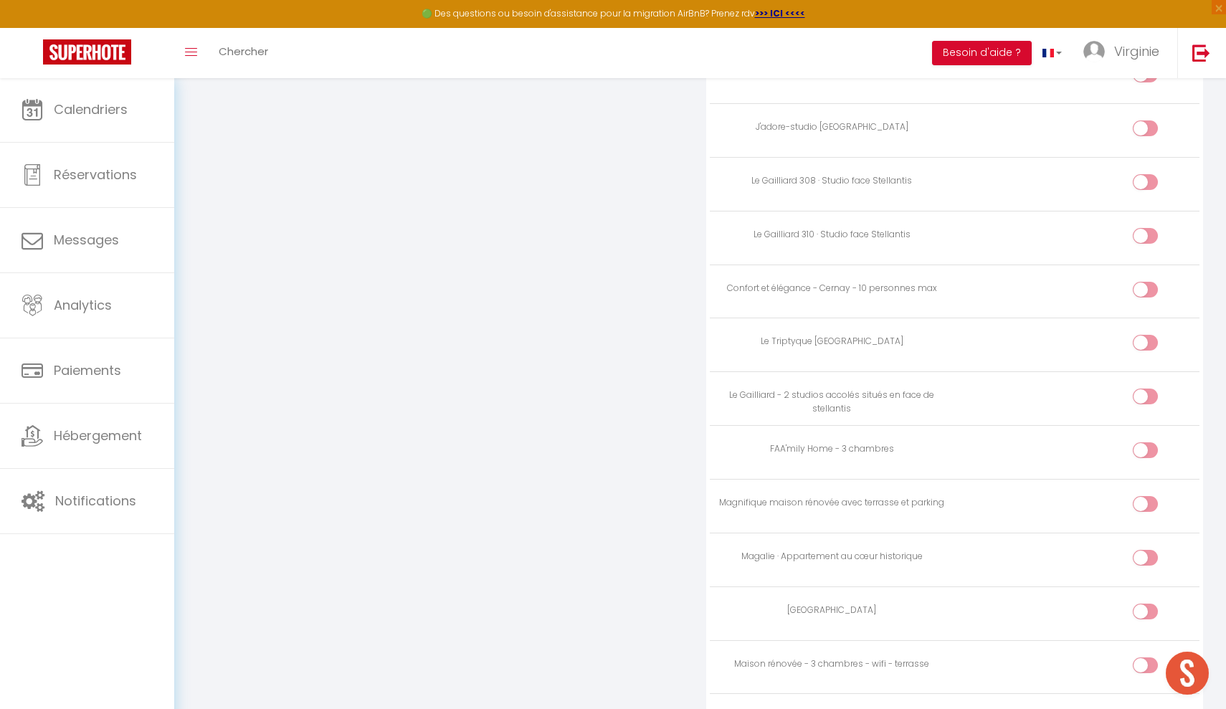
scroll to position [3388, 0]
click at [1153, 663] on input "checkbox" at bounding box center [1157, 674] width 25 height 22
checkbox input "true"
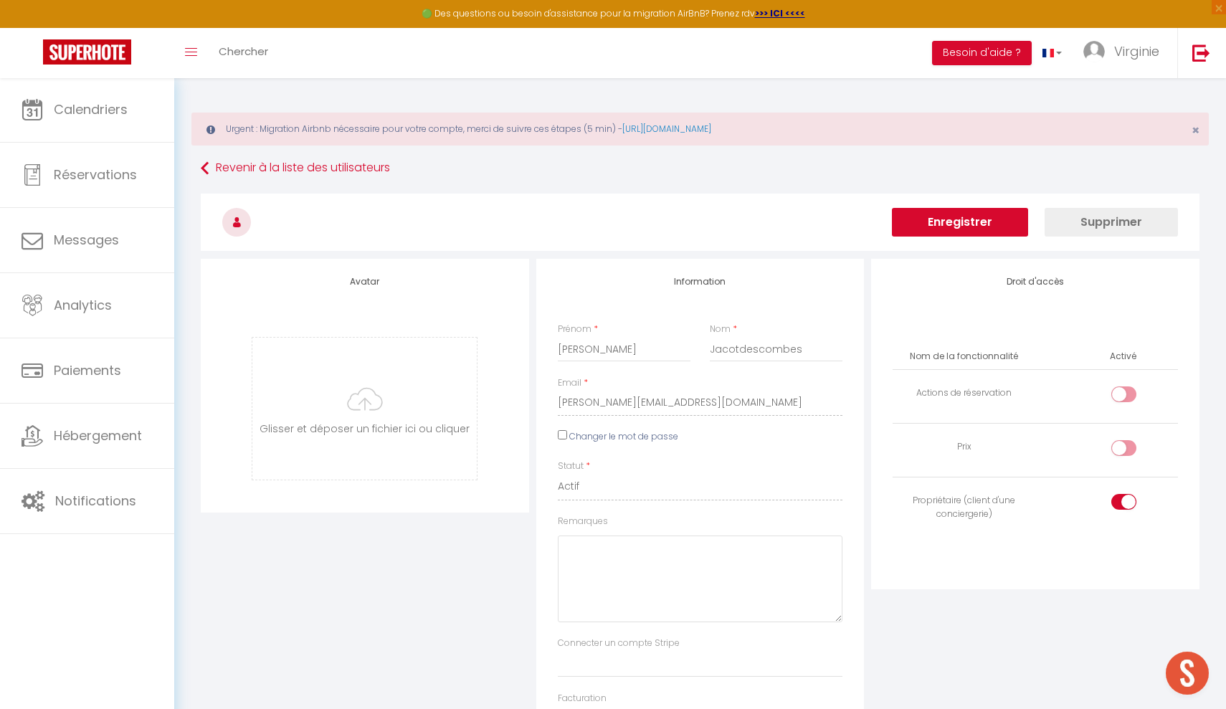
scroll to position [0, 0]
click at [958, 223] on button "Enregistrer" at bounding box center [960, 222] width 136 height 29
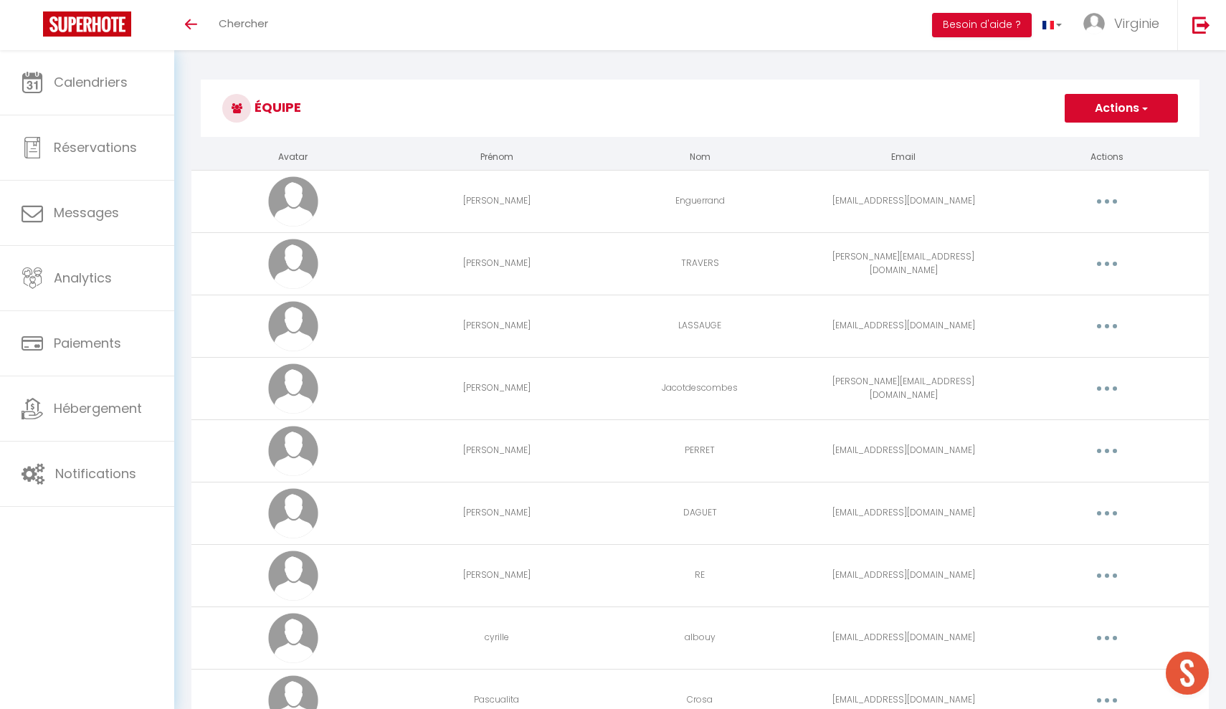
click at [1105, 390] on button "button" at bounding box center [1107, 388] width 40 height 23
click at [1050, 420] on link "Editer" at bounding box center [1070, 422] width 106 height 24
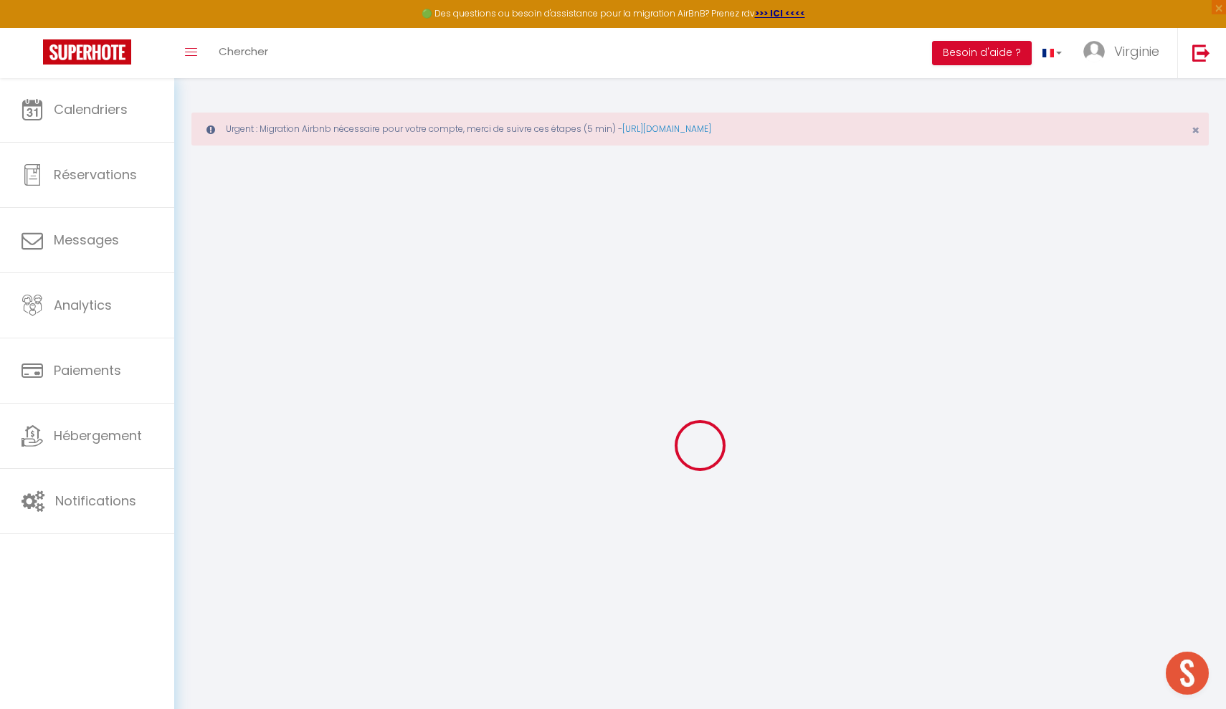
type input "[PERSON_NAME]"
type input "Jacotdescombes"
type input "[PERSON_NAME][EMAIL_ADDRESS][DOMAIN_NAME]"
type textarea "[URL][DOMAIN_NAME]"
checkbox input "false"
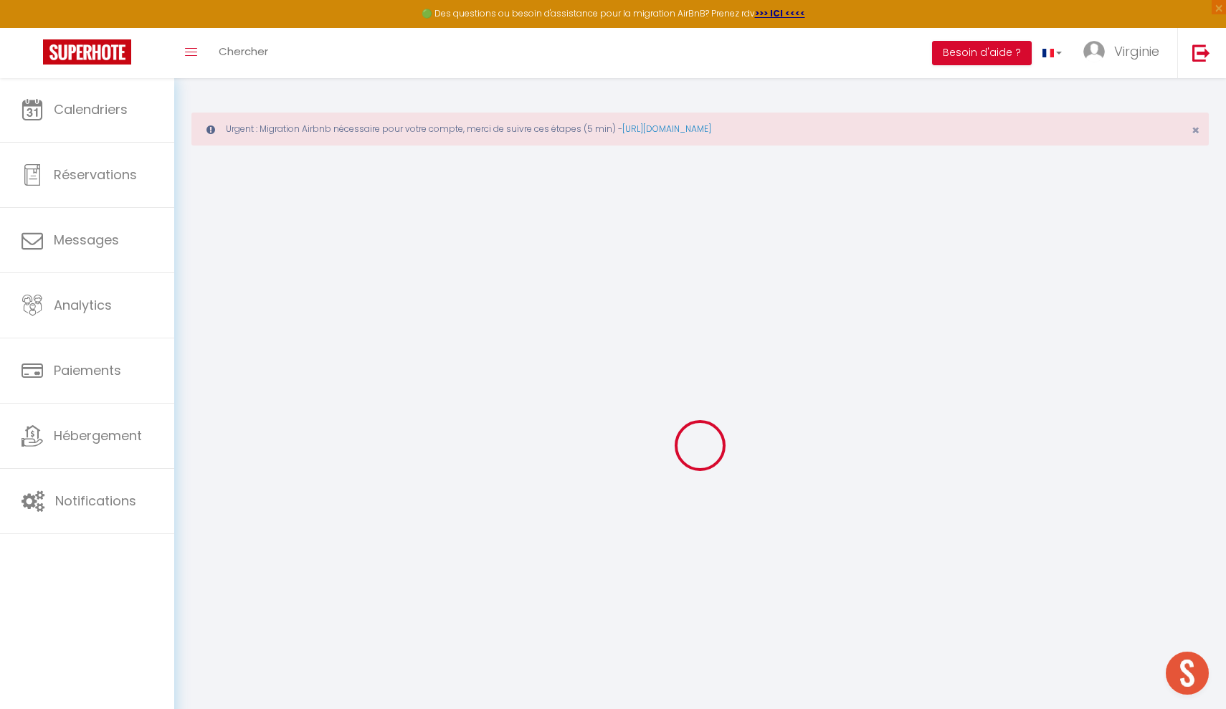
checkbox input "false"
checkbox input "true"
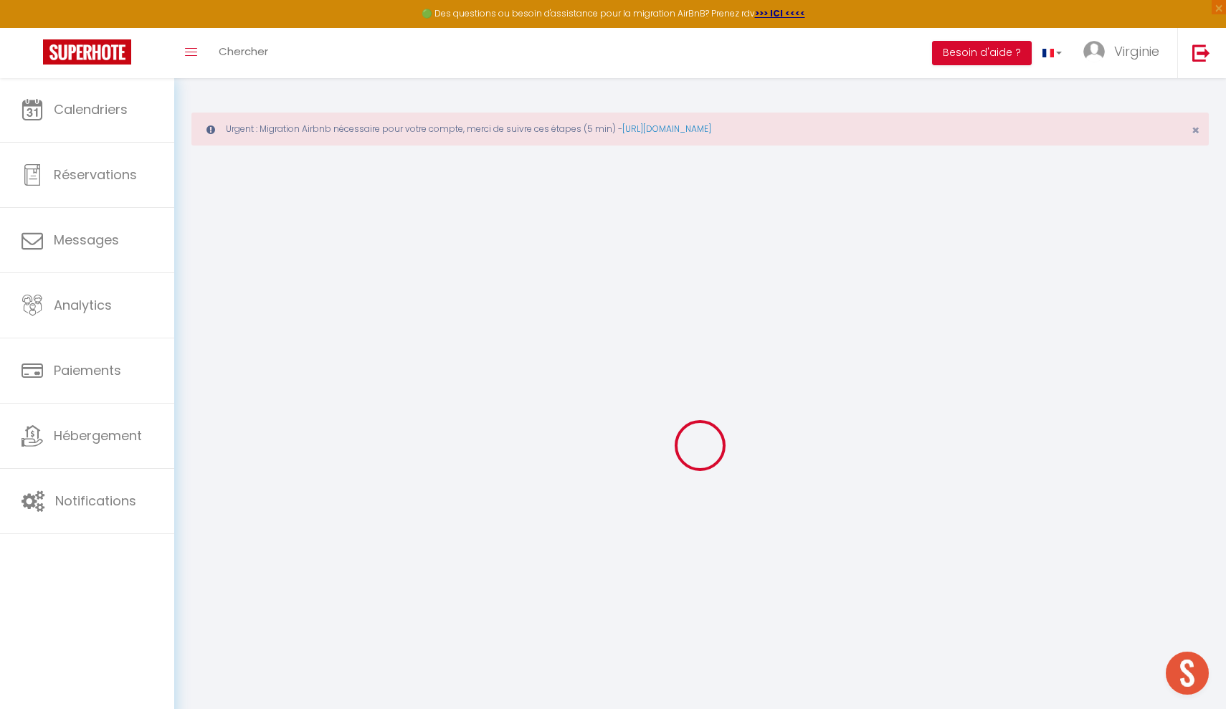
checkbox input "true"
checkbox input "false"
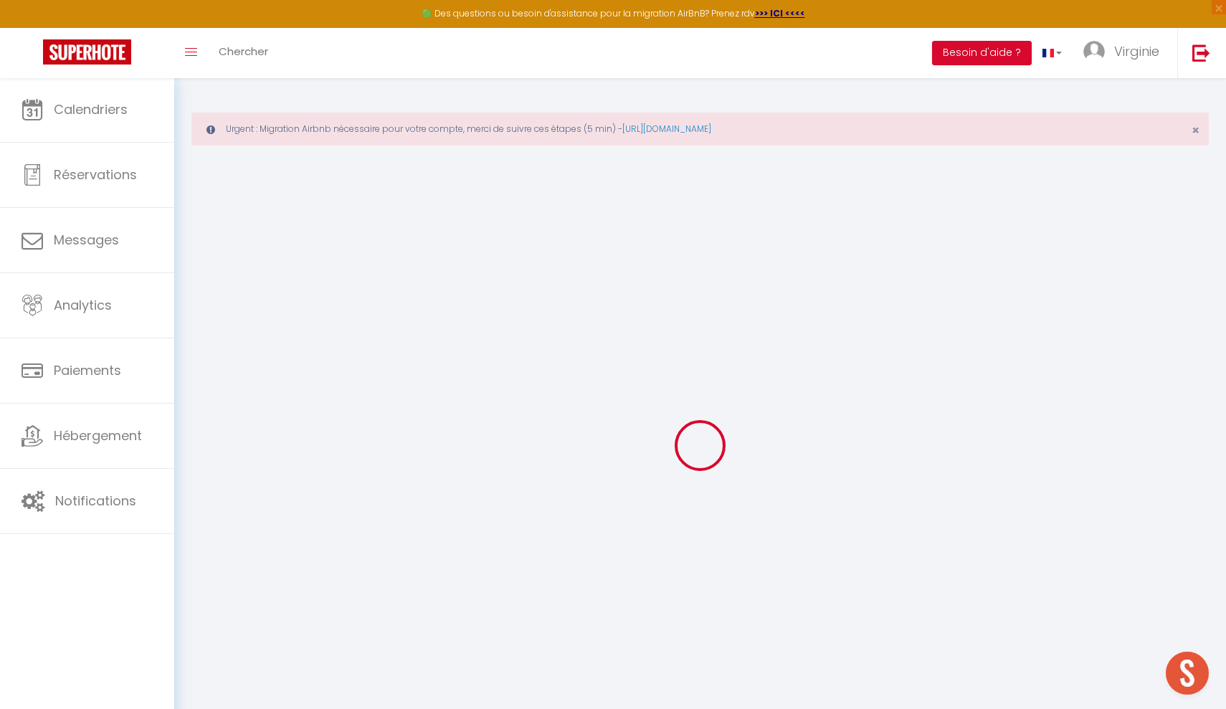
checkbox input "false"
select select
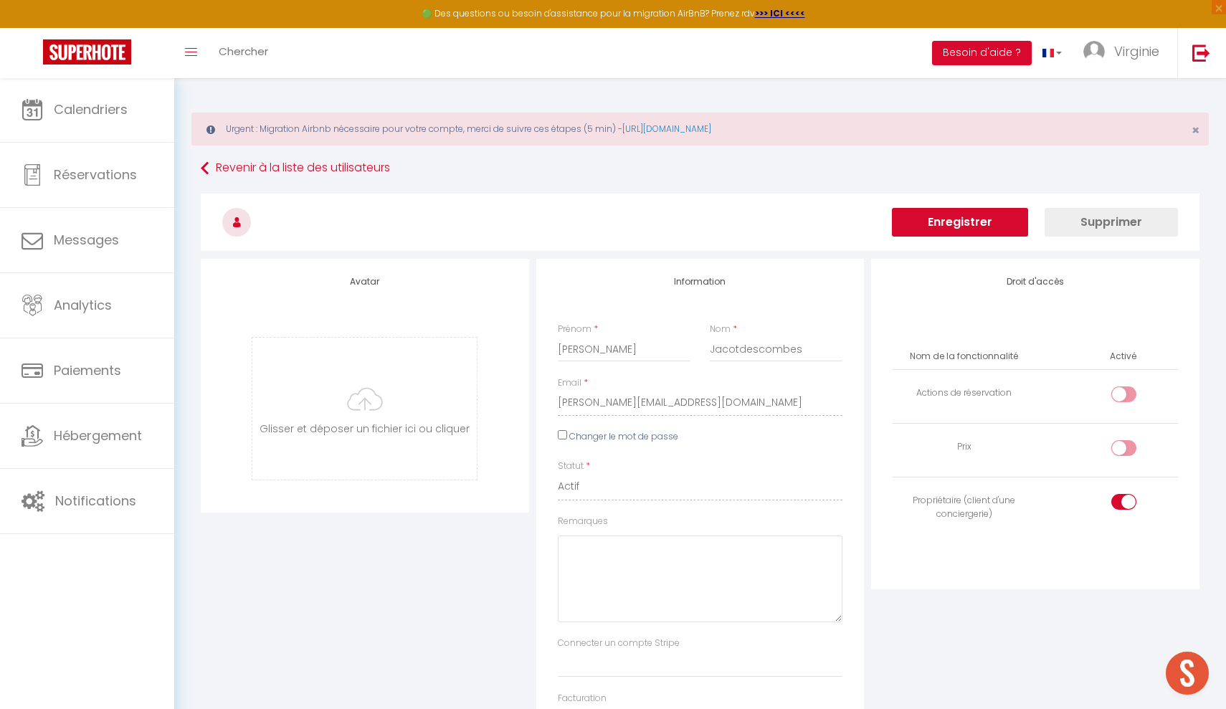
click at [970, 219] on button "Enregistrer" at bounding box center [960, 222] width 136 height 29
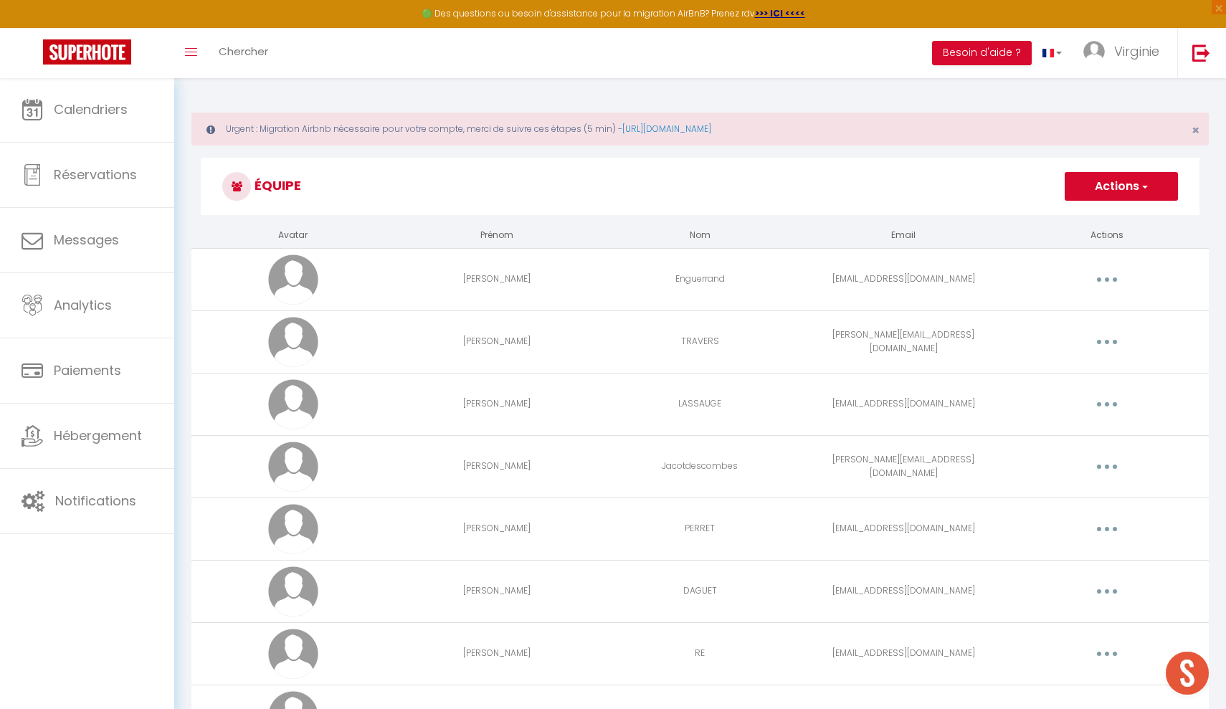
click at [1117, 466] on button "button" at bounding box center [1107, 466] width 40 height 23
click at [1041, 496] on link "Editer" at bounding box center [1070, 500] width 106 height 24
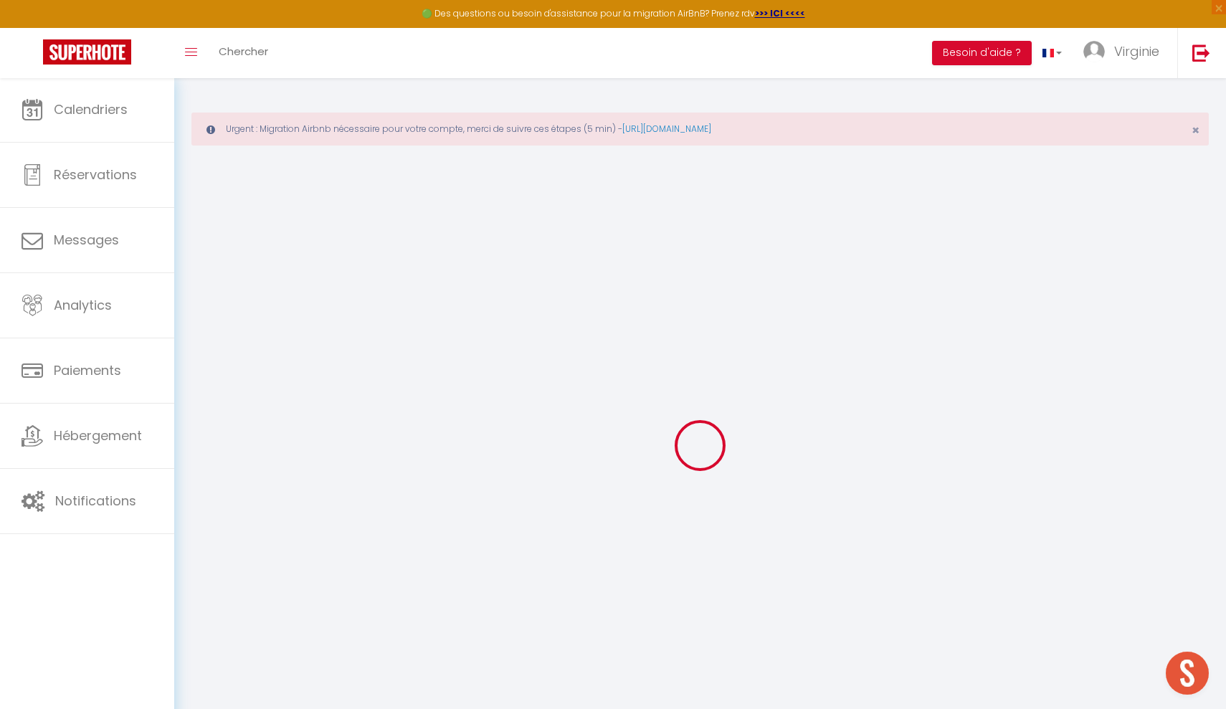
type input "[PERSON_NAME]"
type input "Jacotdescombes"
type input "[PERSON_NAME][EMAIL_ADDRESS][DOMAIN_NAME]"
type textarea "[URL][DOMAIN_NAME]"
checkbox input "false"
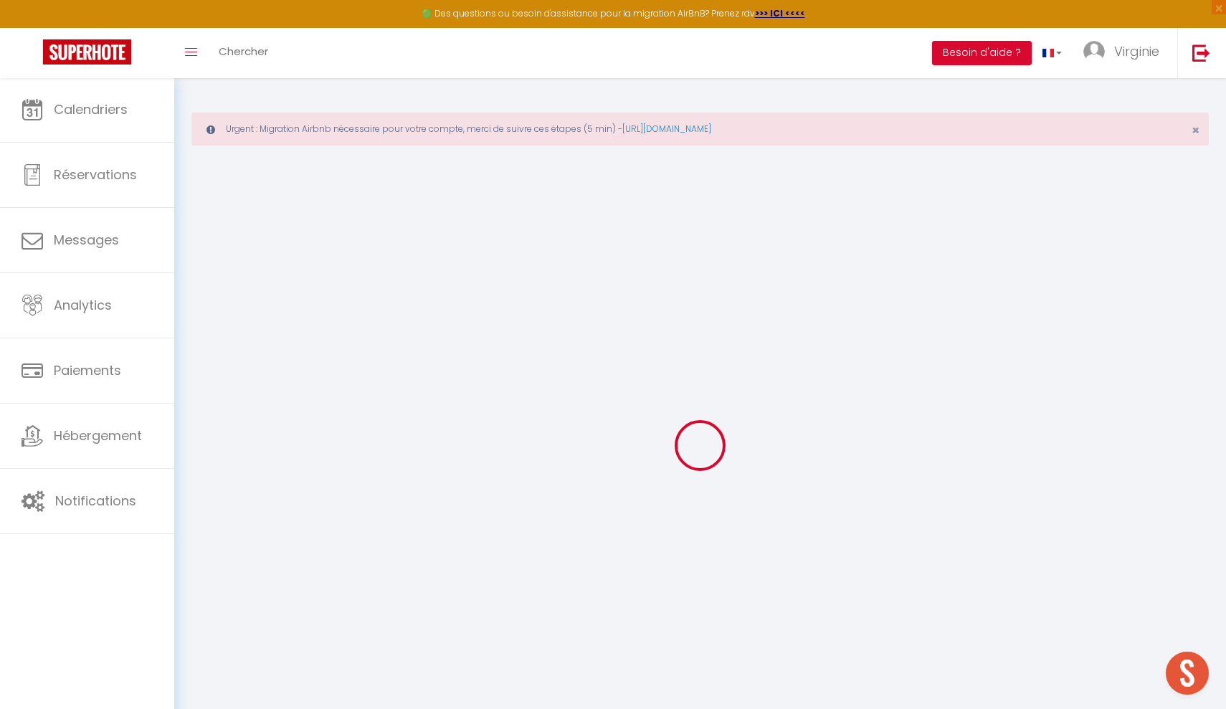
checkbox input "false"
checkbox input "true"
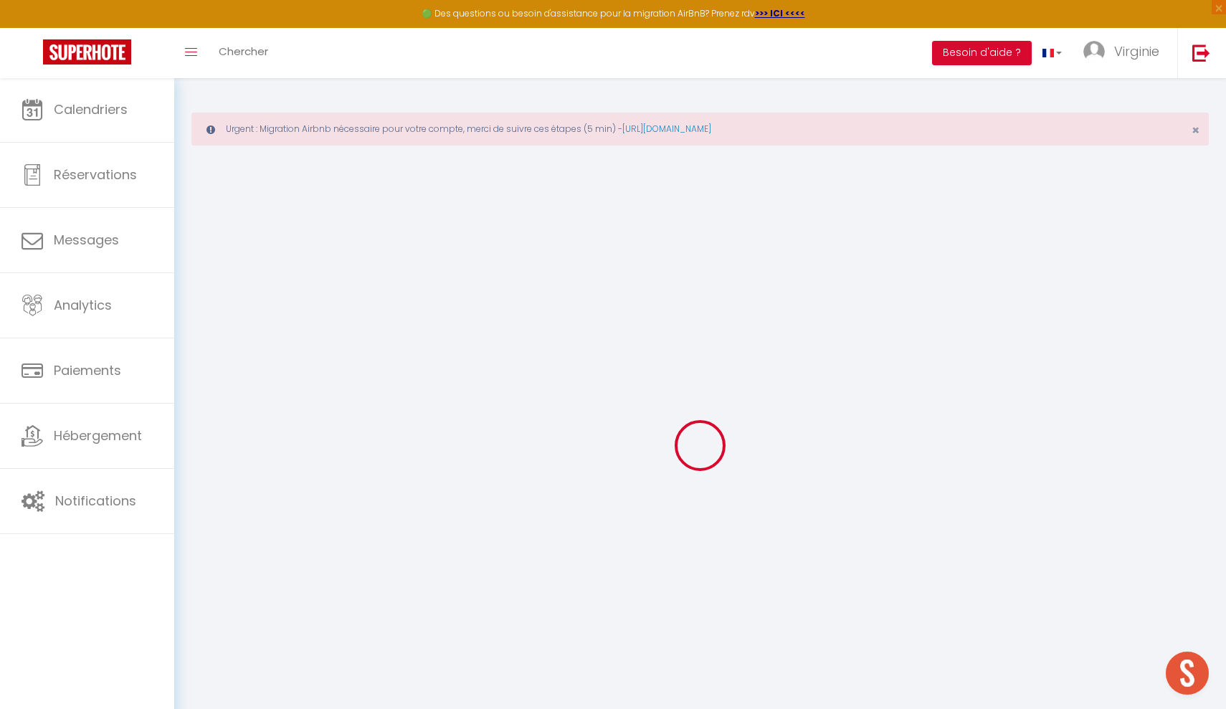
checkbox input "true"
checkbox input "false"
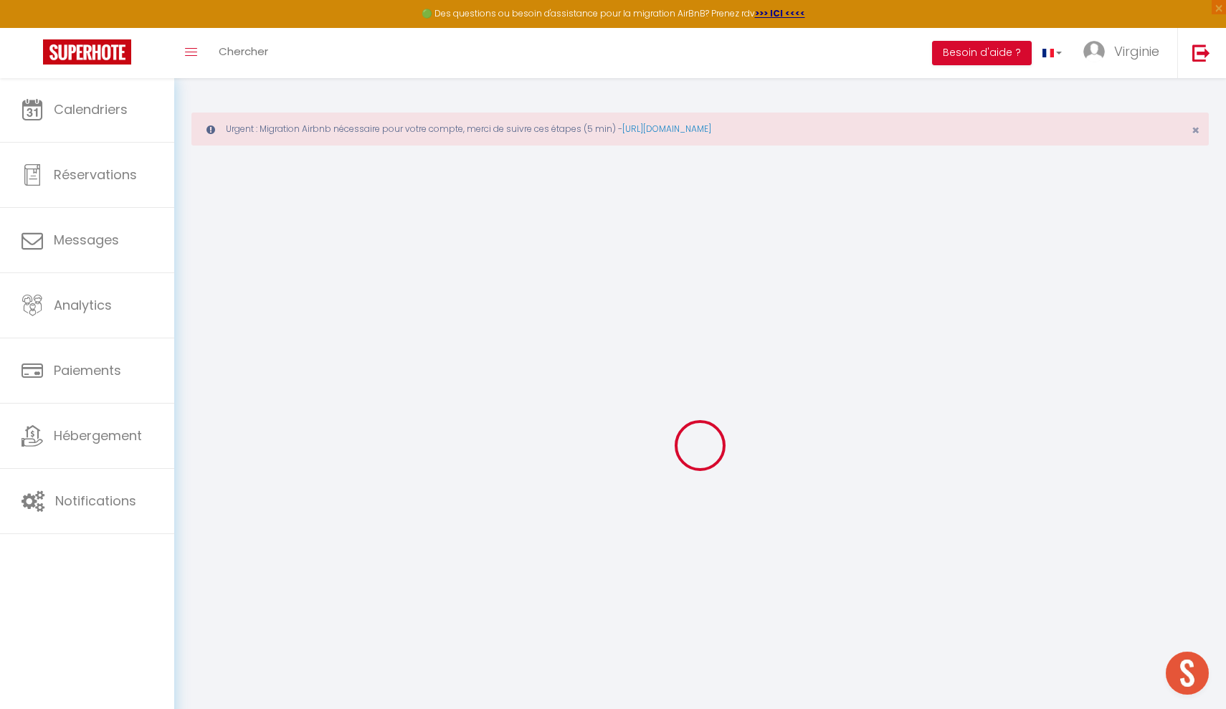
checkbox input "false"
select select
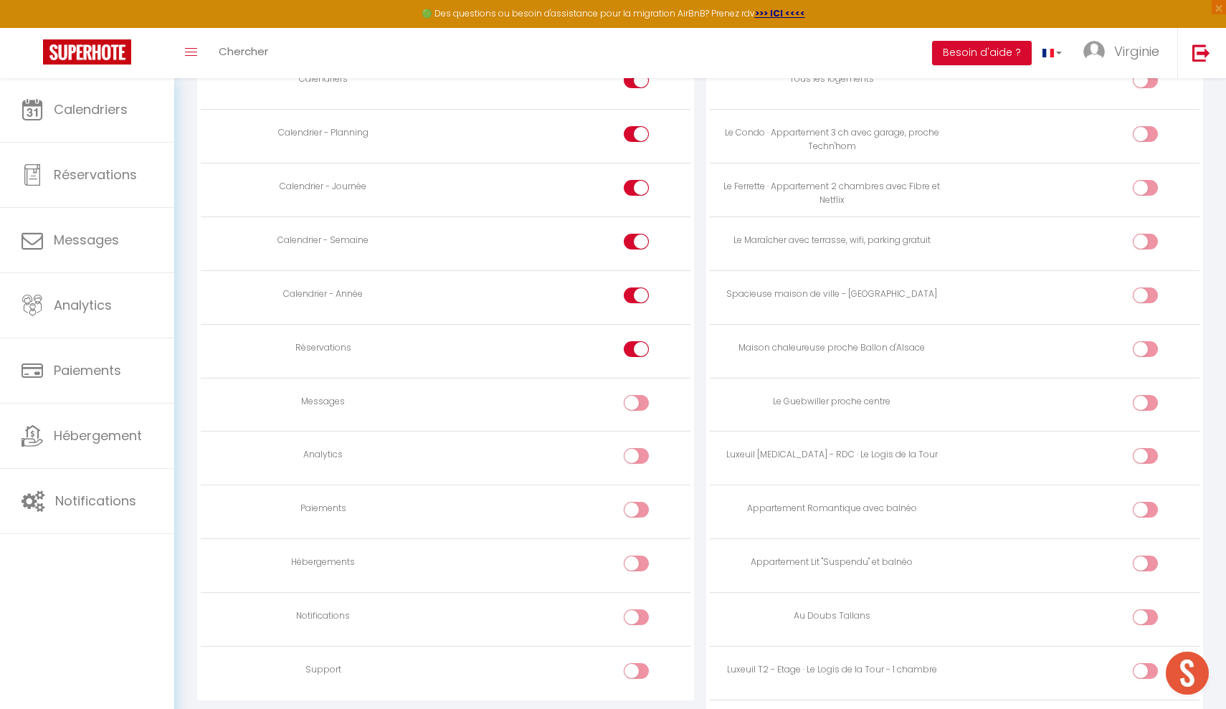
scroll to position [920, 0]
click at [643, 504] on input "checkbox" at bounding box center [649, 512] width 25 height 22
checkbox input "true"
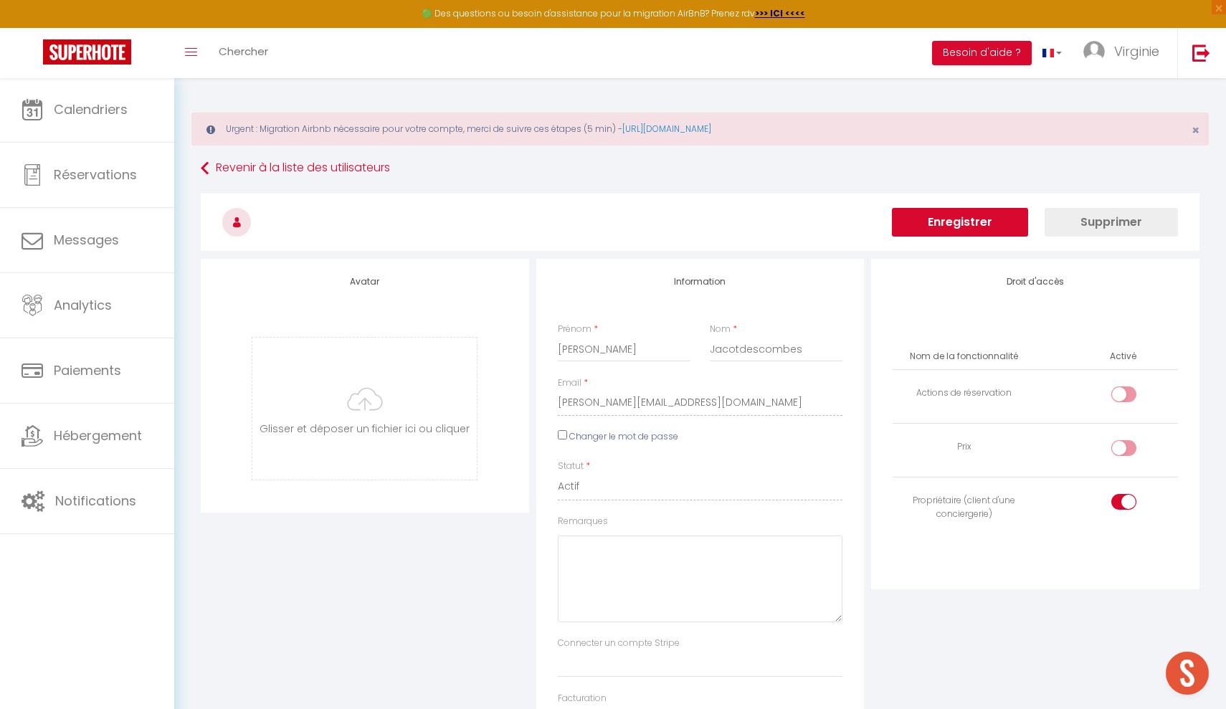
scroll to position [0, 0]
click at [976, 222] on button "Enregistrer" at bounding box center [960, 222] width 136 height 29
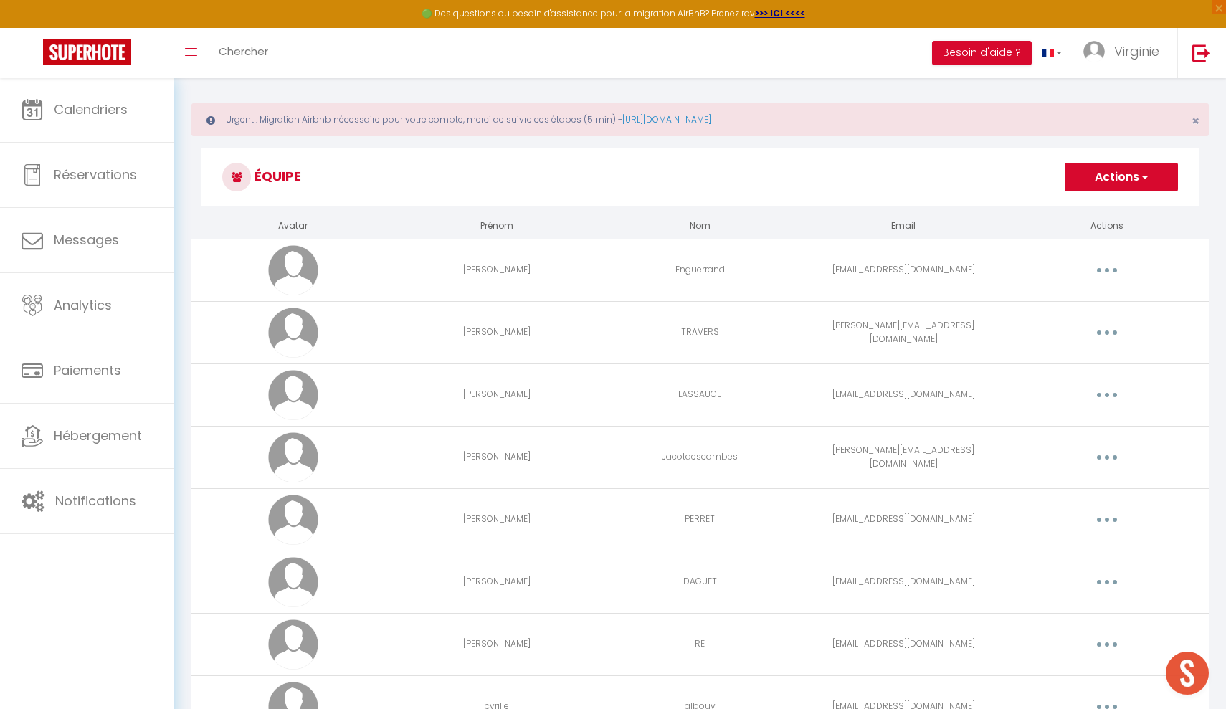
scroll to position [10, 0]
click at [1114, 461] on button "button" at bounding box center [1107, 456] width 40 height 23
click at [1052, 488] on link "Editer" at bounding box center [1070, 490] width 106 height 24
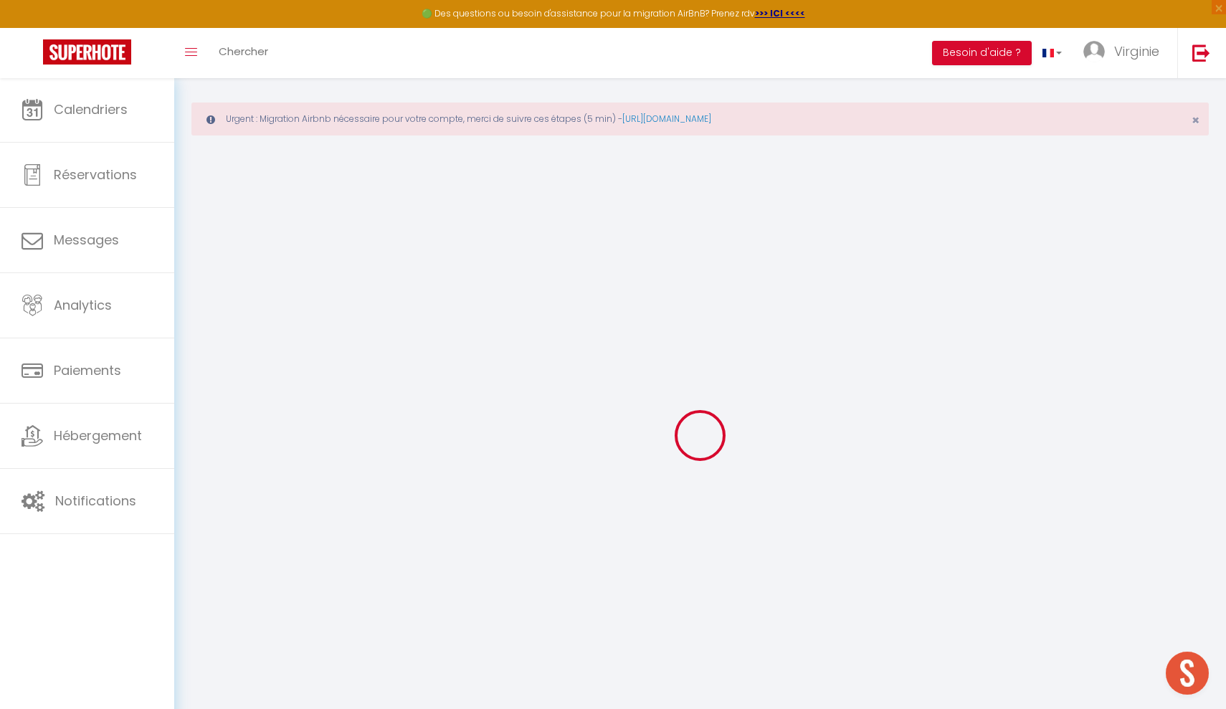
type input "[PERSON_NAME]"
type input "Jacotdescombes"
type input "[PERSON_NAME][EMAIL_ADDRESS][DOMAIN_NAME]"
type textarea "[URL][DOMAIN_NAME]"
checkbox input "false"
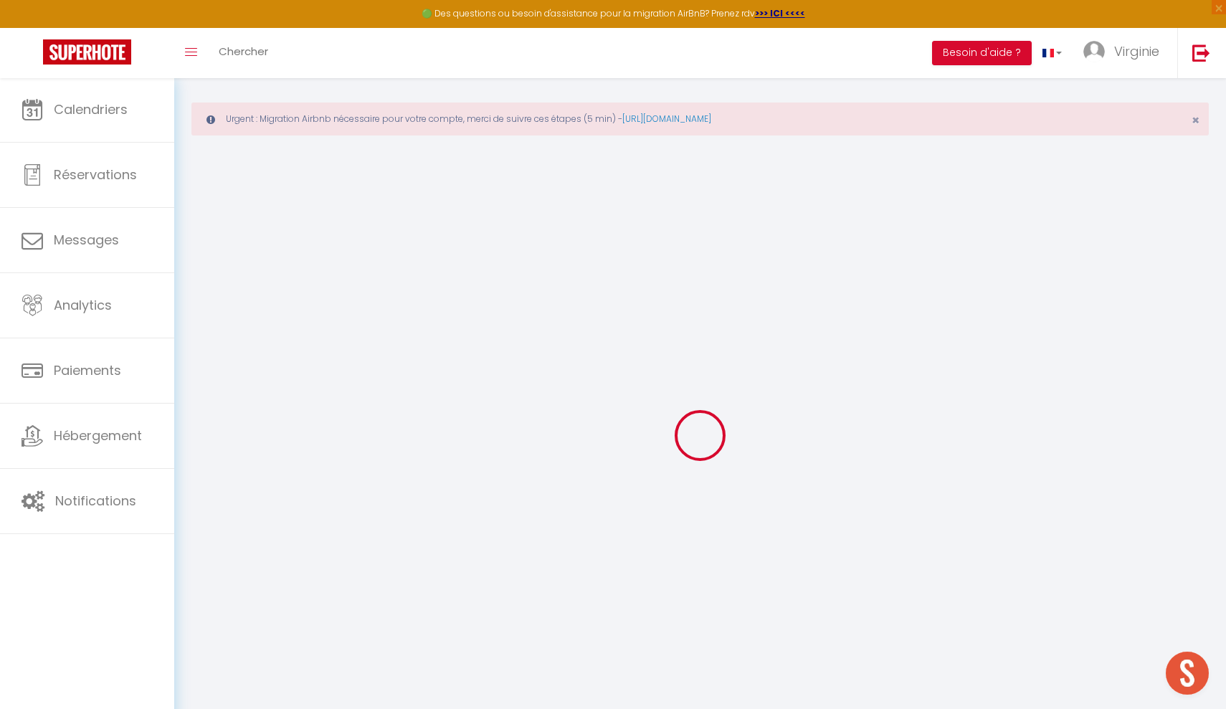
checkbox input "false"
checkbox input "true"
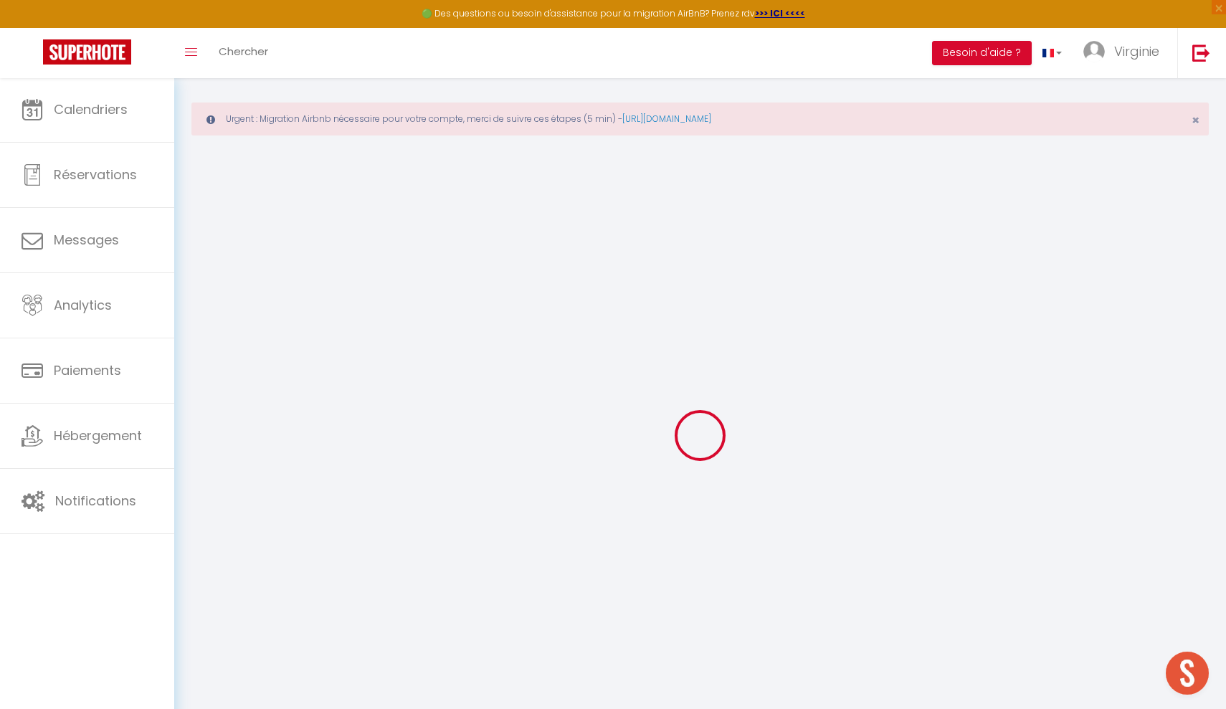
checkbox input "true"
checkbox input "false"
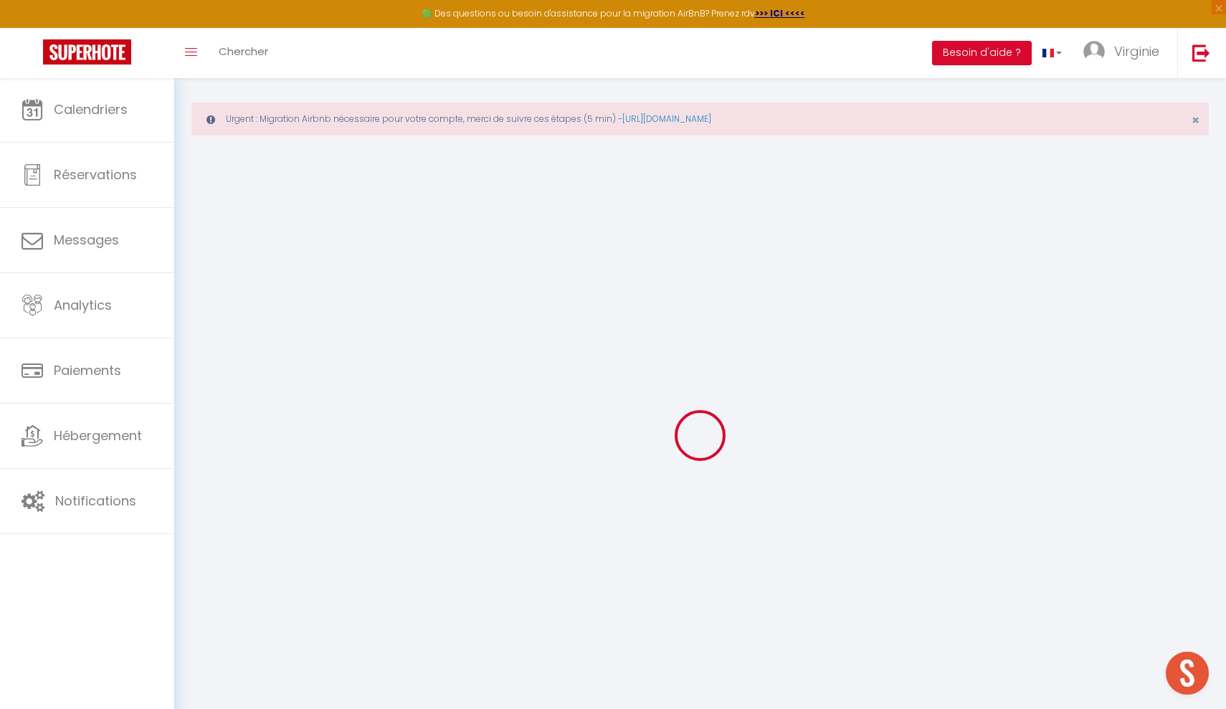
checkbox input "true"
checkbox input "false"
select select
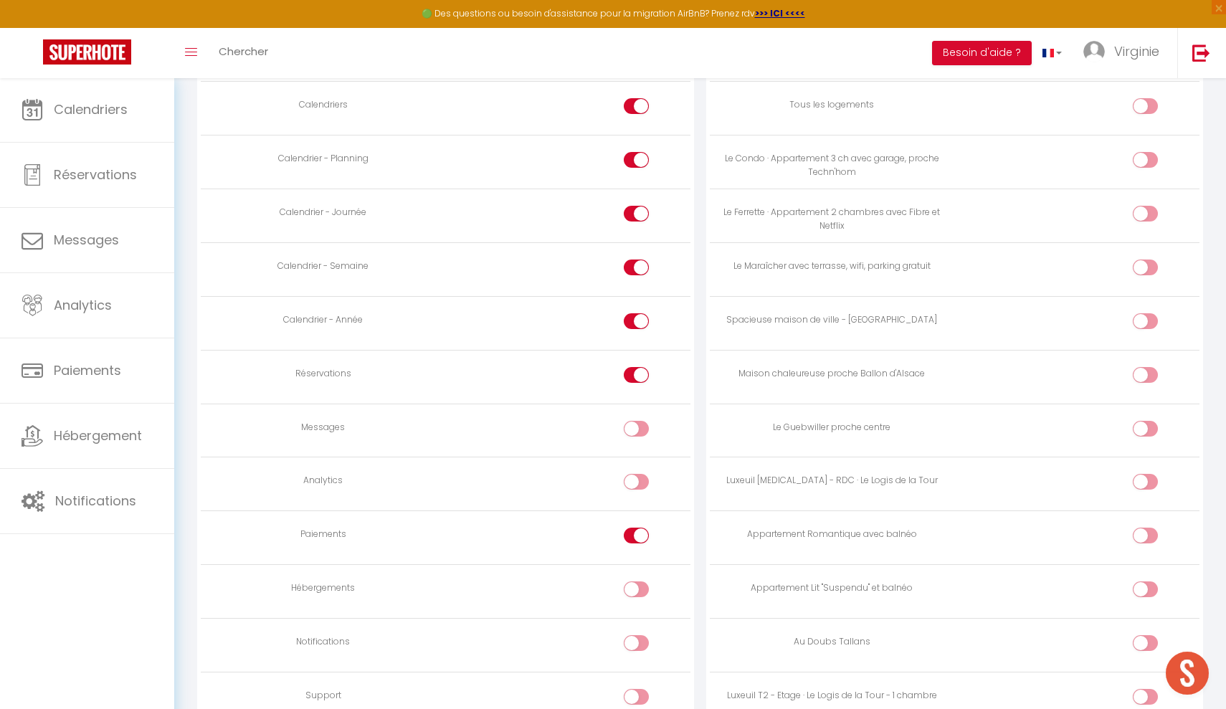
scroll to position [919, 0]
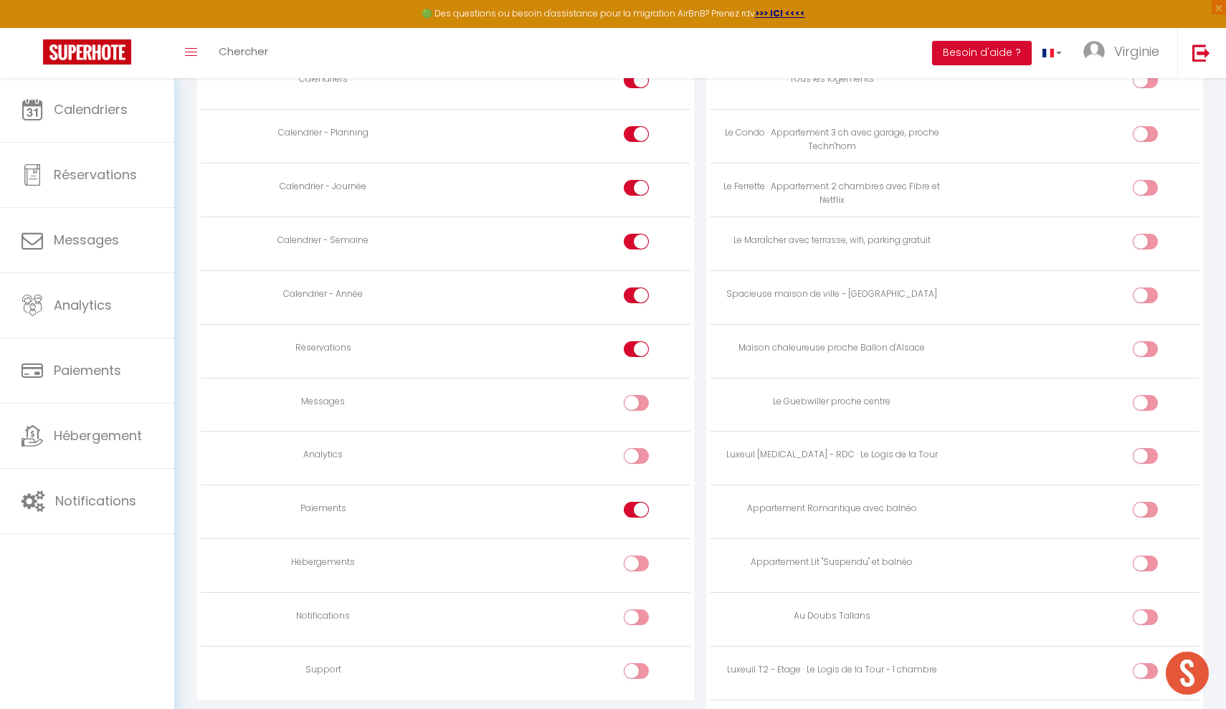
click at [634, 502] on div at bounding box center [636, 510] width 25 height 16
click at [637, 502] on input "checkbox" at bounding box center [649, 513] width 25 height 22
checkbox input "false"
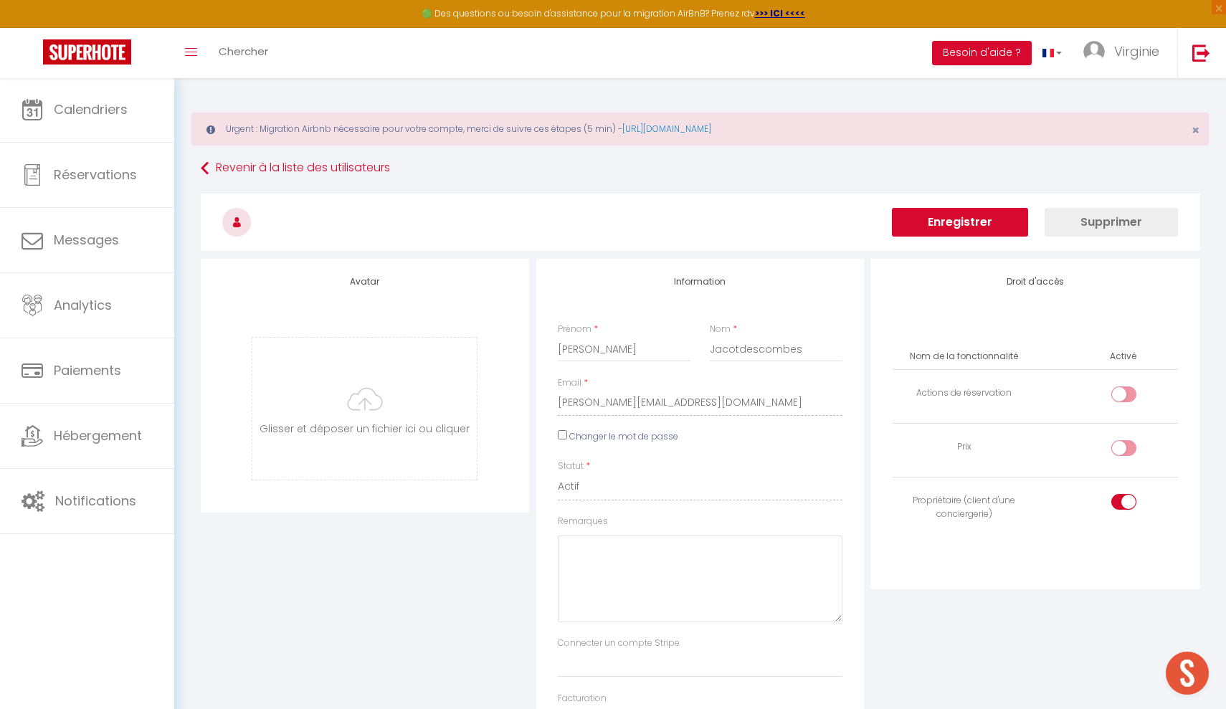
scroll to position [0, 0]
click at [1126, 450] on input "checkbox" at bounding box center [1136, 451] width 25 height 22
checkbox input "true"
click at [982, 214] on button "Enregistrer" at bounding box center [960, 222] width 136 height 29
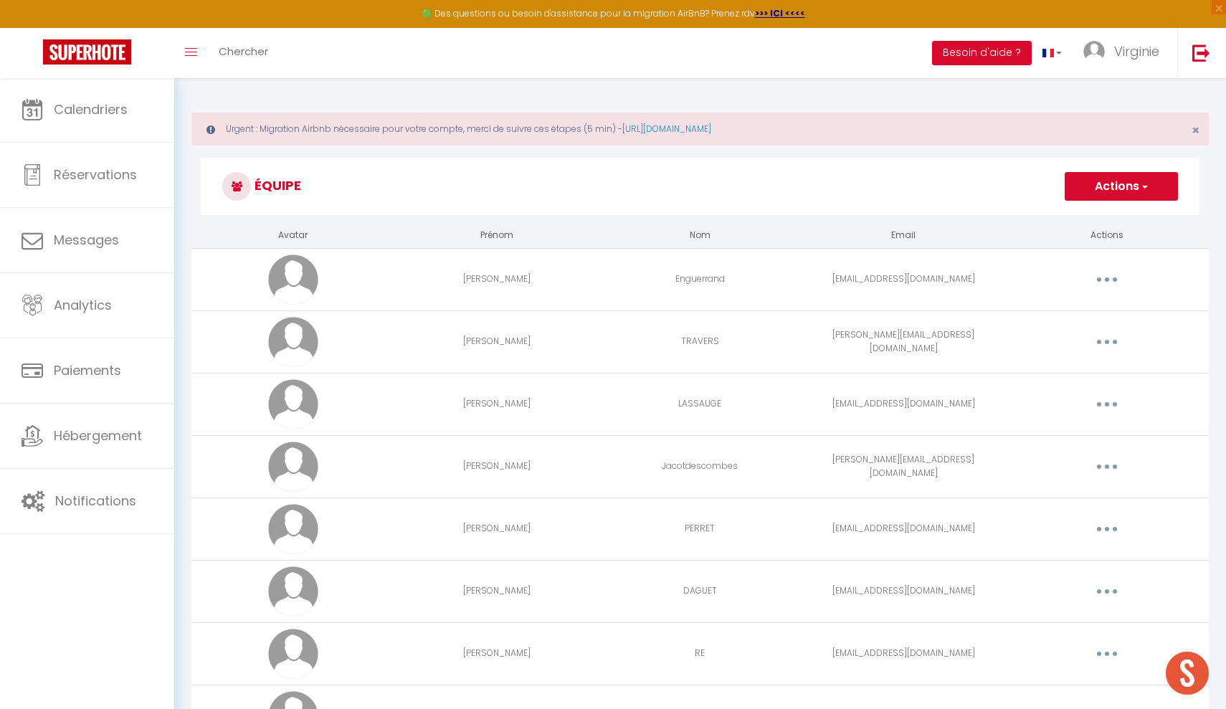
click at [1110, 466] on button "button" at bounding box center [1107, 466] width 40 height 23
click at [1049, 492] on link "Editer" at bounding box center [1070, 500] width 106 height 24
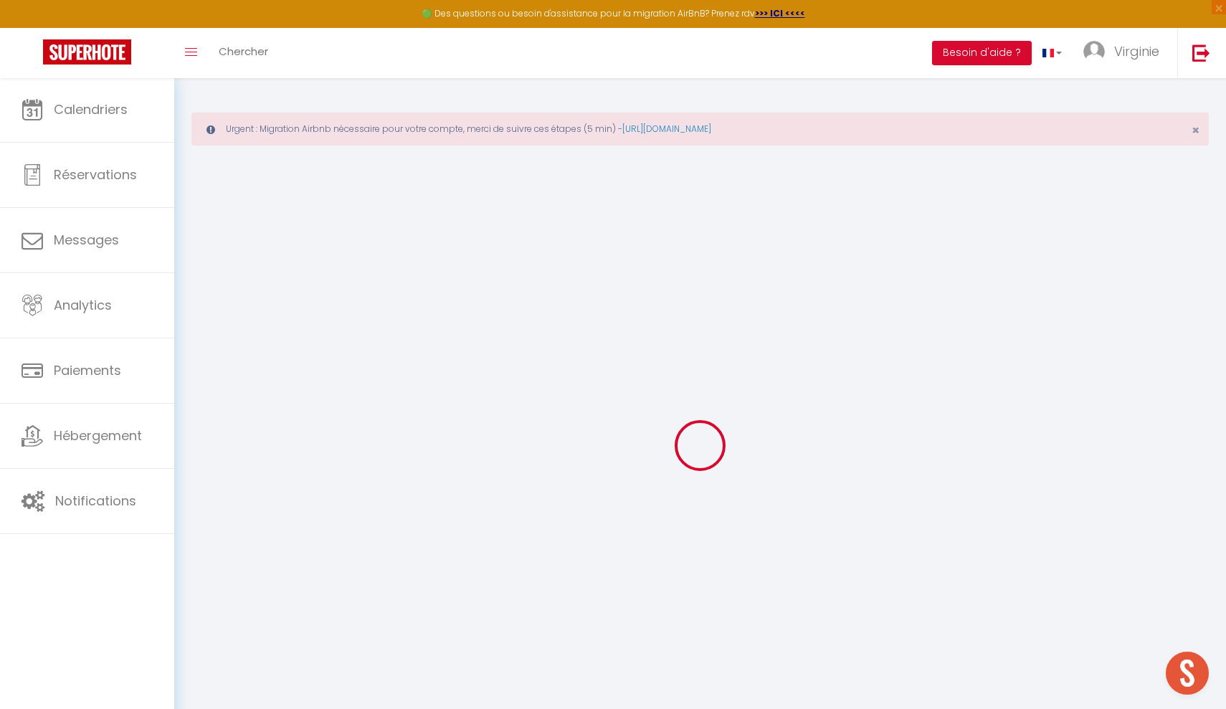
type input "[PERSON_NAME]"
type input "Jacotdescombes"
type input "[PERSON_NAME][EMAIL_ADDRESS][DOMAIN_NAME]"
type textarea "[URL][DOMAIN_NAME]"
checkbox input "false"
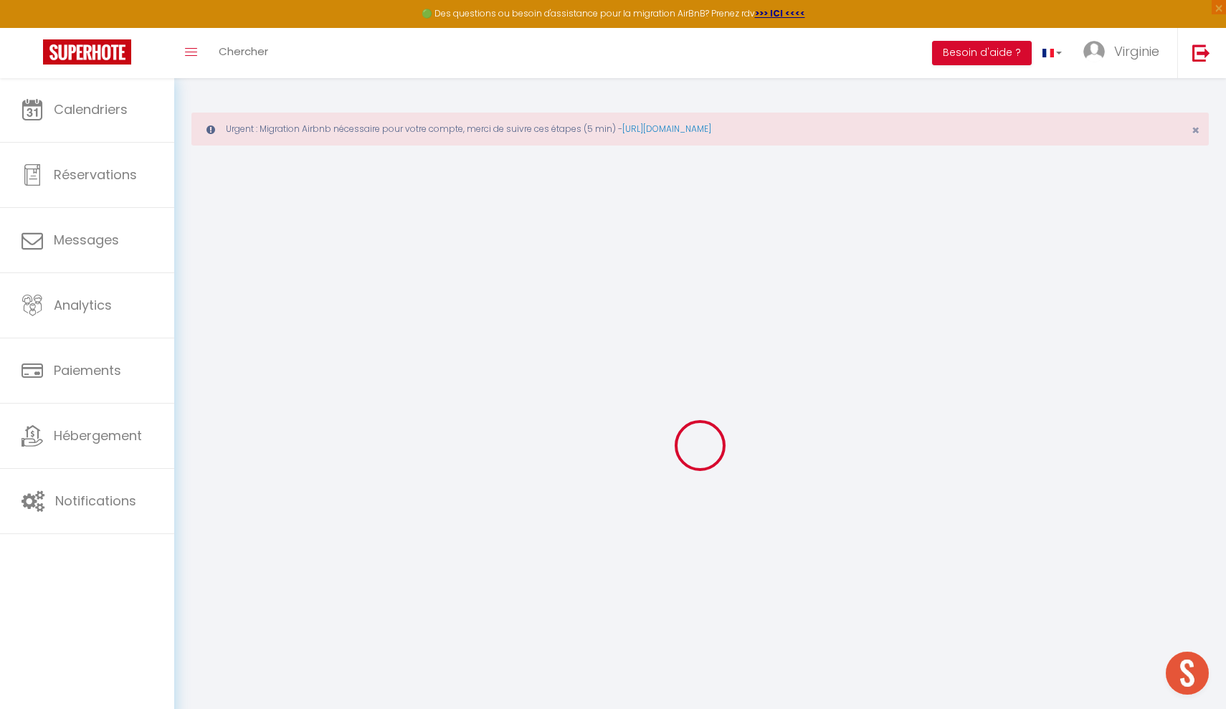
checkbox input "true"
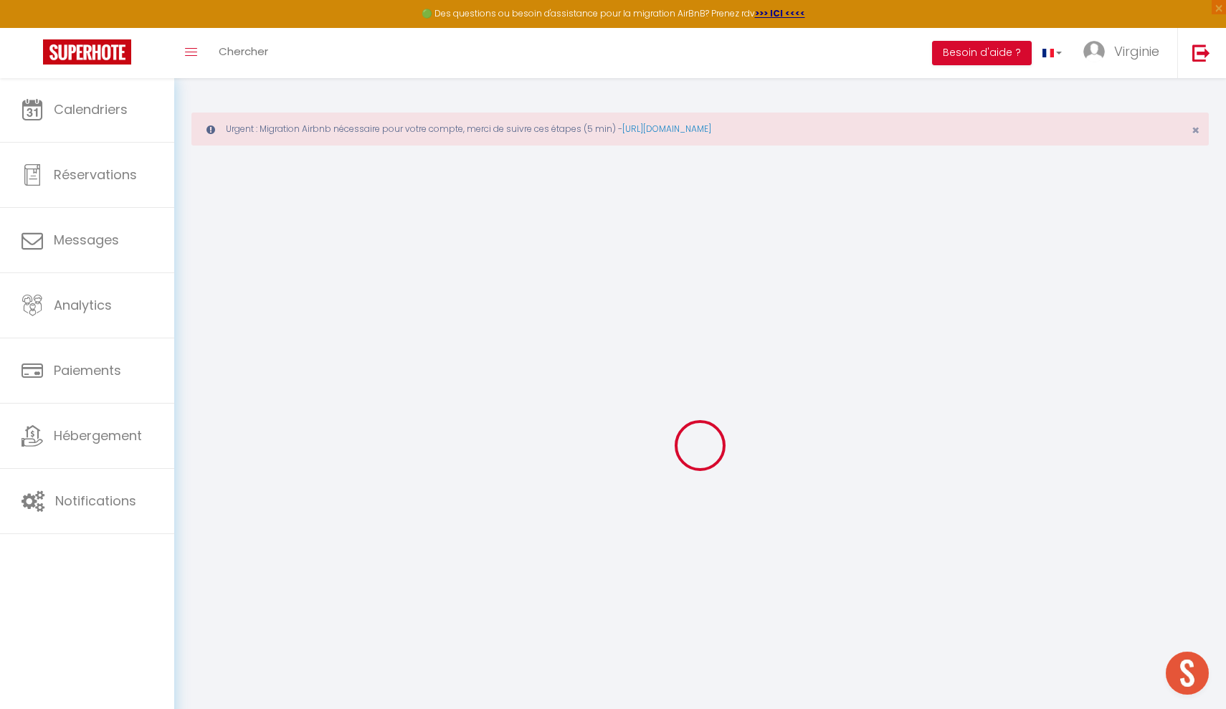
checkbox input "true"
checkbox input "false"
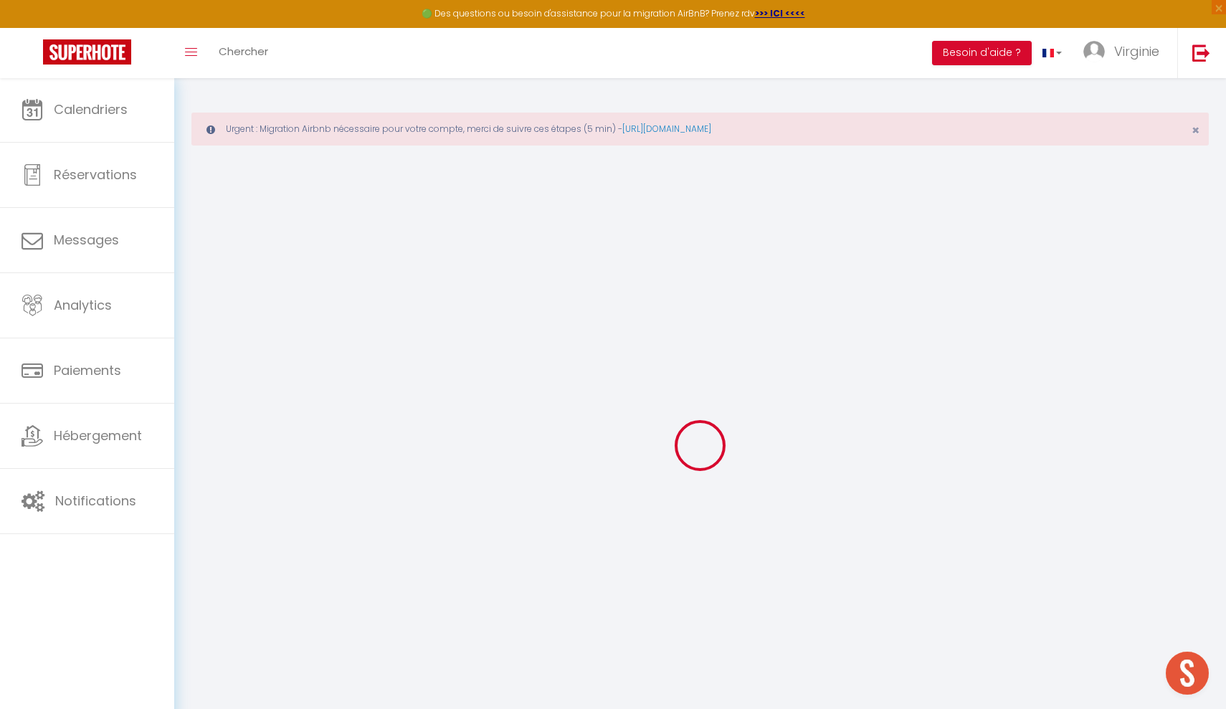
checkbox input "false"
select select
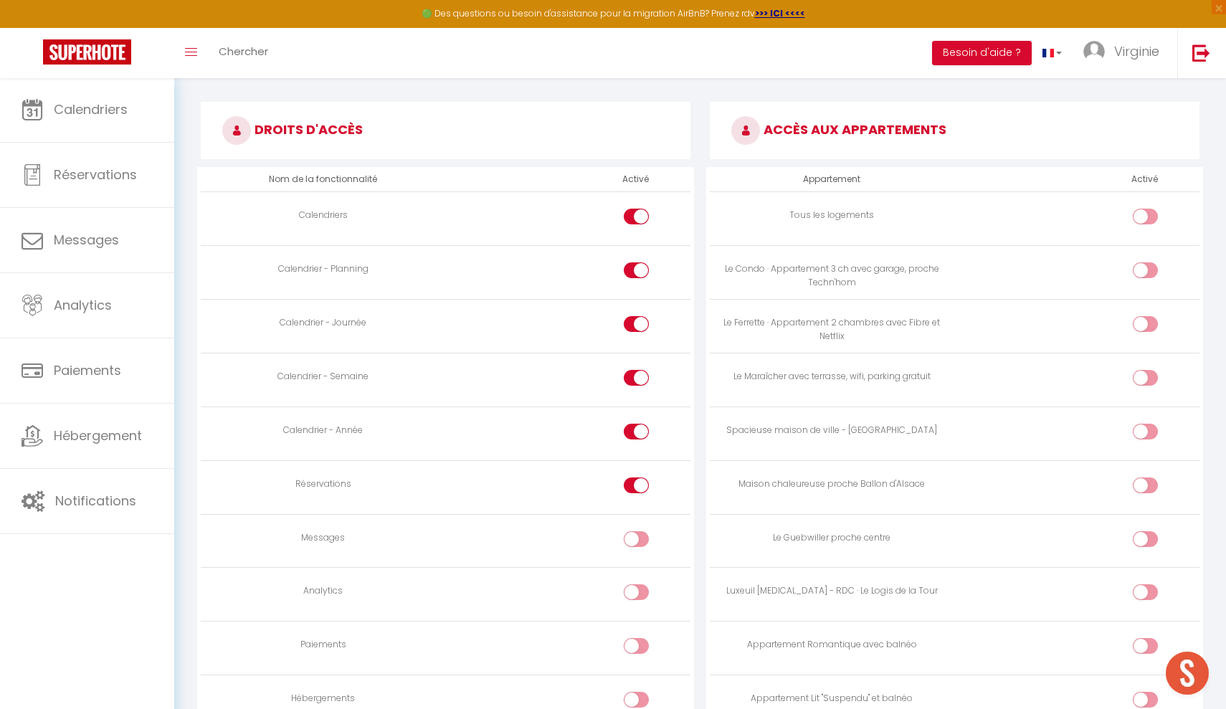
scroll to position [792, 0]
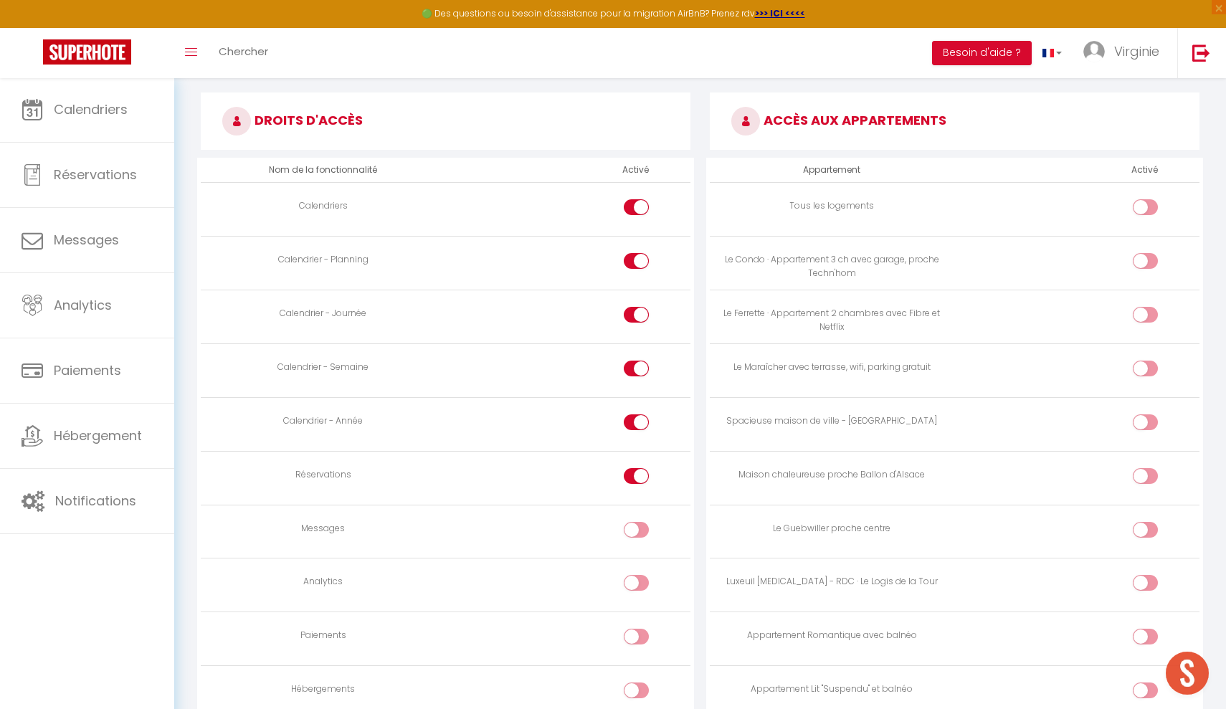
click at [643, 629] on input "checkbox" at bounding box center [649, 640] width 25 height 22
checkbox input "true"
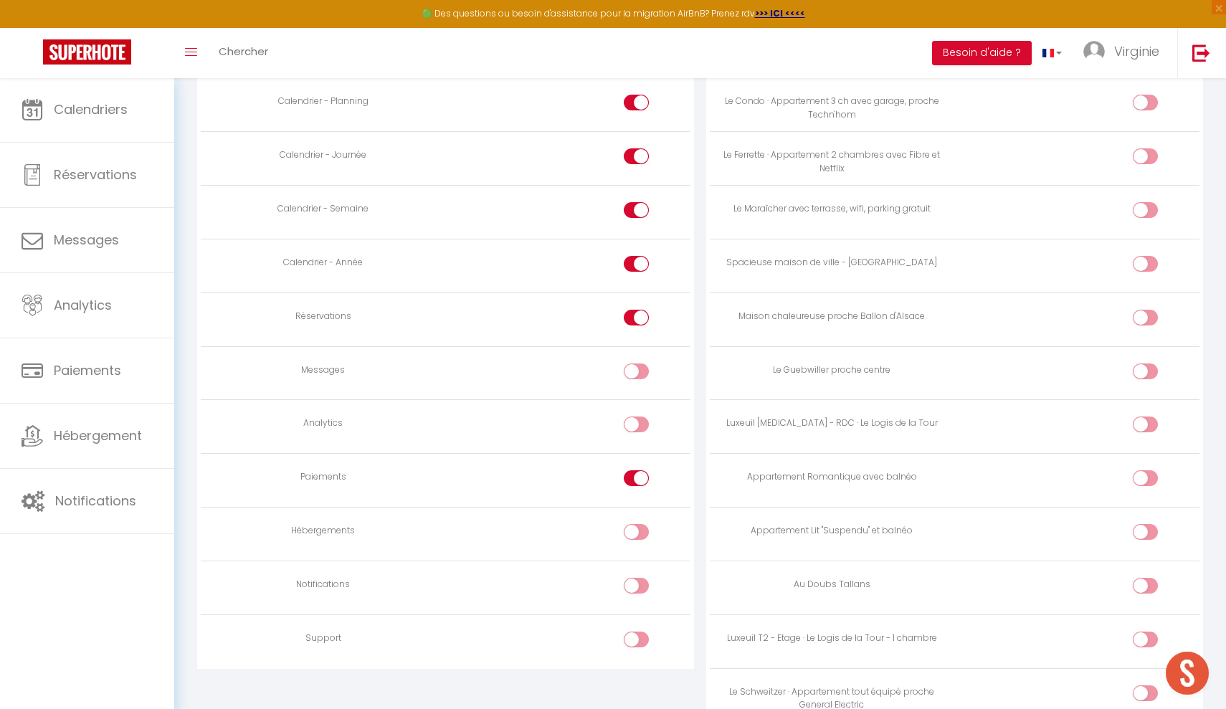
scroll to position [952, 0]
click at [644, 522] on input "checkbox" at bounding box center [649, 533] width 25 height 22
checkbox input "true"
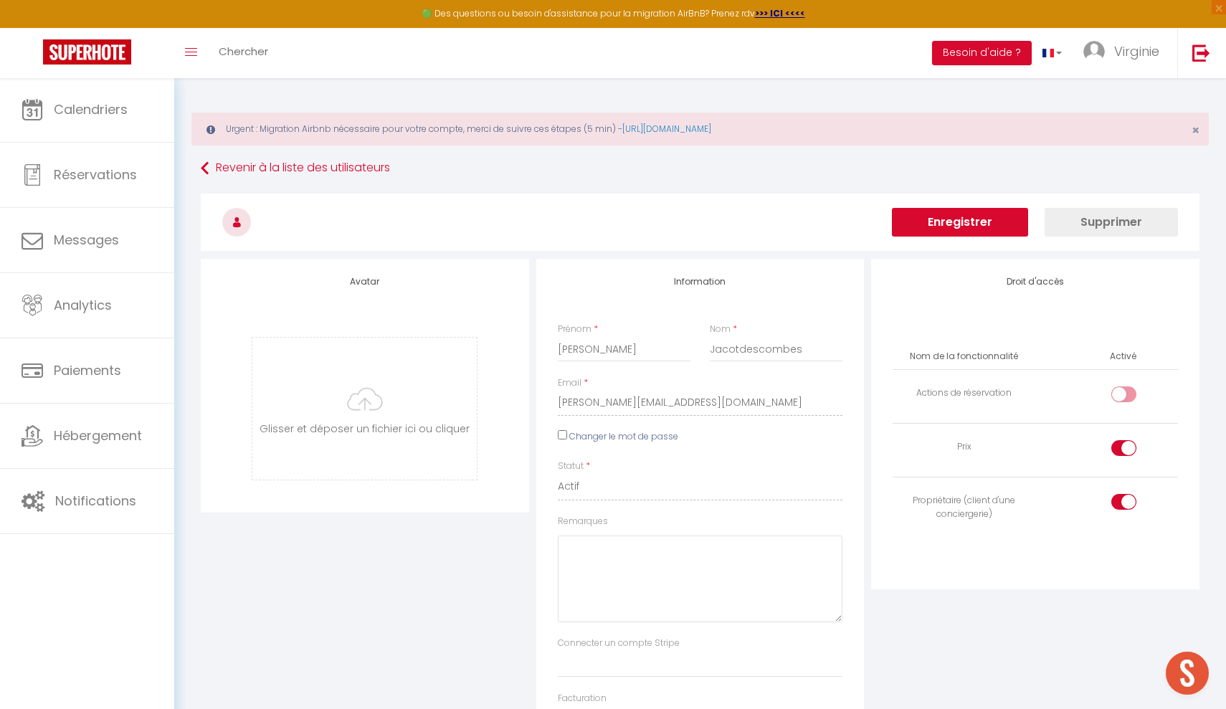
scroll to position [0, 0]
click at [933, 222] on button "Enregistrer" at bounding box center [960, 222] width 136 height 29
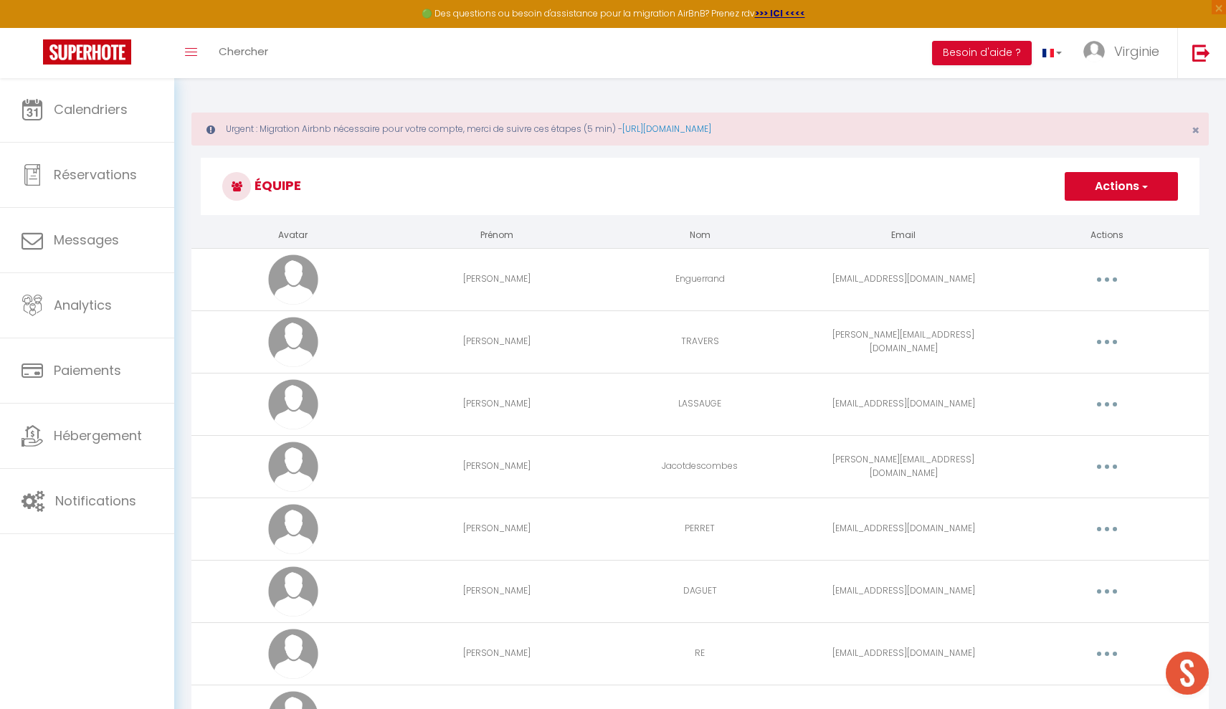
click at [1107, 461] on button "button" at bounding box center [1107, 466] width 40 height 23
click at [1045, 495] on link "Editer" at bounding box center [1070, 500] width 106 height 24
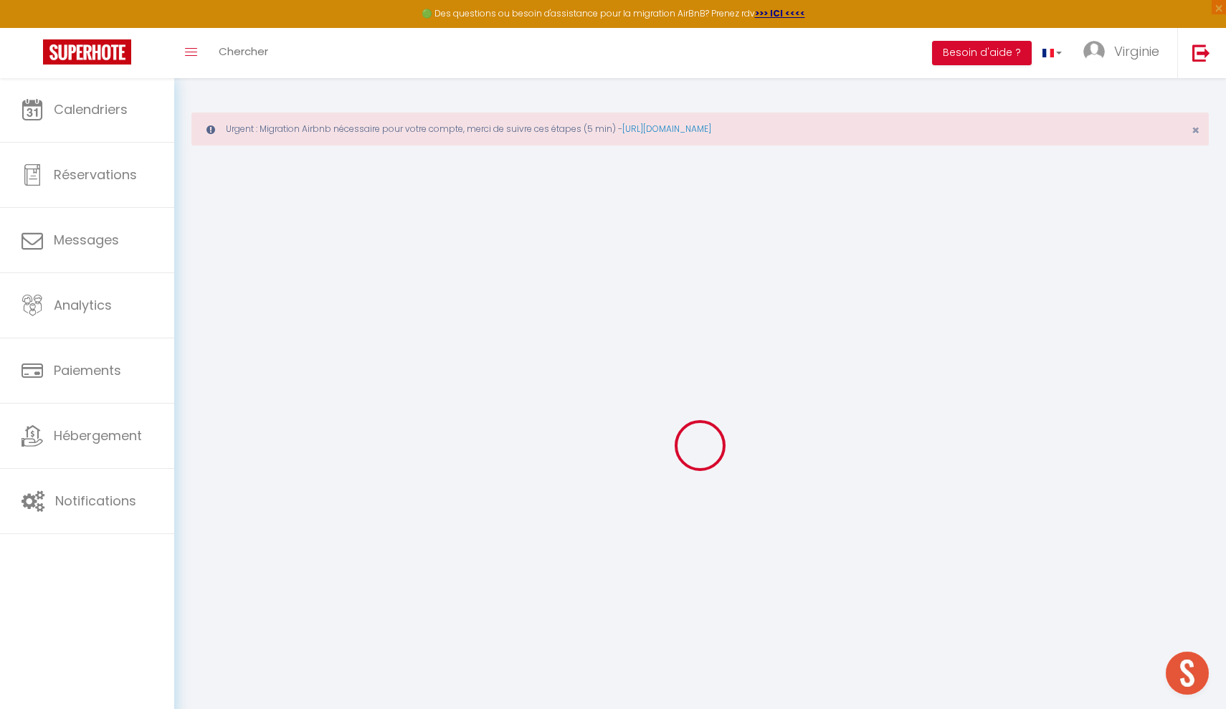
type input "[PERSON_NAME]"
type input "Jacotdescombes"
type input "[PERSON_NAME][EMAIL_ADDRESS][DOMAIN_NAME]"
type textarea "[URL][DOMAIN_NAME]"
checkbox input "false"
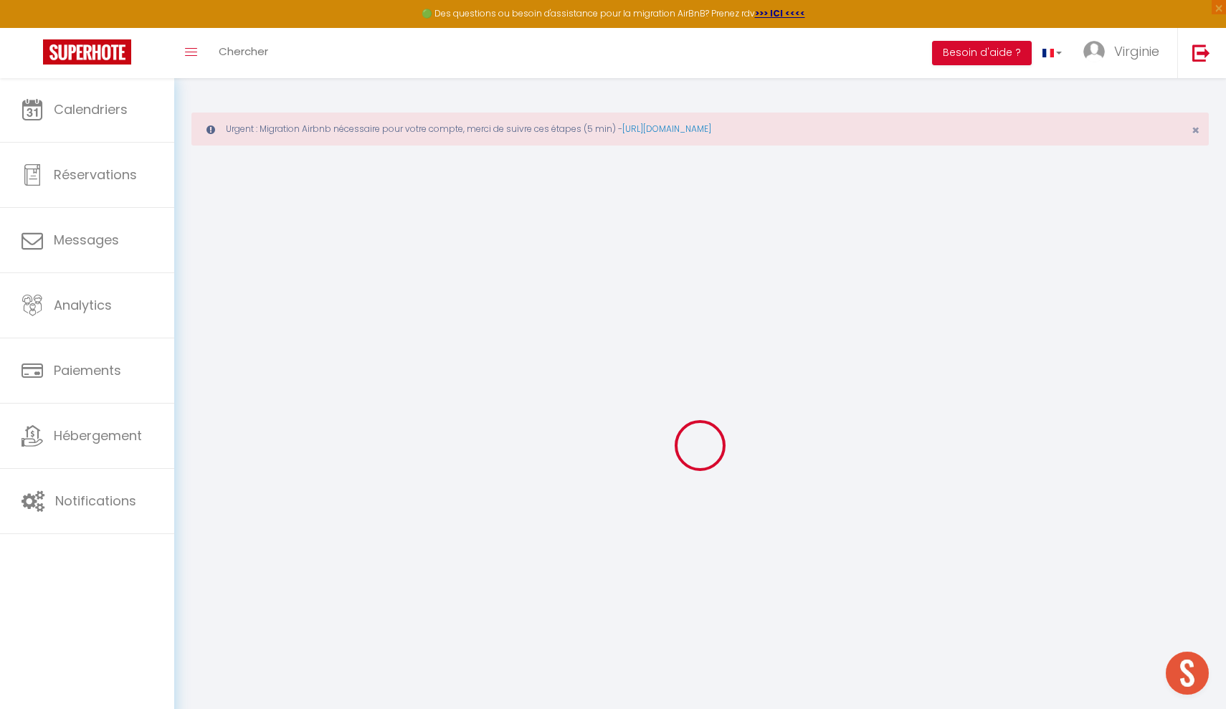
checkbox input "true"
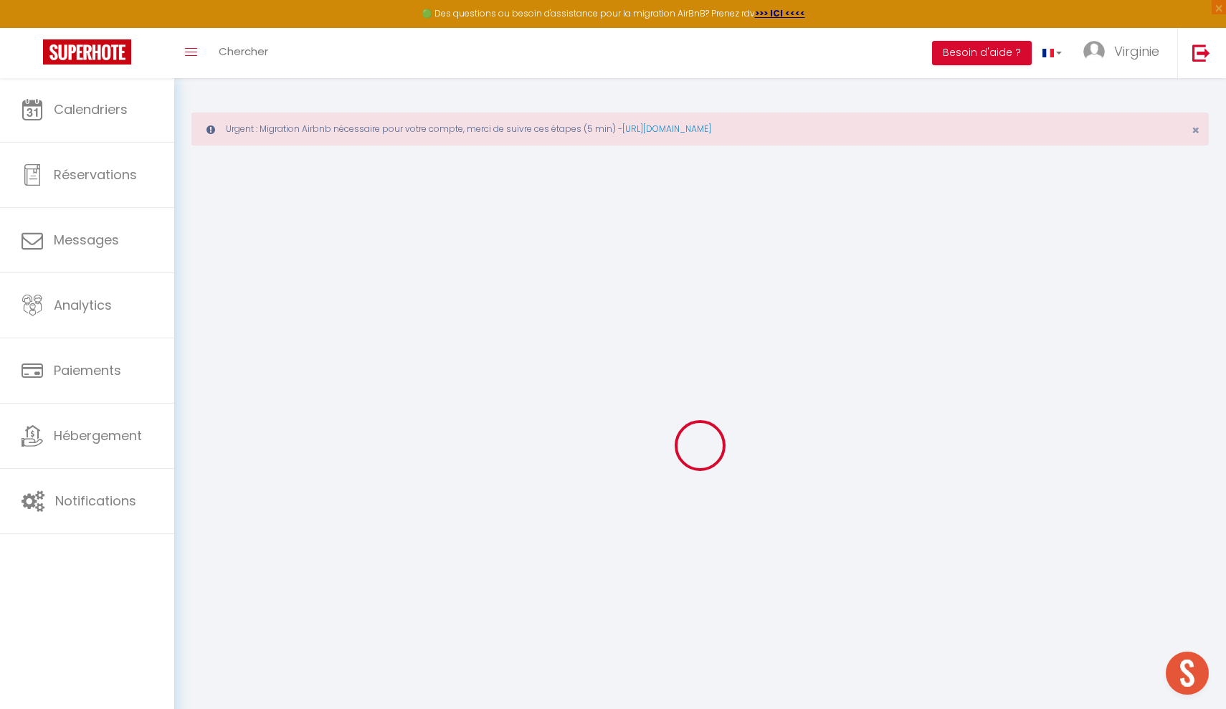
checkbox input "true"
checkbox input "false"
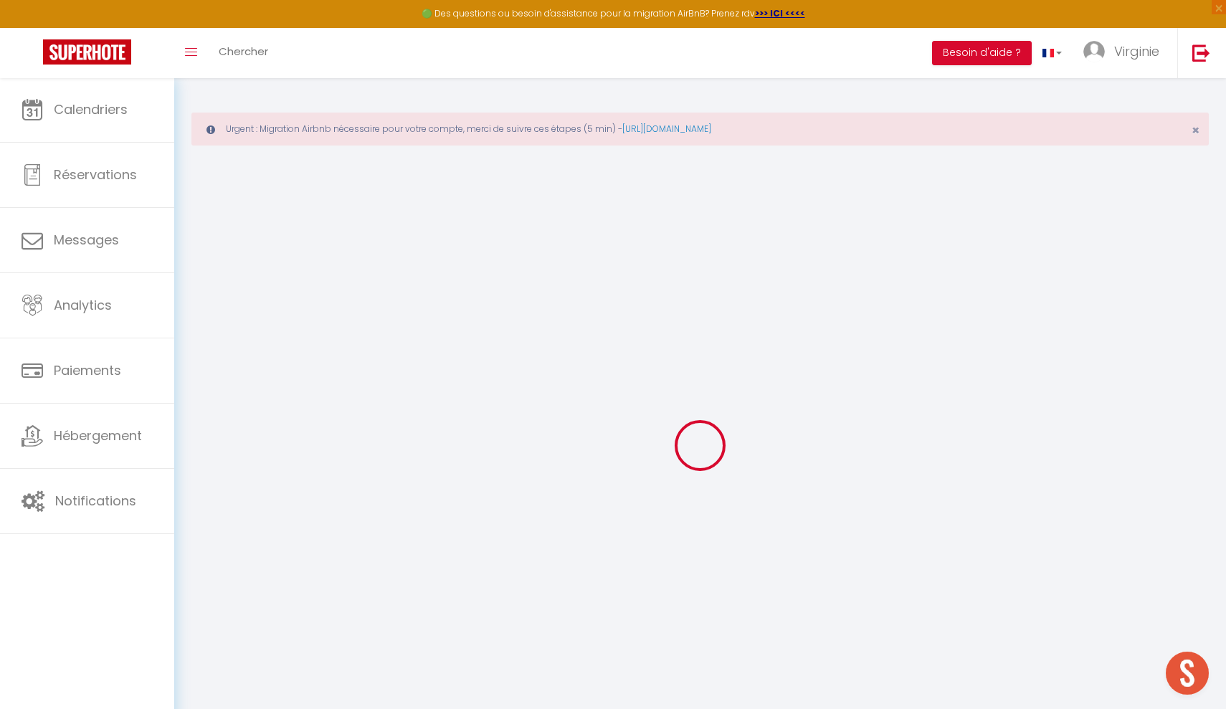
checkbox input "true"
checkbox input "false"
select select
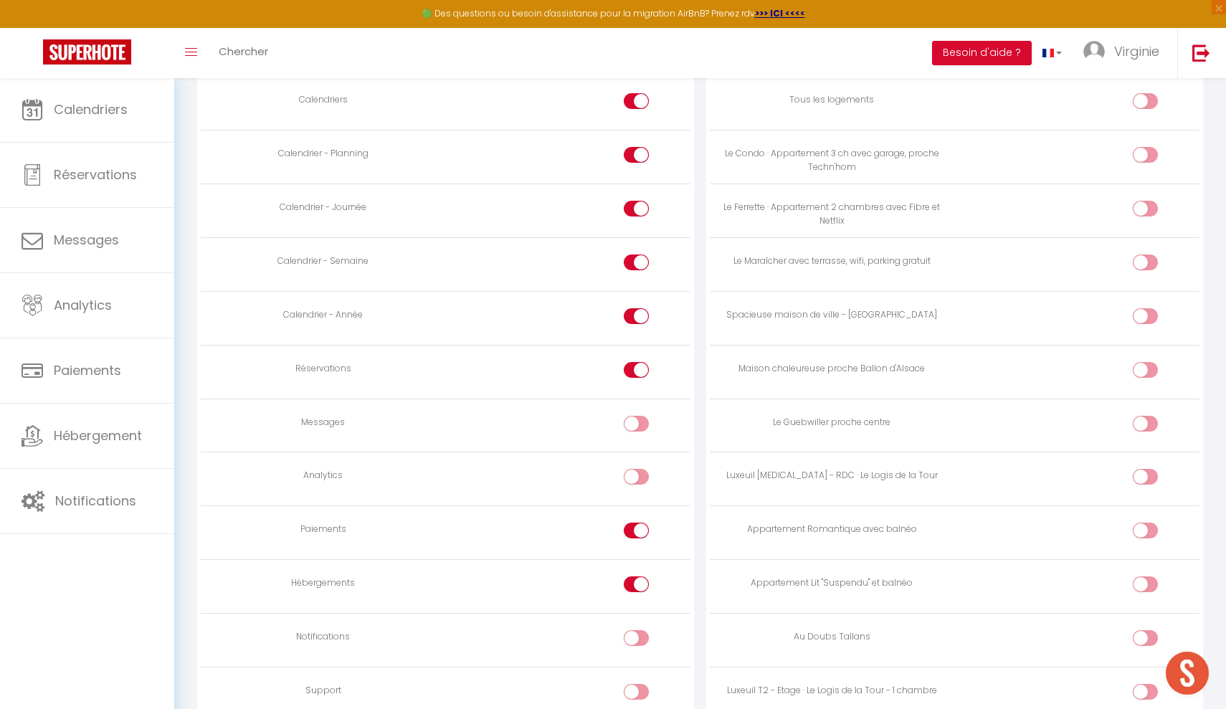
scroll to position [892, 0]
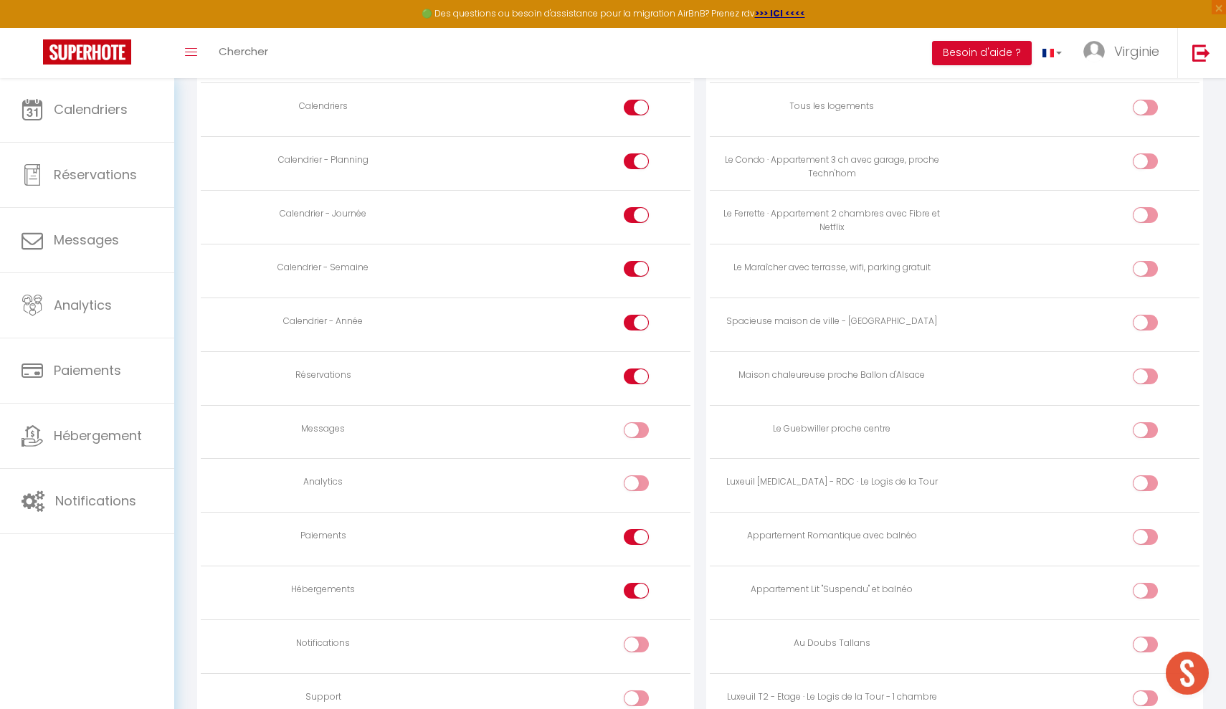
click at [643, 422] on input "checkbox" at bounding box center [649, 433] width 25 height 22
checkbox input "true"
click at [641, 476] on input "checkbox" at bounding box center [649, 487] width 25 height 22
checkbox input "true"
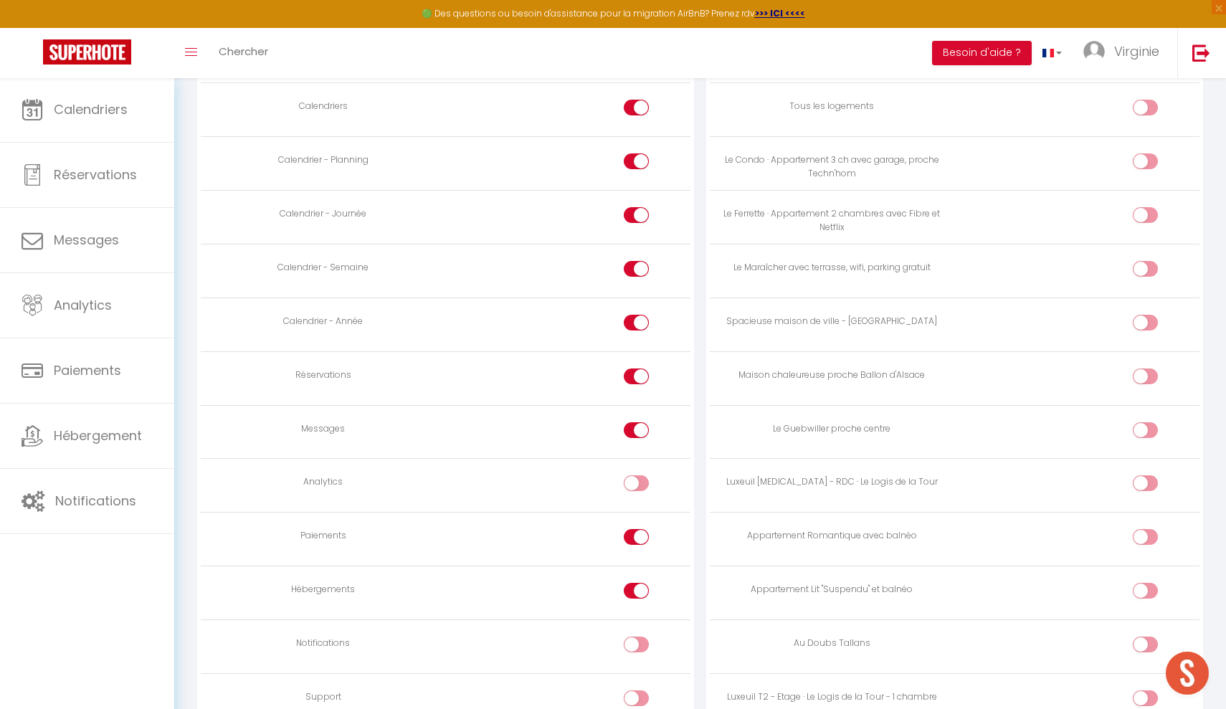
checkbox input "true"
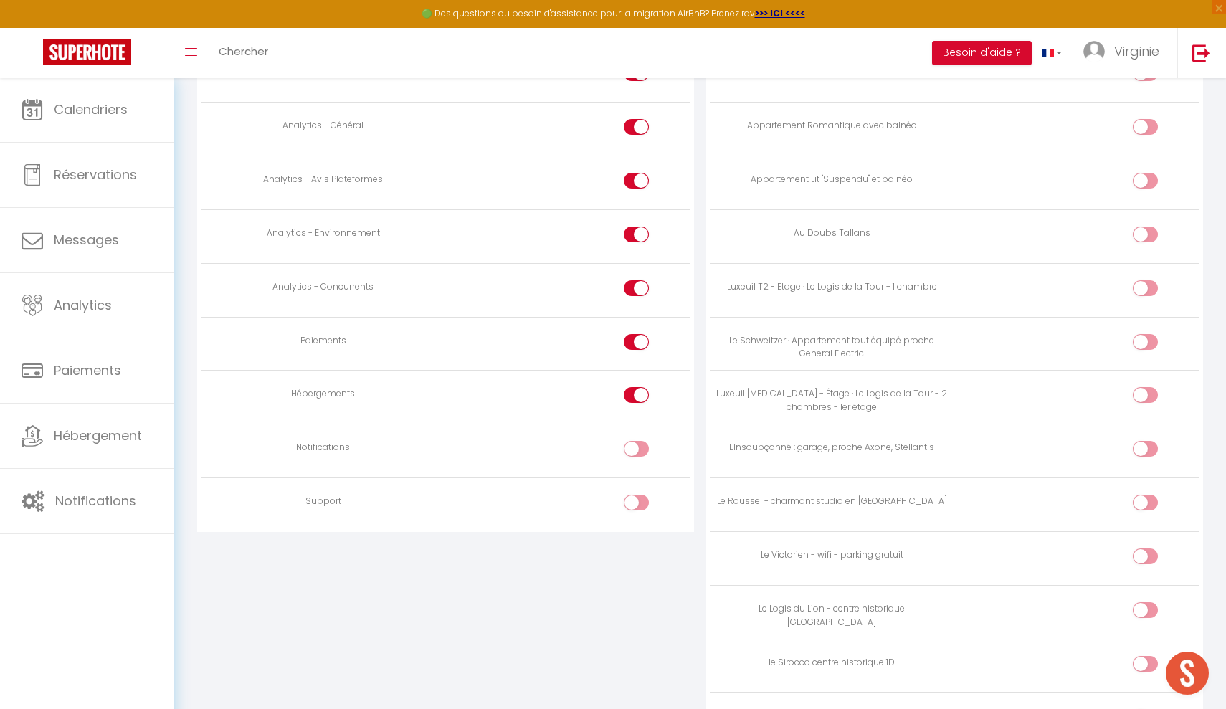
scroll to position [1302, 0]
click at [642, 440] on input "checkbox" at bounding box center [649, 451] width 25 height 22
checkbox input "true"
click at [647, 494] on input "checkbox" at bounding box center [649, 505] width 25 height 22
checkbox input "true"
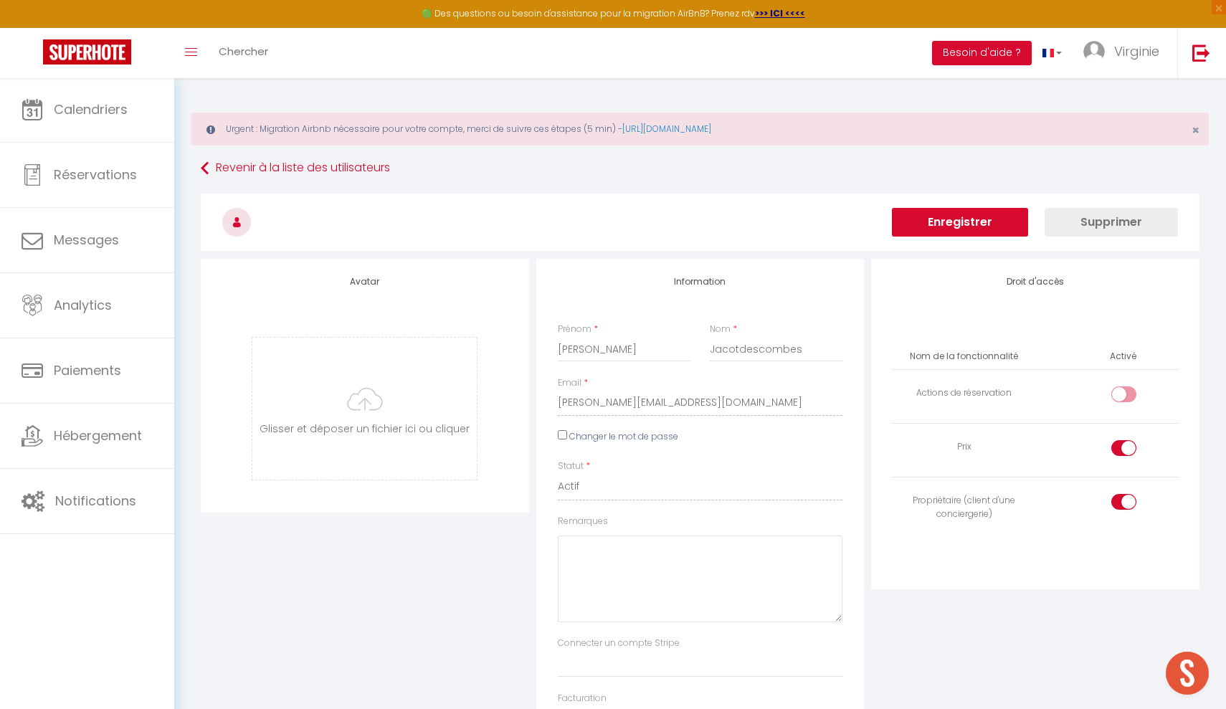
scroll to position [0, 0]
click at [975, 226] on button "Enregistrer" at bounding box center [960, 222] width 136 height 29
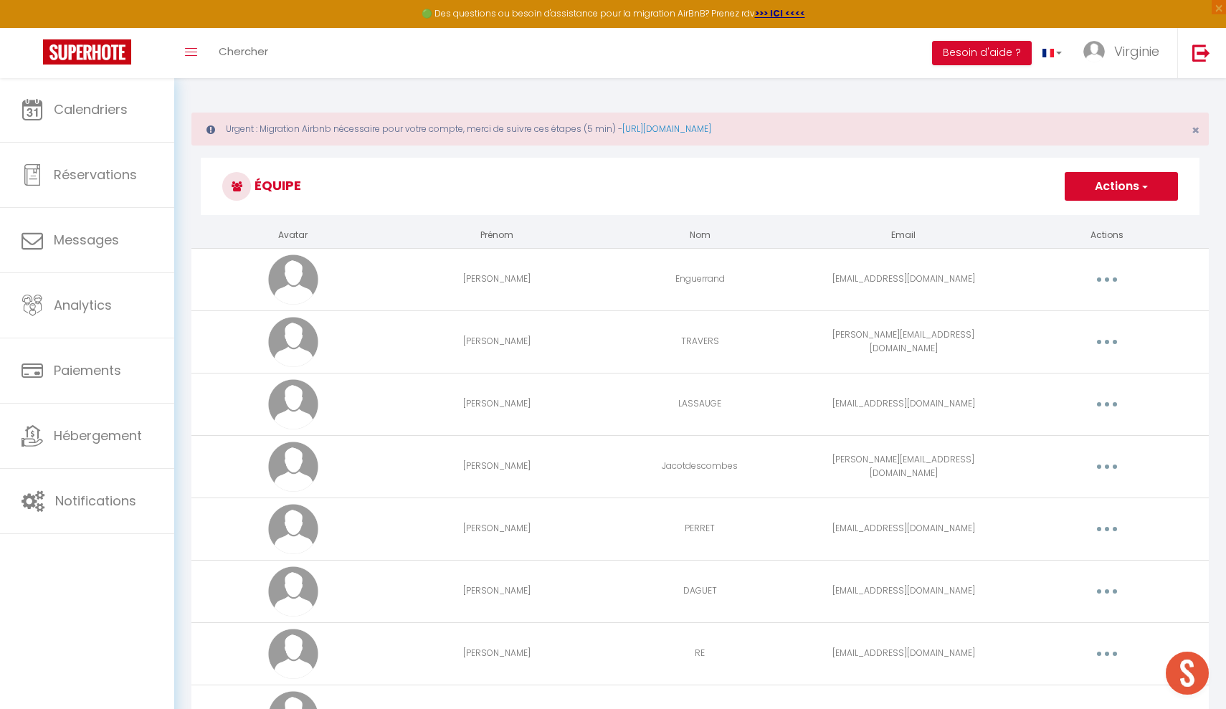
click at [1106, 471] on button "button" at bounding box center [1107, 466] width 40 height 23
click at [1051, 493] on link "Editer" at bounding box center [1070, 500] width 106 height 24
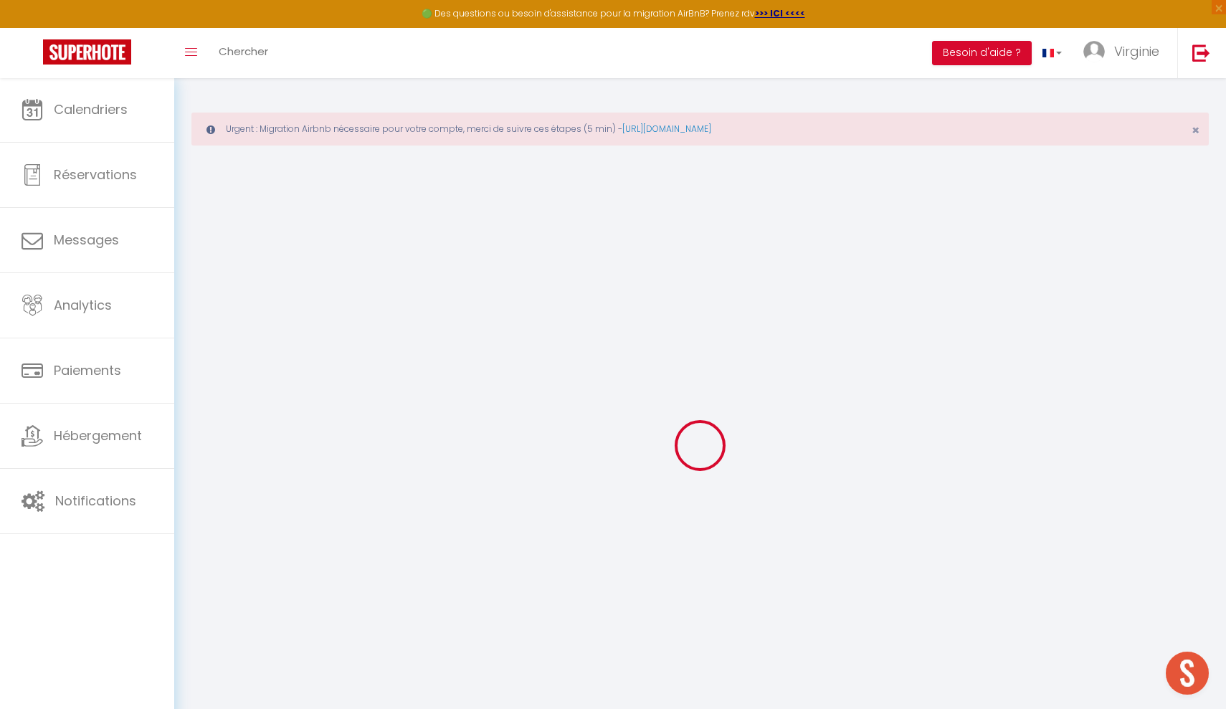
type input "[PERSON_NAME]"
type input "Jacotdescombes"
type input "[PERSON_NAME][EMAIL_ADDRESS][DOMAIN_NAME]"
type textarea "[URL][DOMAIN_NAME]"
checkbox input "false"
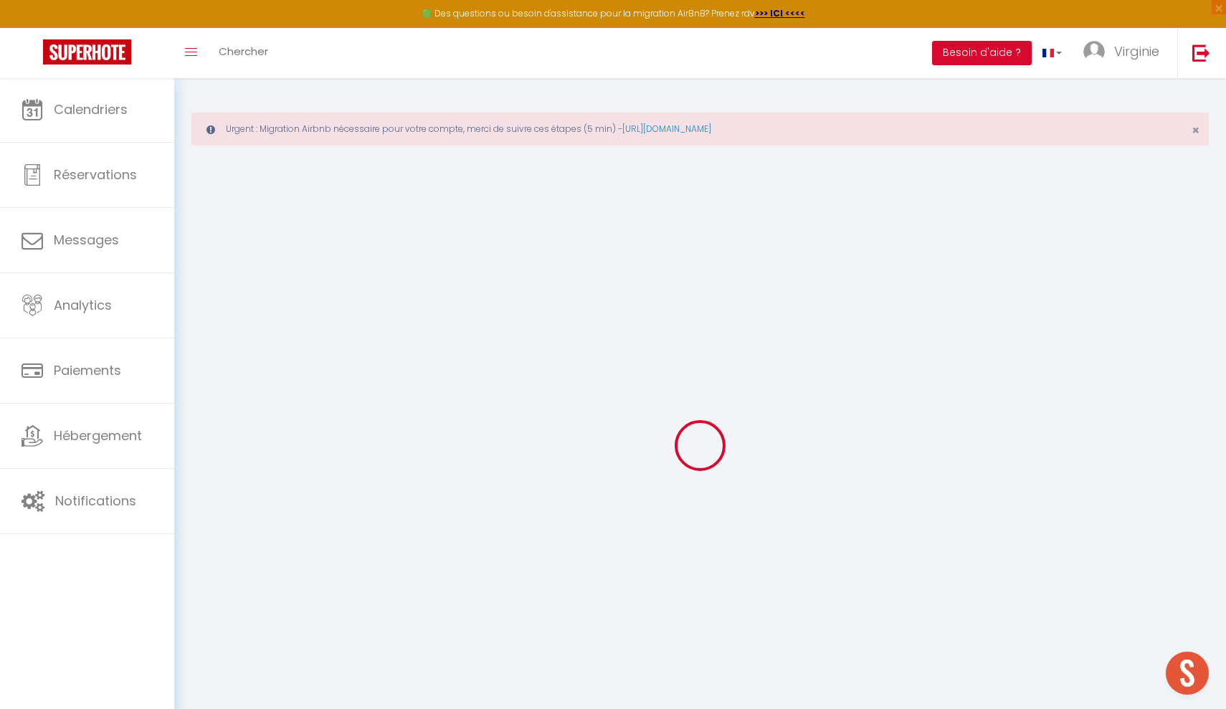
checkbox input "true"
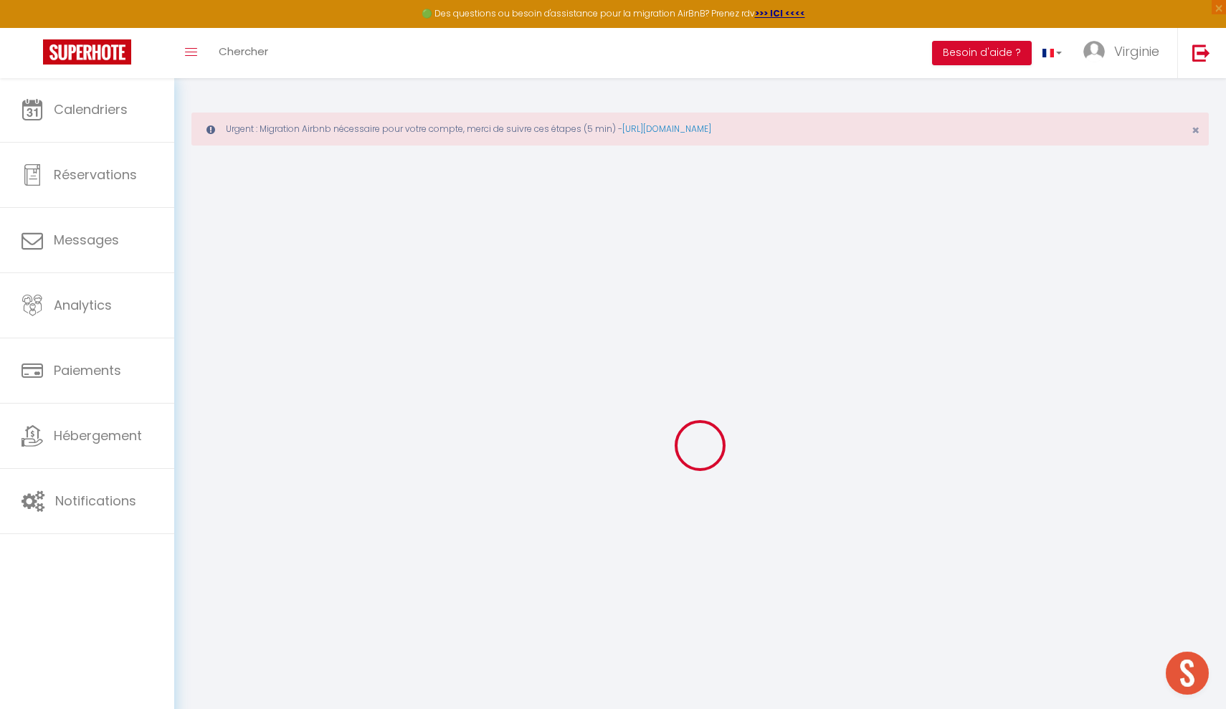
checkbox input "true"
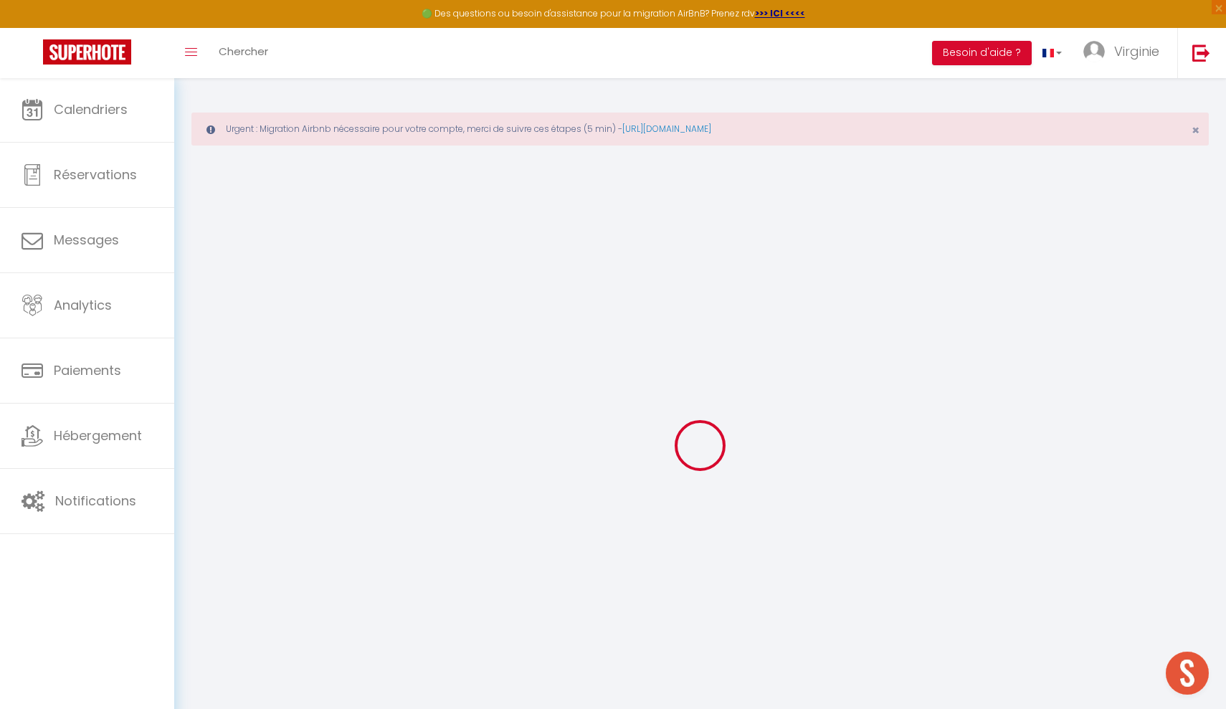
checkbox input "true"
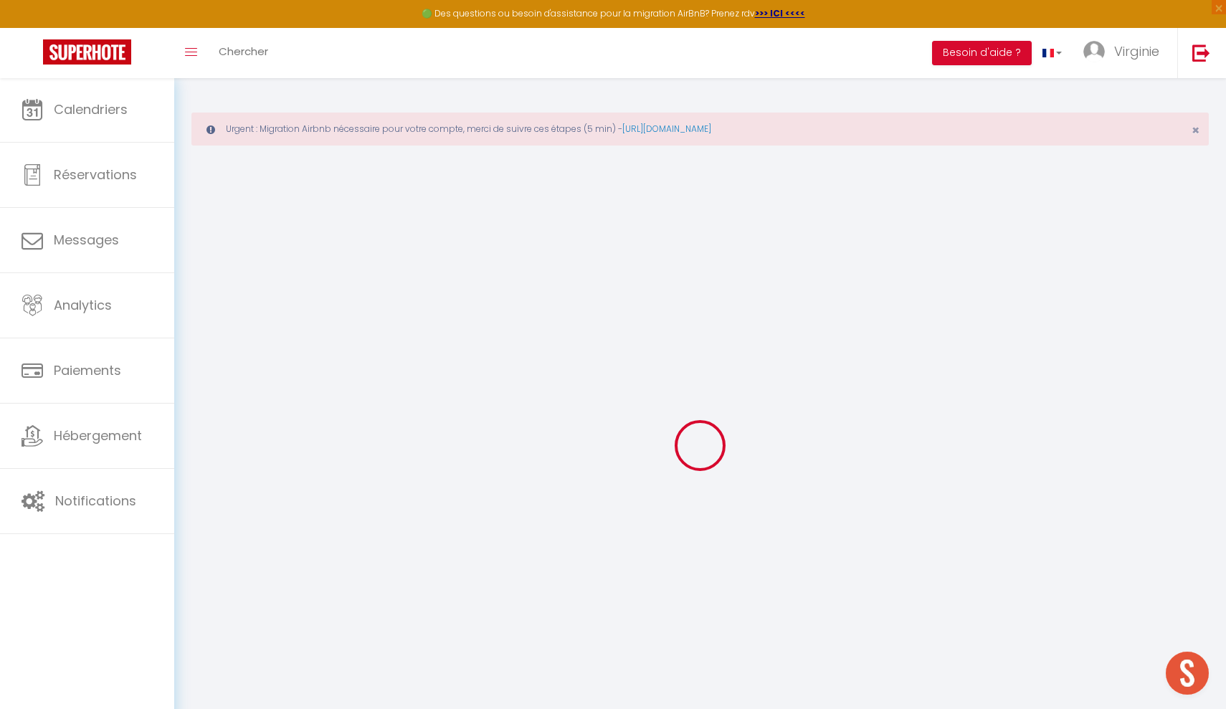
checkbox input "true"
select select
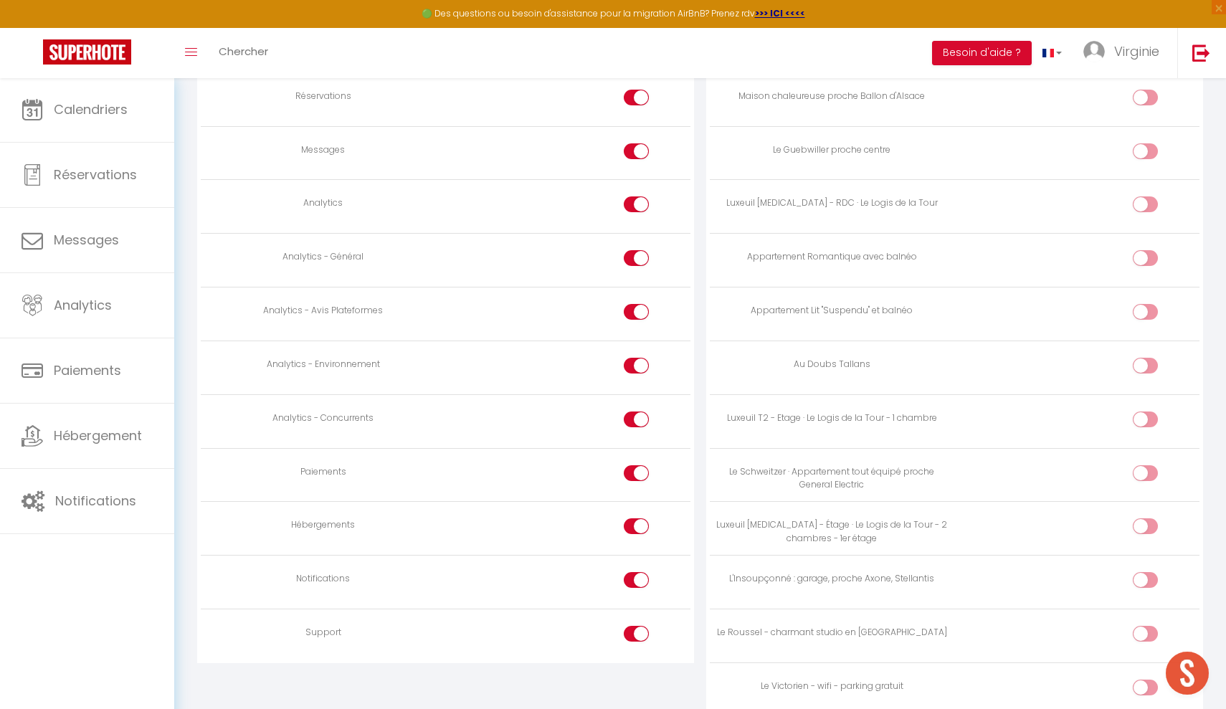
scroll to position [1170, 0]
click at [628, 627] on div at bounding box center [636, 635] width 25 height 16
click at [637, 627] on input "checkbox" at bounding box center [649, 638] width 25 height 22
checkbox input "false"
click at [634, 573] on div at bounding box center [636, 581] width 25 height 16
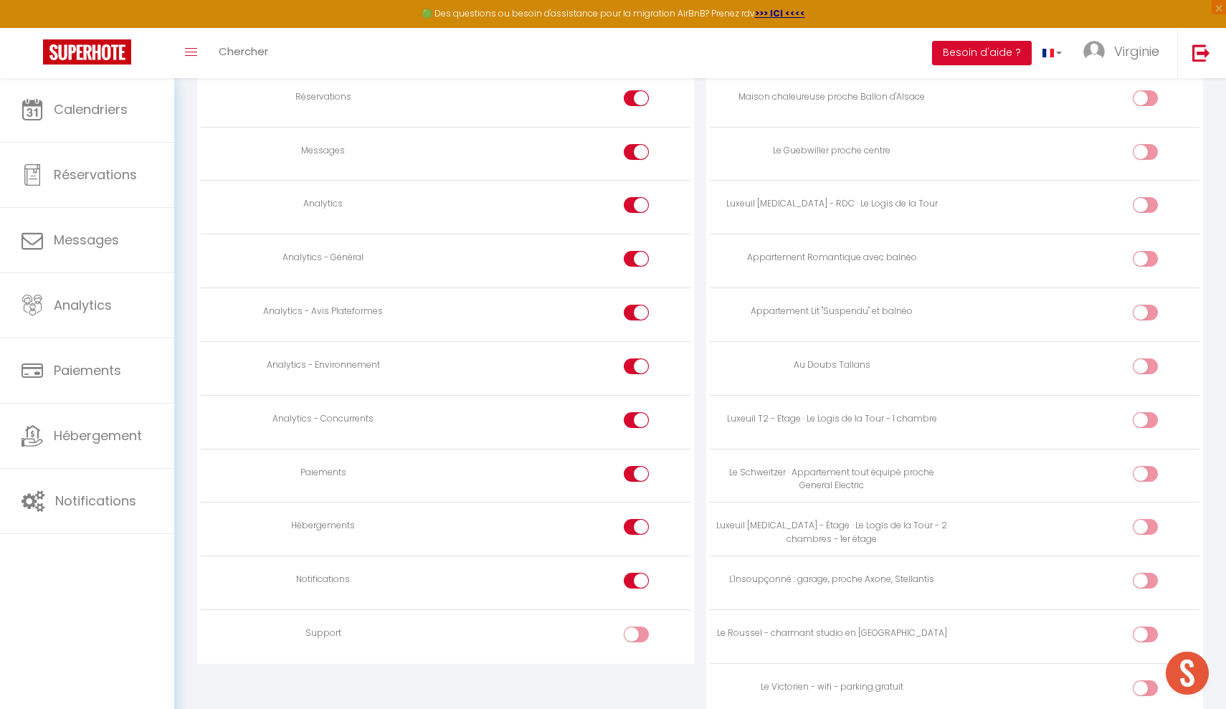
click at [637, 573] on input "checkbox" at bounding box center [649, 584] width 25 height 22
checkbox input "false"
click at [633, 519] on div at bounding box center [636, 527] width 25 height 16
click at [637, 519] on input "checkbox" at bounding box center [649, 530] width 25 height 22
checkbox input "false"
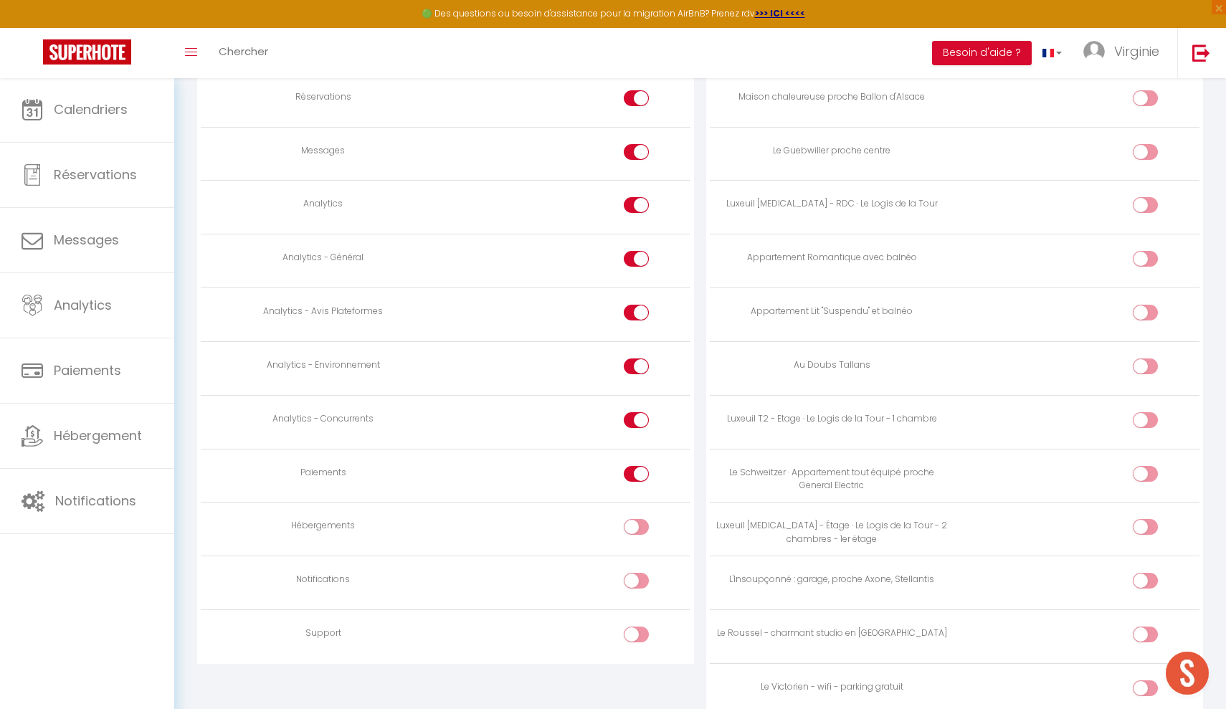
click at [634, 466] on div at bounding box center [636, 474] width 25 height 16
click at [637, 466] on input "checkbox" at bounding box center [649, 477] width 25 height 22
checkbox input "false"
click at [630, 412] on div at bounding box center [636, 420] width 25 height 16
click at [637, 412] on input "checkbox" at bounding box center [649, 423] width 25 height 22
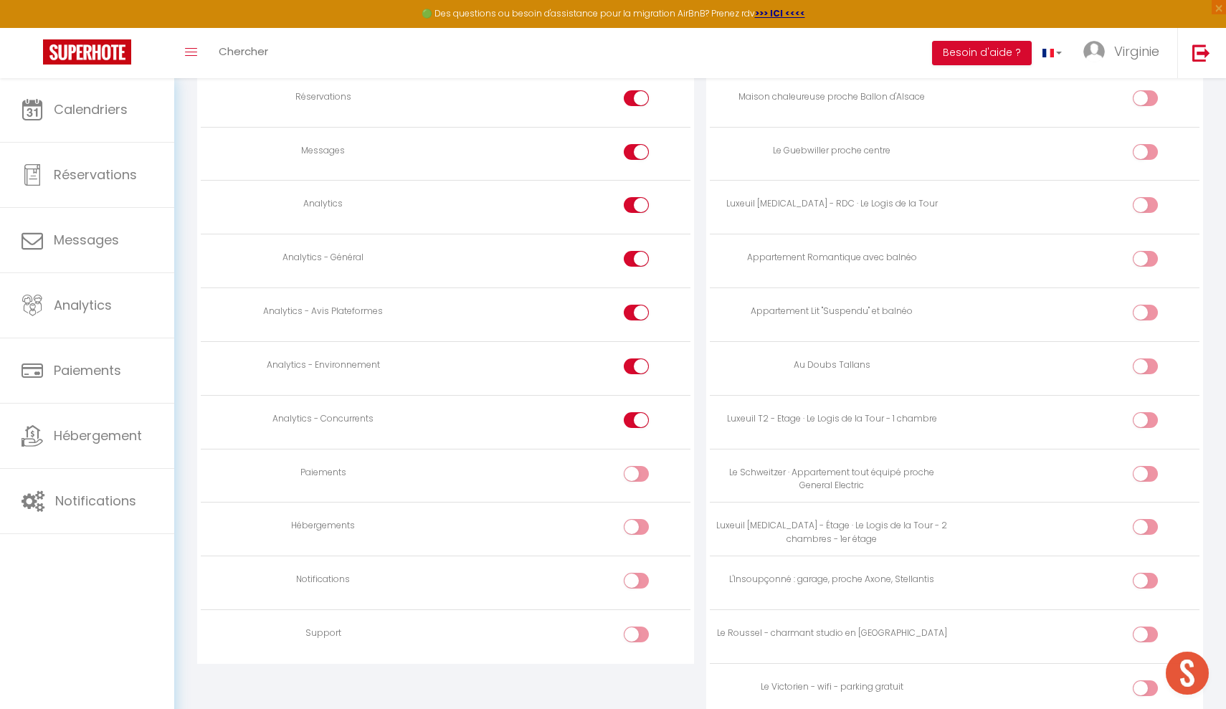
checkbox input "false"
click at [633, 359] on div at bounding box center [636, 367] width 25 height 16
click at [637, 359] on input "checkbox" at bounding box center [649, 370] width 25 height 22
checkbox input "false"
click at [633, 305] on div at bounding box center [636, 313] width 25 height 16
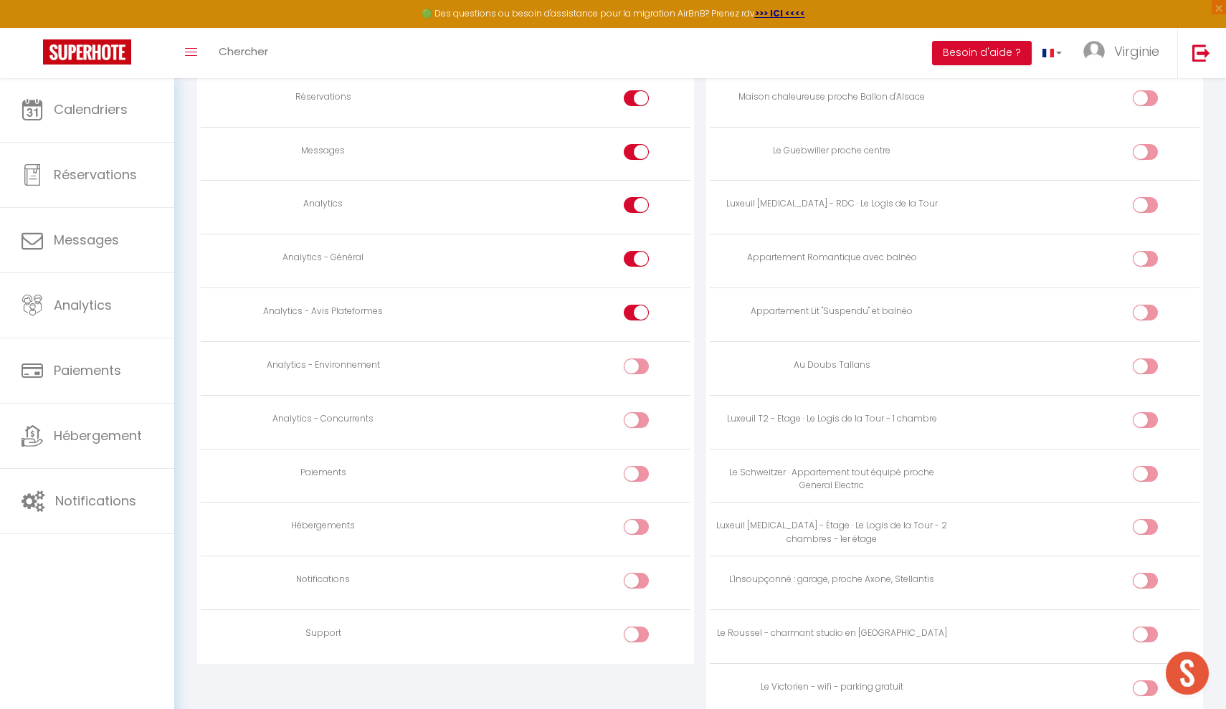
click at [637, 305] on input "checkbox" at bounding box center [649, 316] width 25 height 22
checkbox input "false"
click at [633, 251] on div at bounding box center [636, 259] width 25 height 16
click at [637, 251] on input "checkbox" at bounding box center [649, 262] width 25 height 22
checkbox input "false"
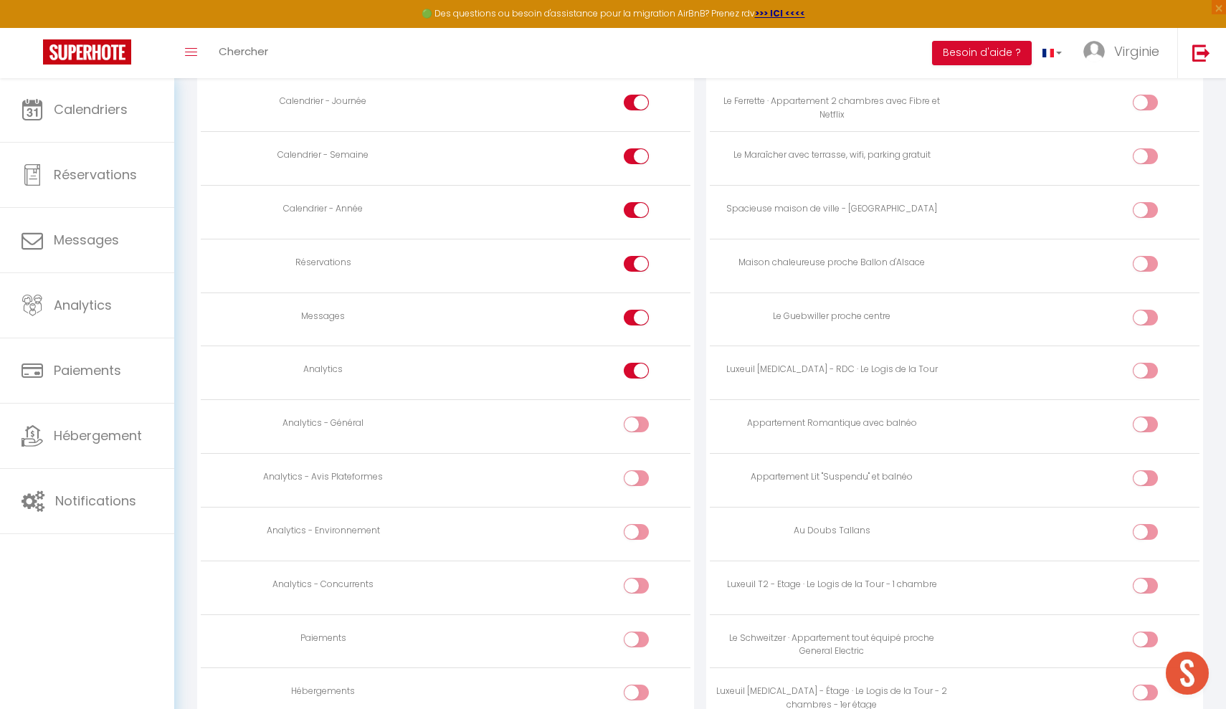
scroll to position [1004, 0]
click at [628, 364] on div at bounding box center [636, 371] width 25 height 16
click at [637, 364] on input "checkbox" at bounding box center [649, 374] width 25 height 22
checkbox input "false"
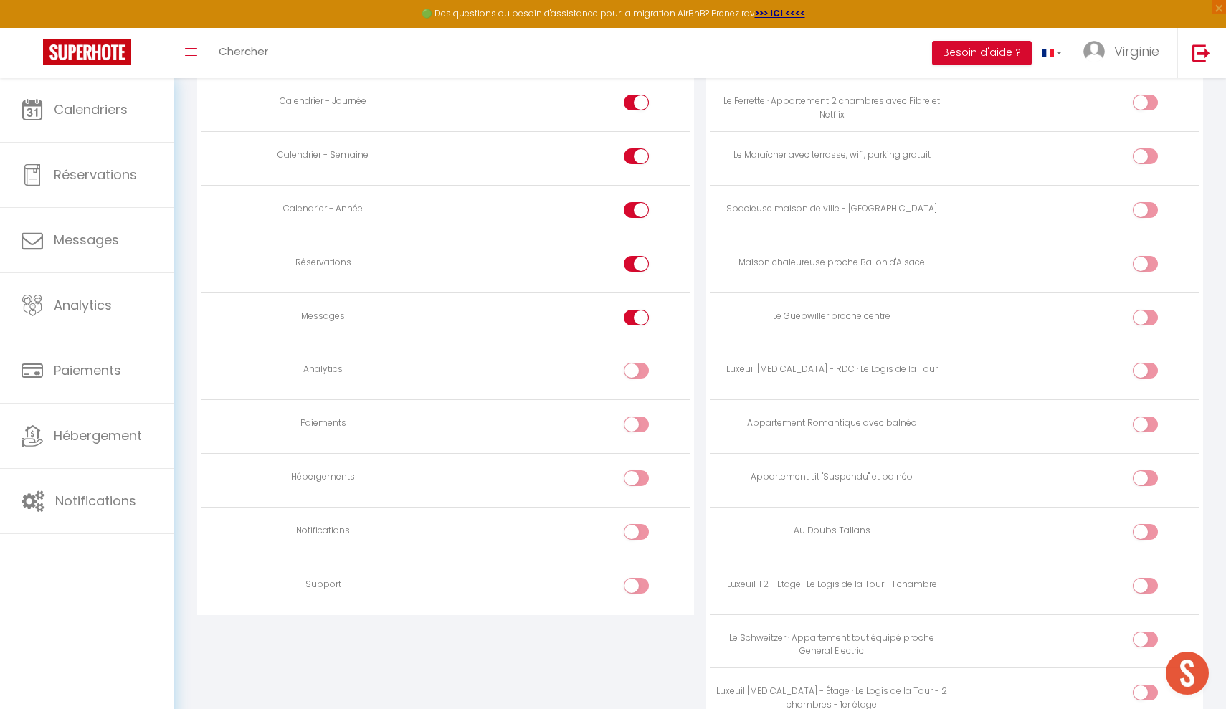
click at [635, 310] on div at bounding box center [636, 318] width 25 height 16
click at [637, 310] on input "checkbox" at bounding box center [649, 321] width 25 height 22
checkbox input "false"
click at [632, 257] on div at bounding box center [636, 264] width 25 height 16
click at [637, 257] on input "checkbox" at bounding box center [649, 267] width 25 height 22
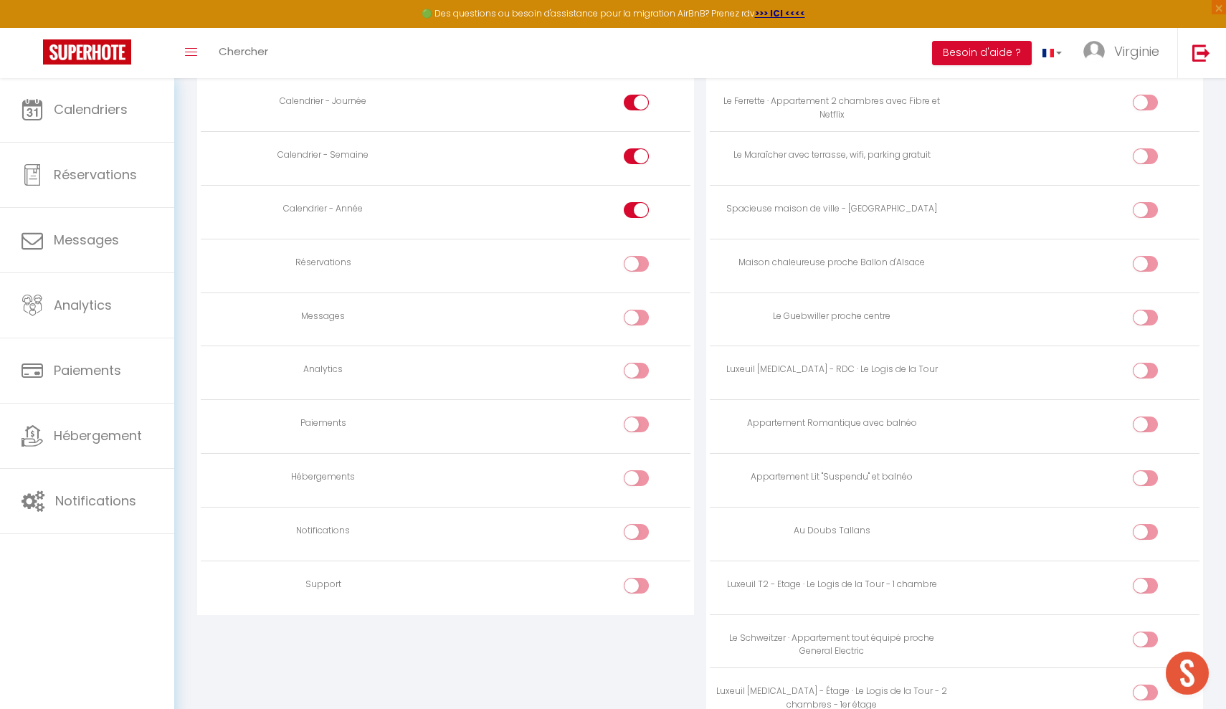
click at [643, 256] on input "checkbox" at bounding box center [649, 267] width 25 height 22
checkbox input "true"
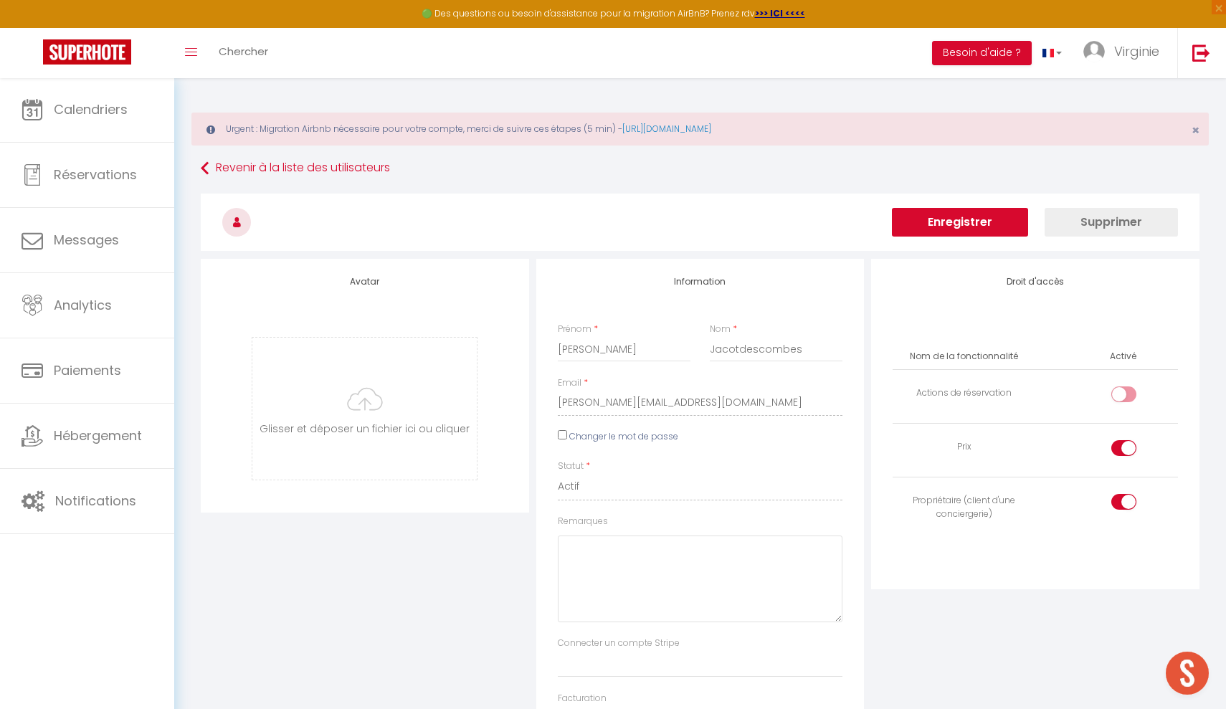
scroll to position [0, 0]
click at [980, 218] on button "Enregistrer" at bounding box center [960, 222] width 136 height 29
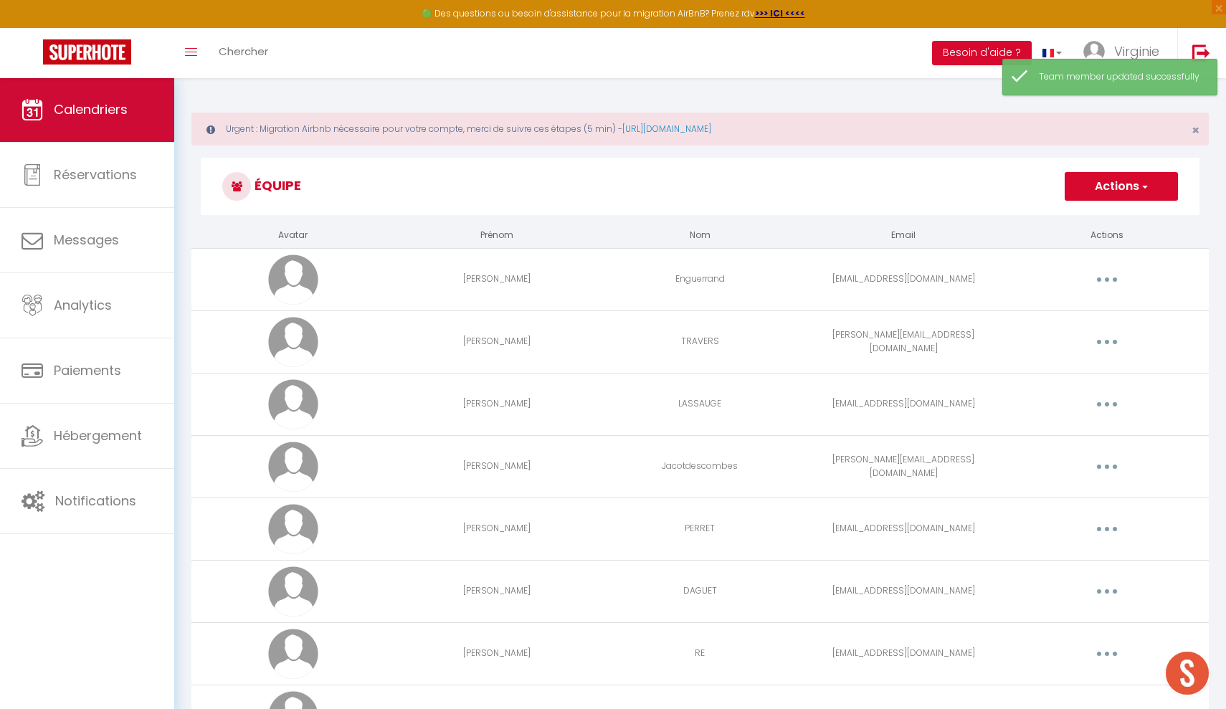
click at [102, 97] on link "Calendriers" at bounding box center [87, 109] width 174 height 65
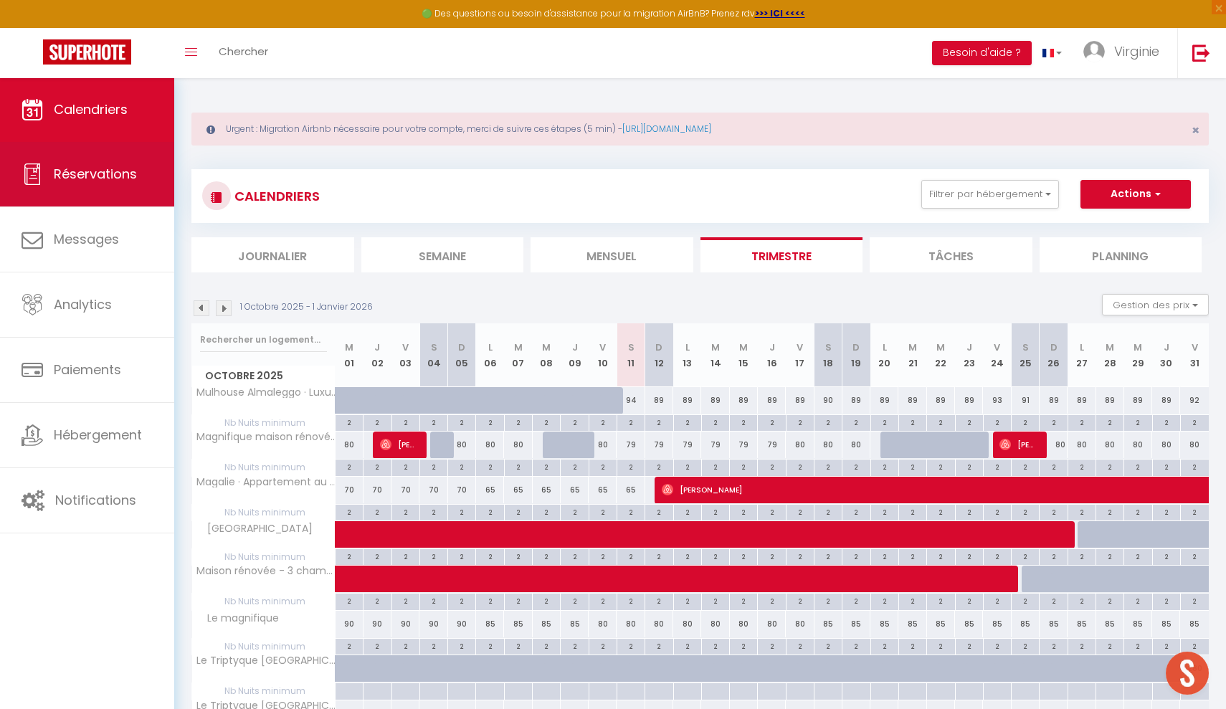
click at [117, 181] on span "Réservations" at bounding box center [95, 174] width 83 height 18
select select "not_cancelled"
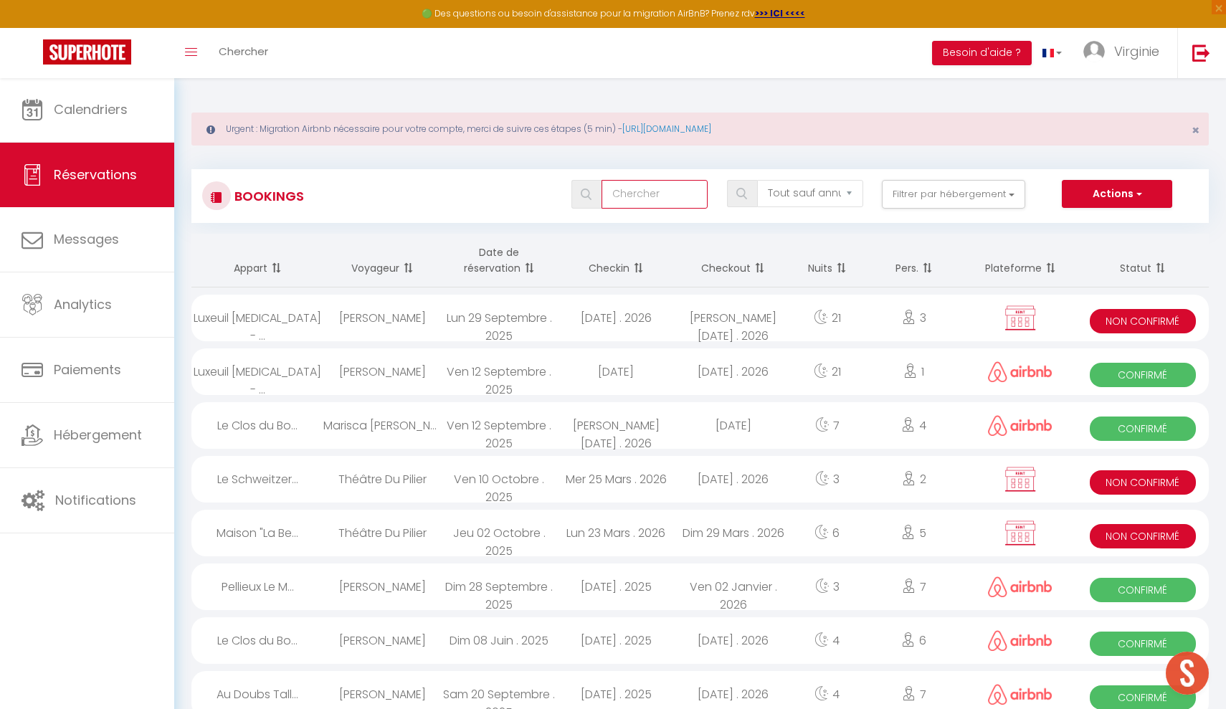
click at [661, 189] on input "text" at bounding box center [655, 194] width 106 height 29
type input "isolation14"
